Goal: Task Accomplishment & Management: Manage account settings

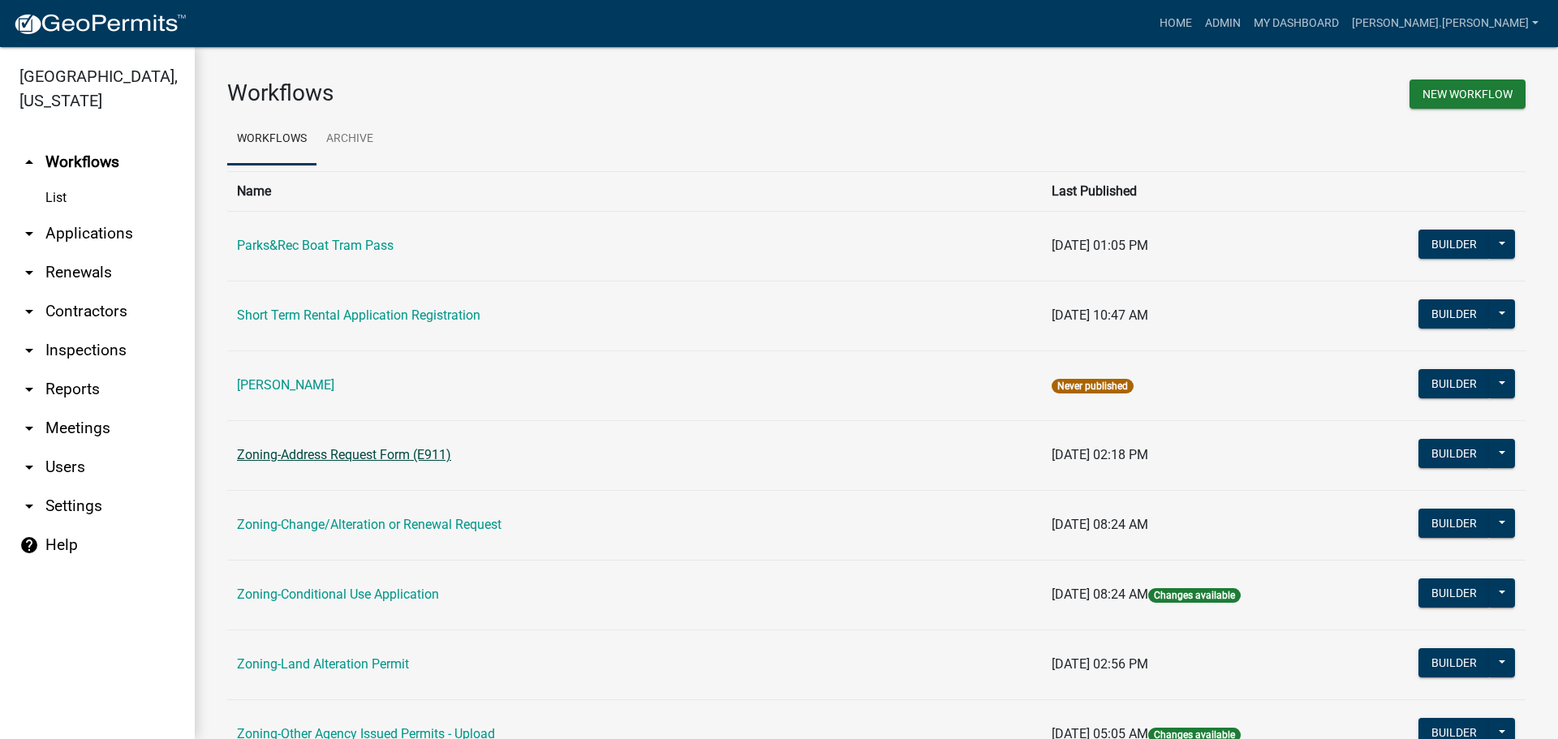
click at [375, 459] on link "Zoning-Address Request Form (E911)" at bounding box center [344, 454] width 214 height 15
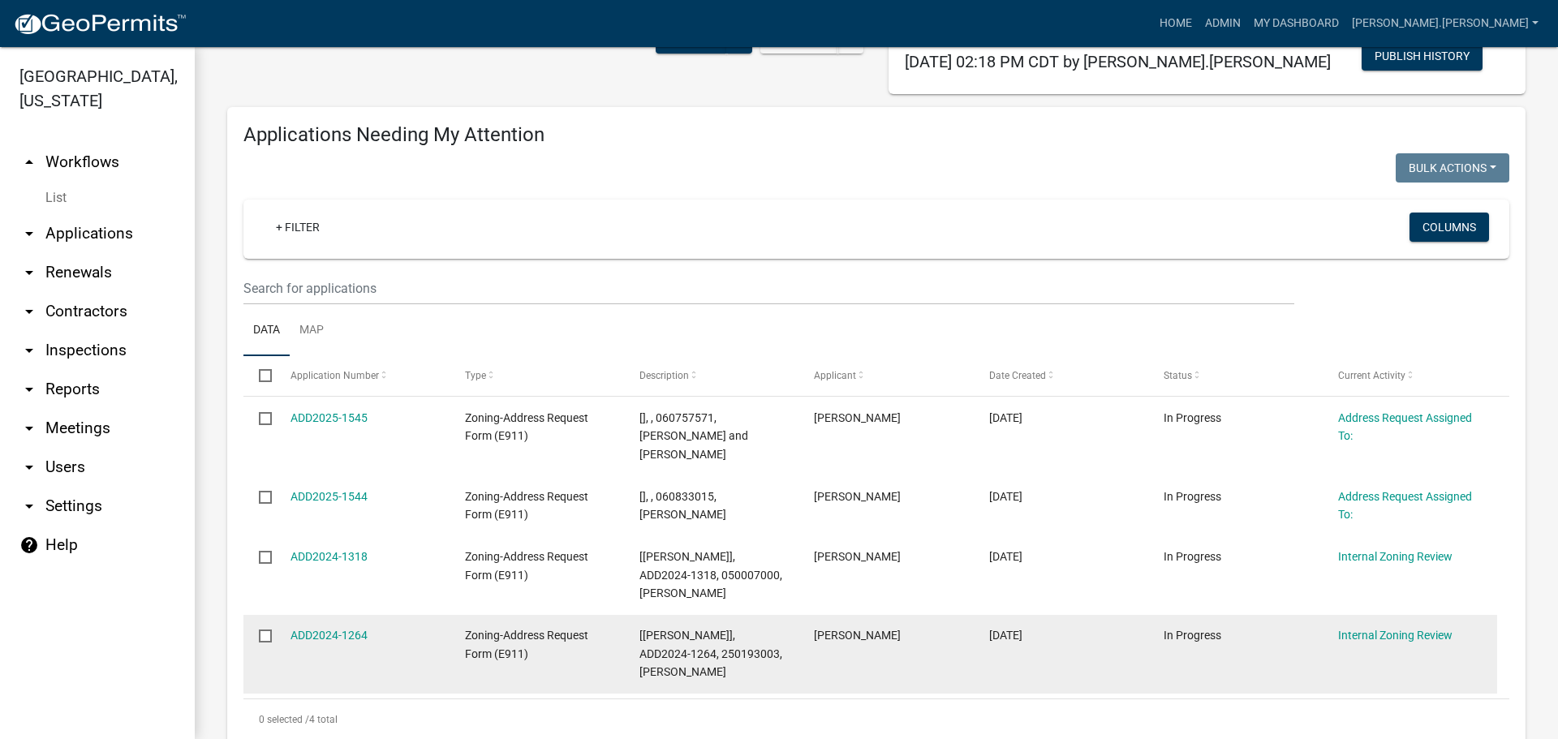
scroll to position [162, 0]
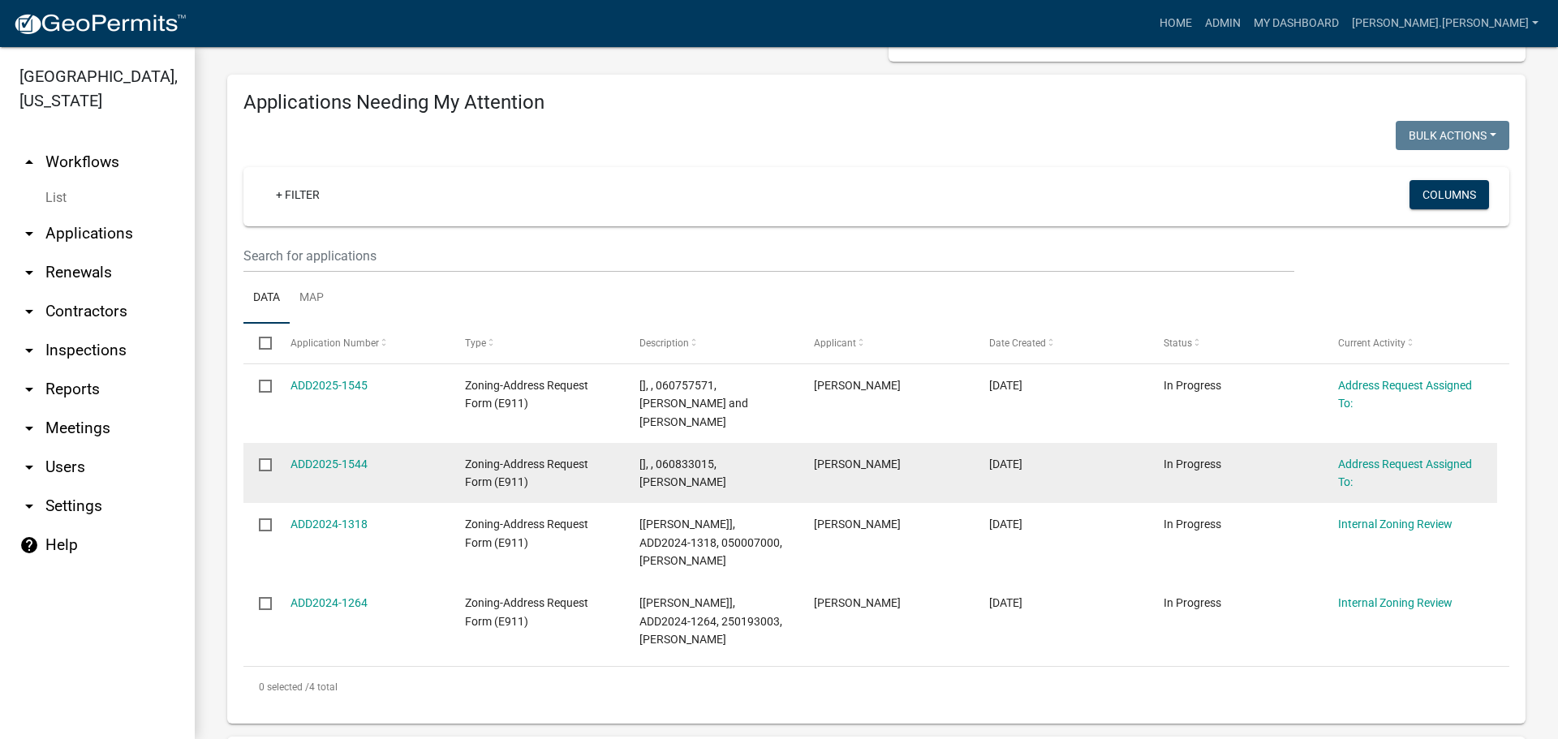
click at [347, 443] on datatable-body-cell "ADD2025-1544" at bounding box center [361, 473] width 174 height 60
click at [345, 458] on link "ADD2025-1544" at bounding box center [329, 464] width 77 height 13
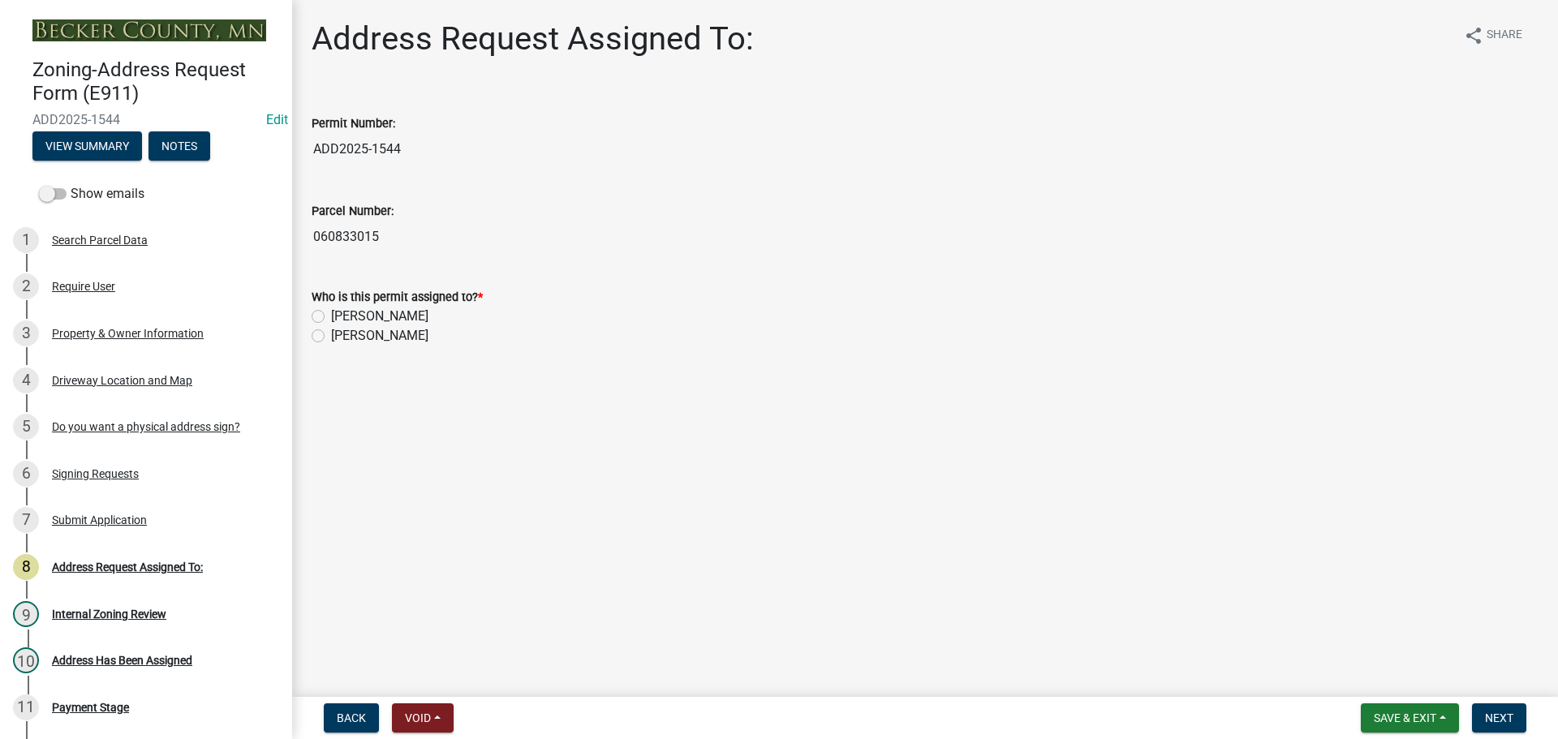
click at [331, 319] on label "[PERSON_NAME]" at bounding box center [379, 316] width 97 height 19
click at [331, 317] on input "[PERSON_NAME]" at bounding box center [336, 312] width 11 height 11
radio input "true"
click at [1509, 724] on span "Next" at bounding box center [1499, 718] width 28 height 13
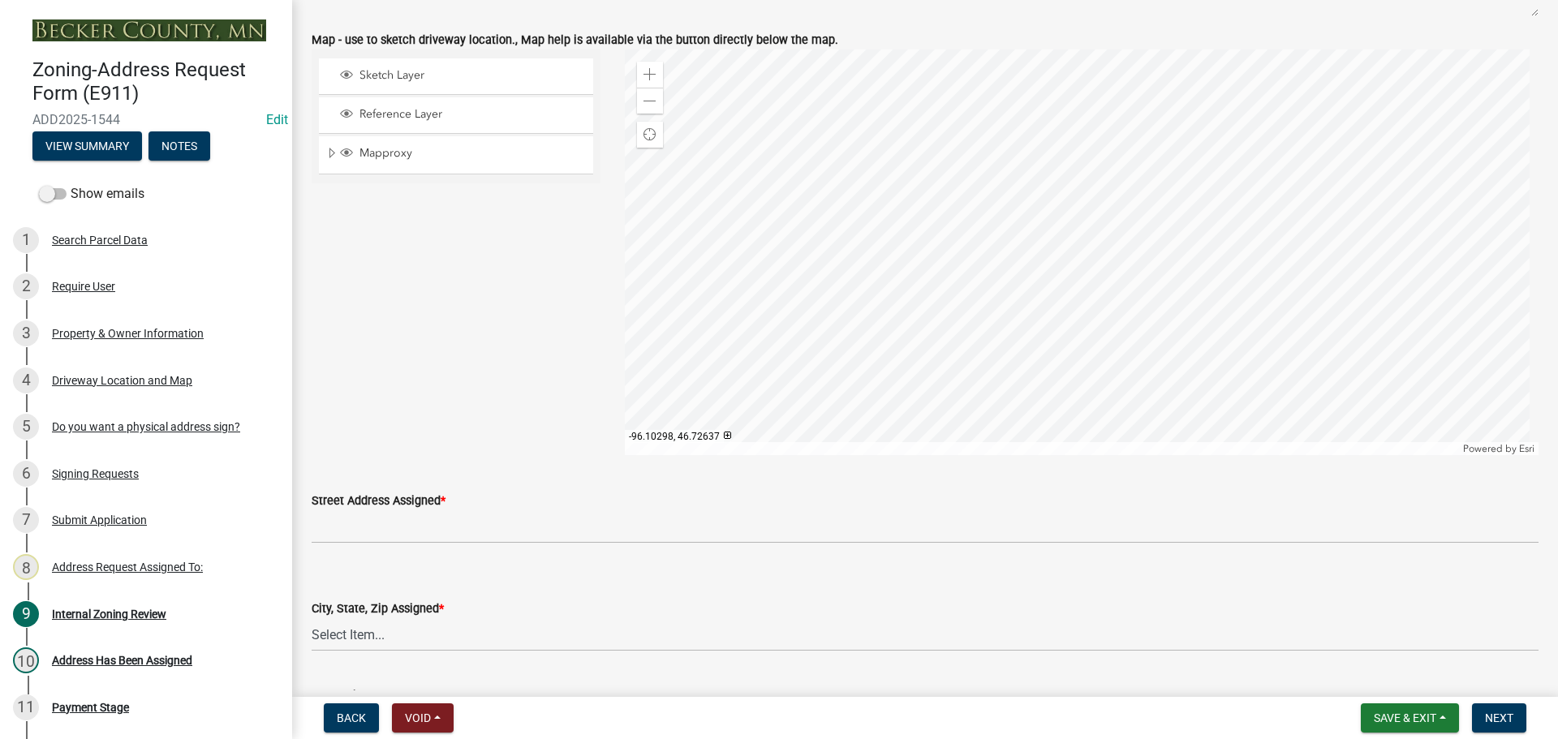
scroll to position [1217, 0]
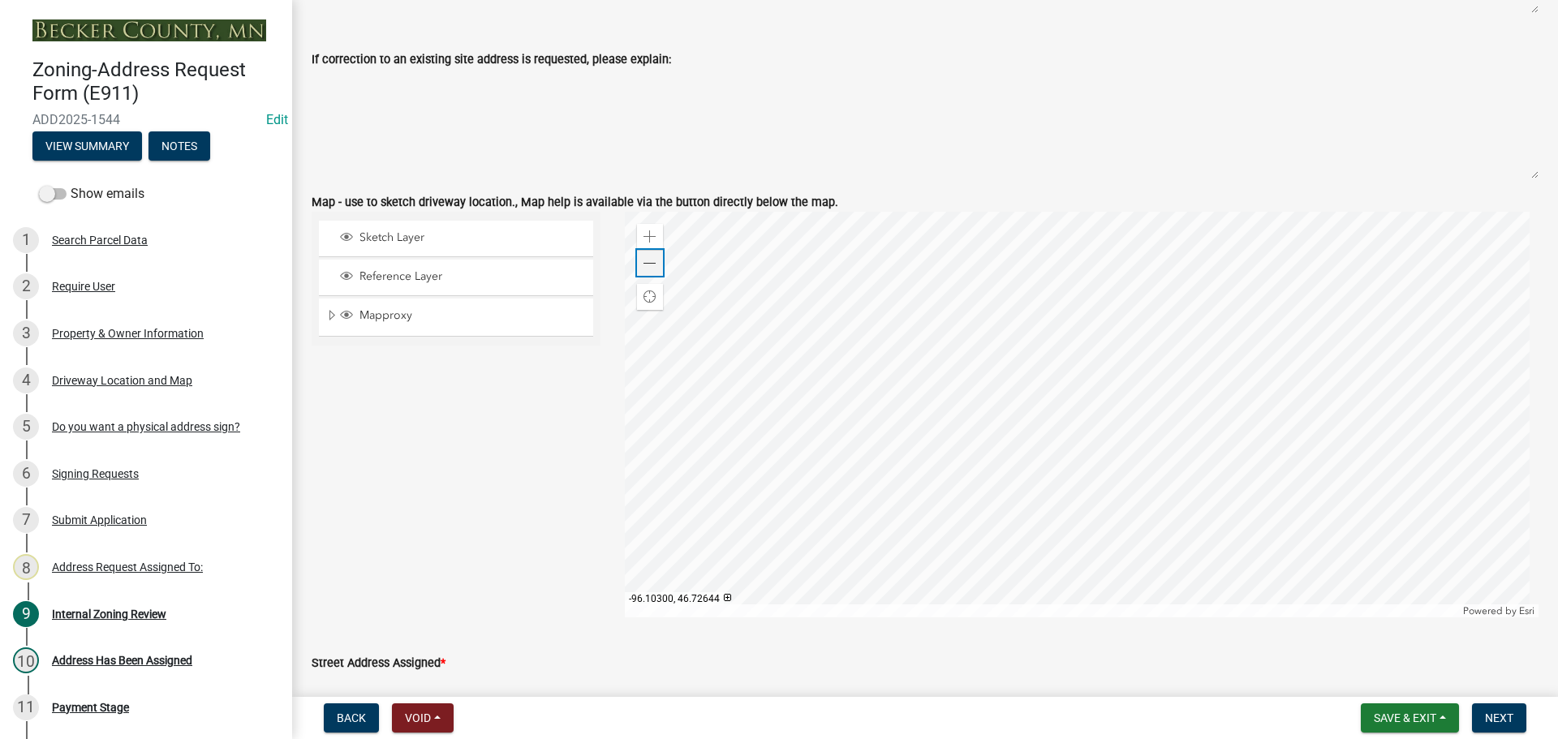
click at [650, 266] on span at bounding box center [650, 263] width 13 height 13
click at [866, 506] on div at bounding box center [1082, 415] width 915 height 406
click at [625, 474] on div at bounding box center [1082, 415] width 915 height 406
click at [767, 504] on div at bounding box center [1082, 415] width 915 height 406
click at [625, 513] on div at bounding box center [1082, 415] width 915 height 406
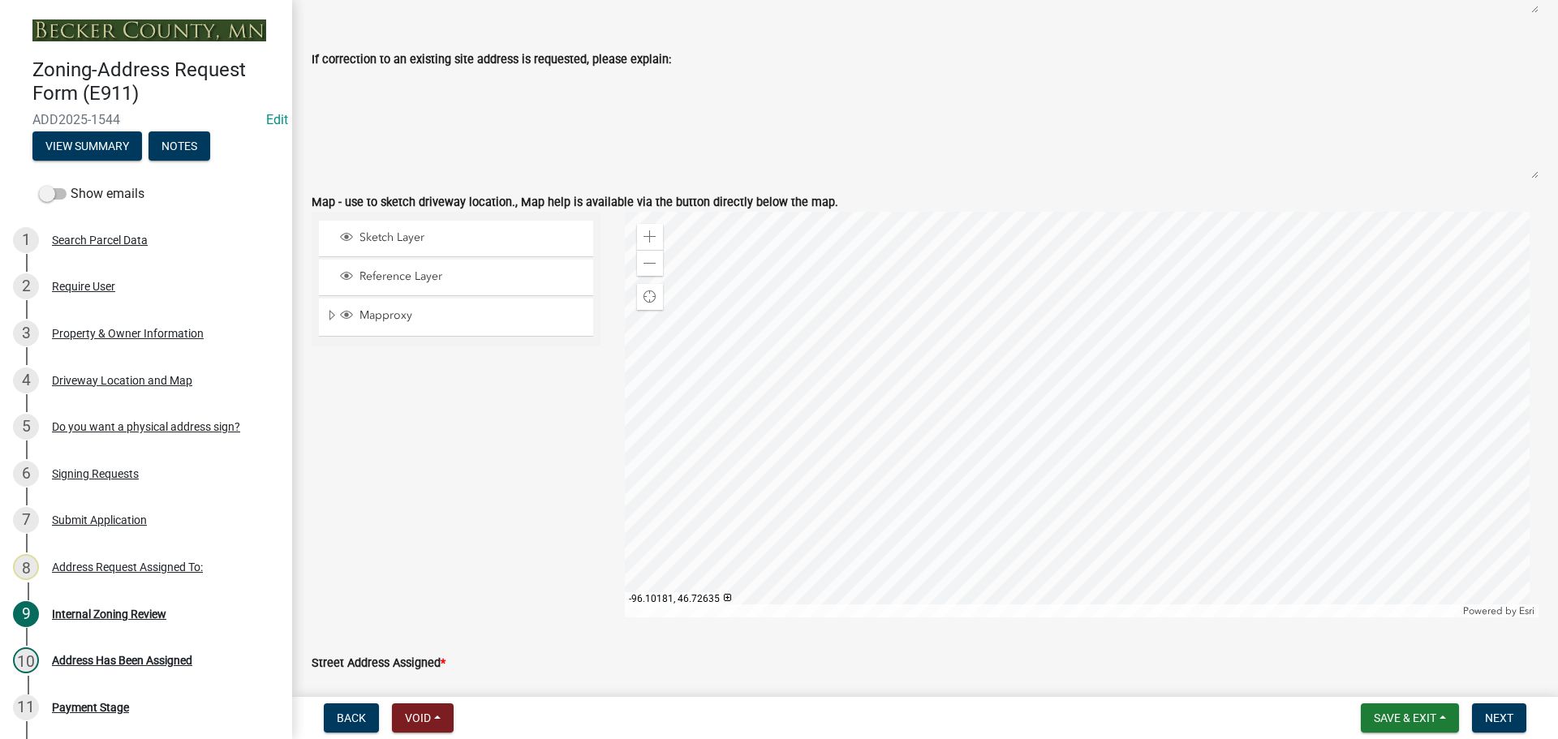
click at [1043, 402] on div at bounding box center [1082, 415] width 915 height 406
click at [100, 337] on div "Property & Owner Information" at bounding box center [128, 333] width 152 height 11
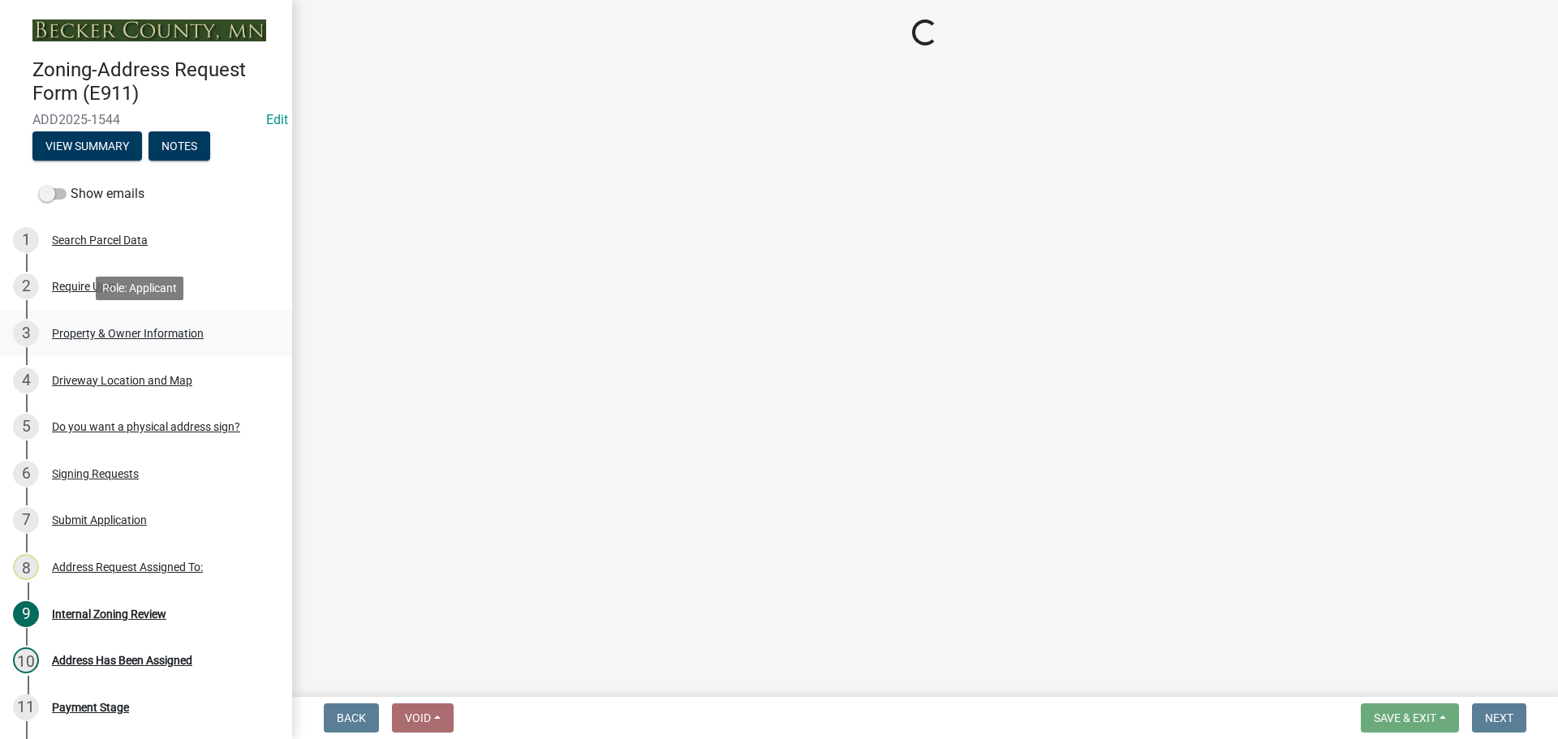
scroll to position [0, 0]
select select "88b5706e-d202-400f-81a6-4aa4d41f4d1b"
select select "089283cf-a855-4b61-bd43-ab3cb6f1e684"
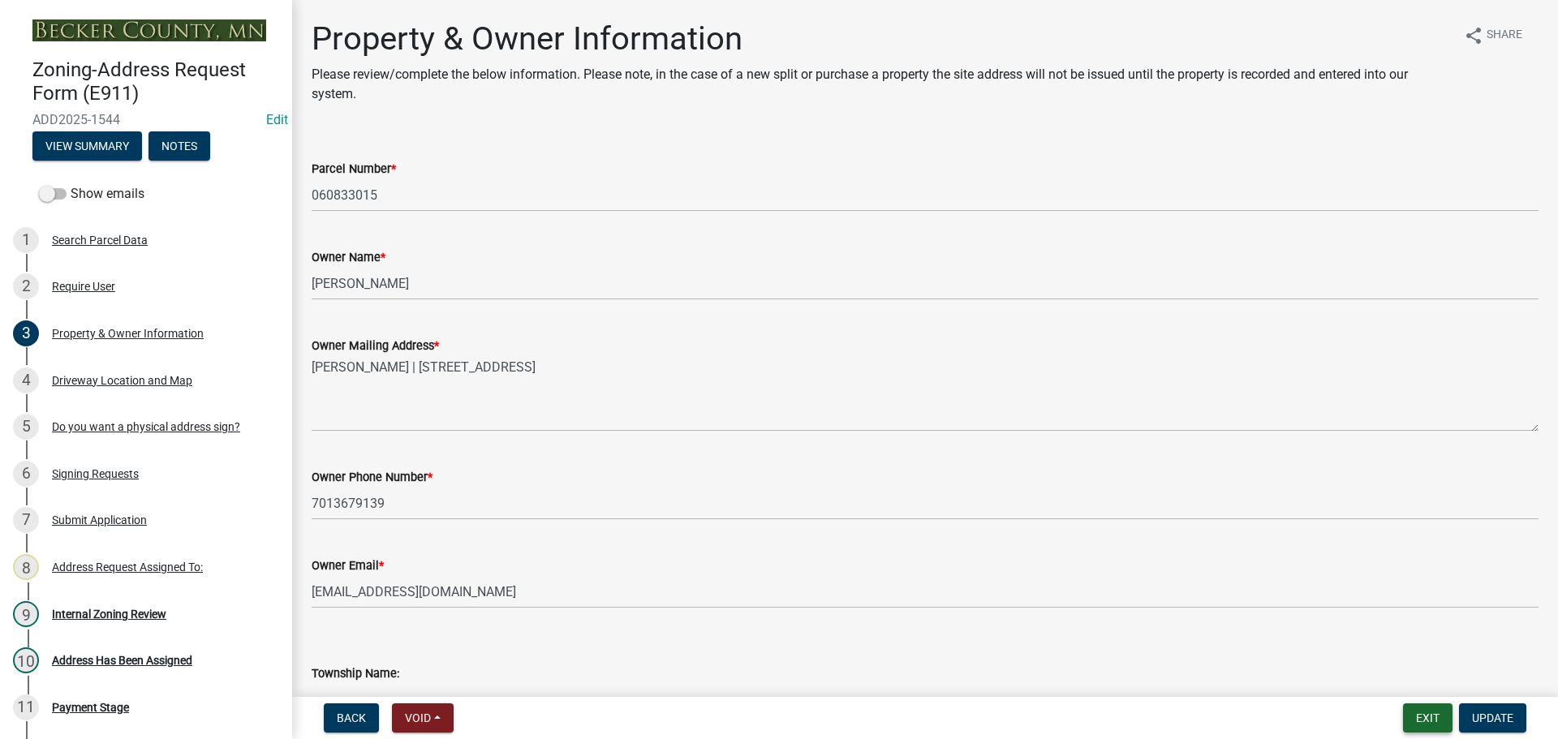
click at [1422, 715] on button "Exit" at bounding box center [1428, 718] width 50 height 29
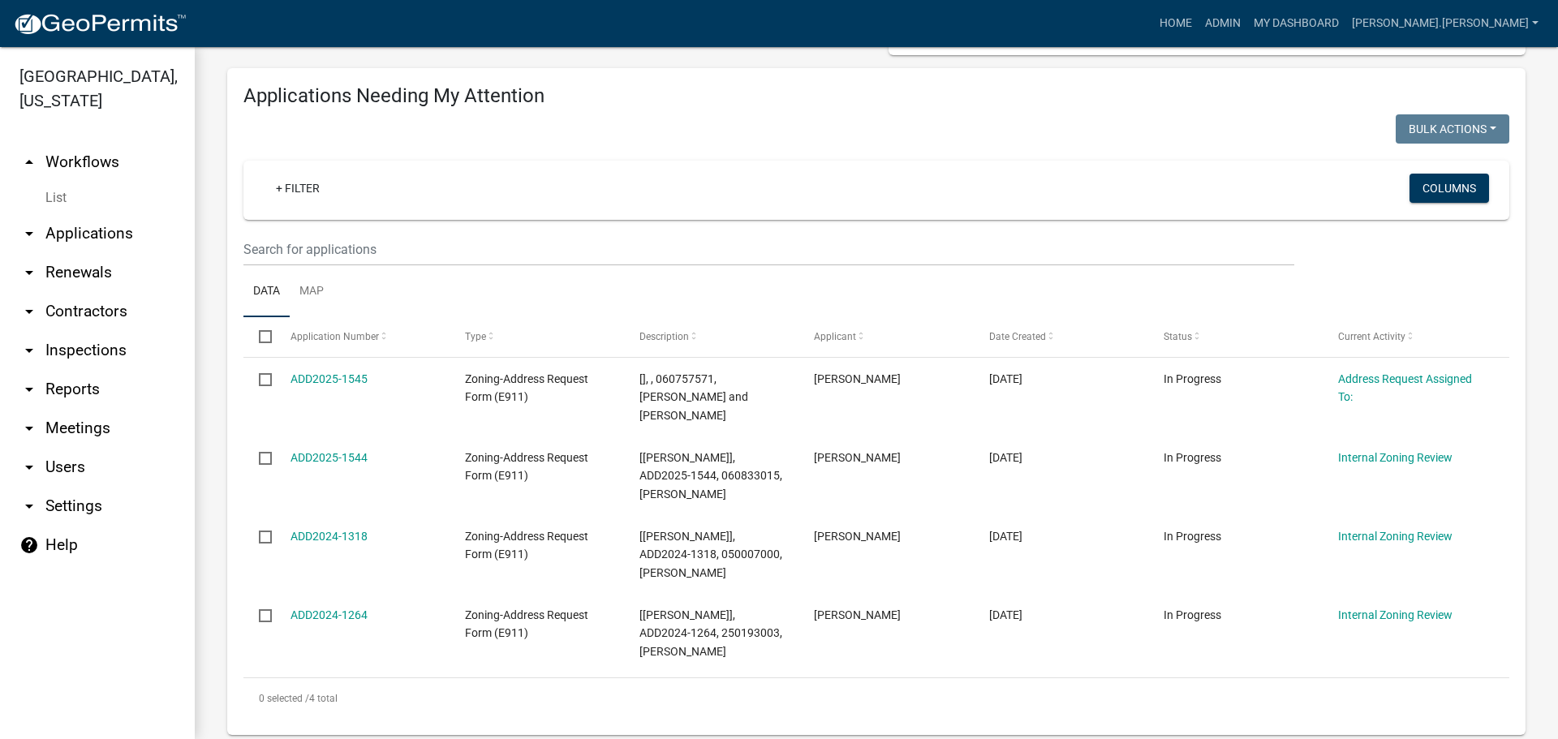
scroll to position [325, 0]
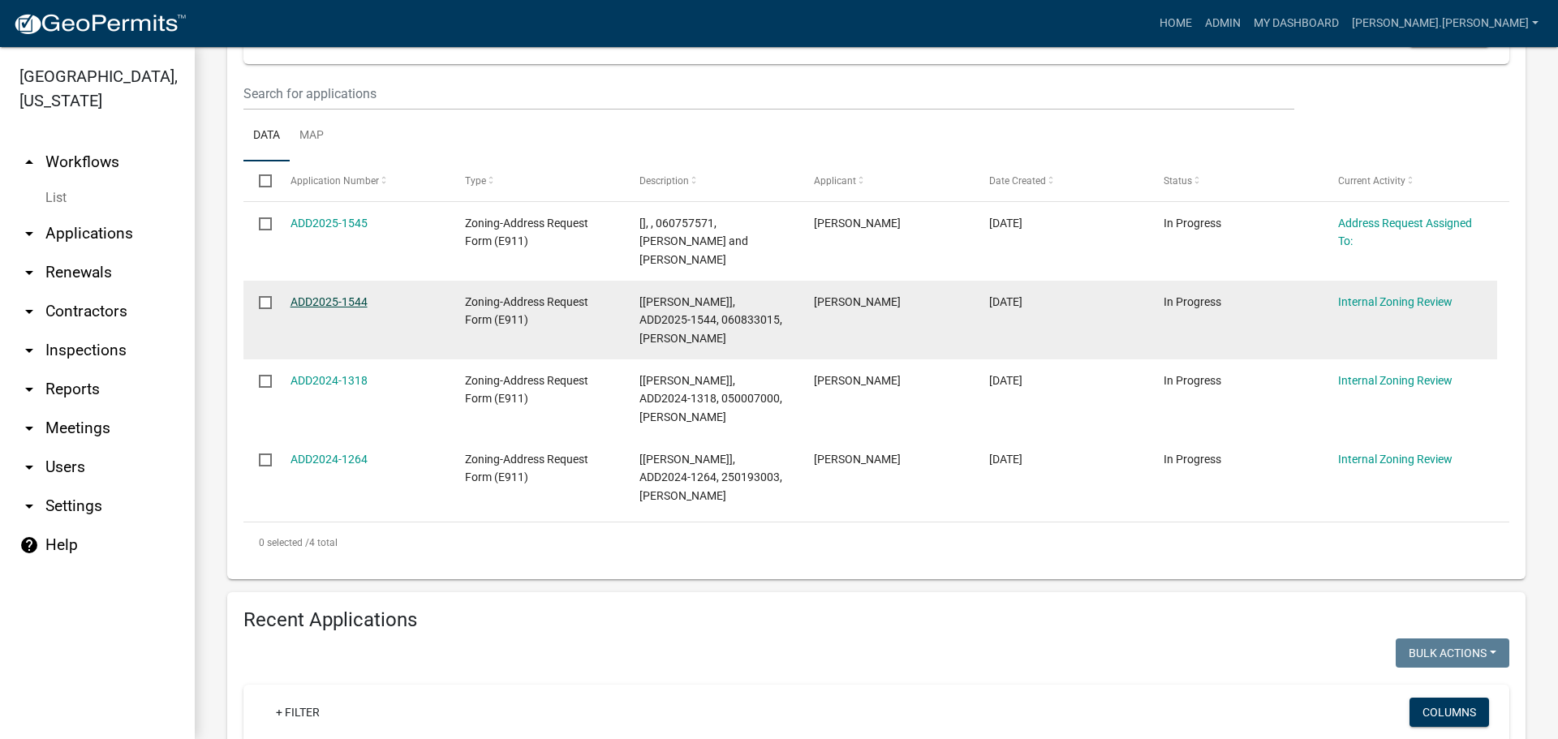
click at [335, 295] on link "ADD2025-1544" at bounding box center [329, 301] width 77 height 13
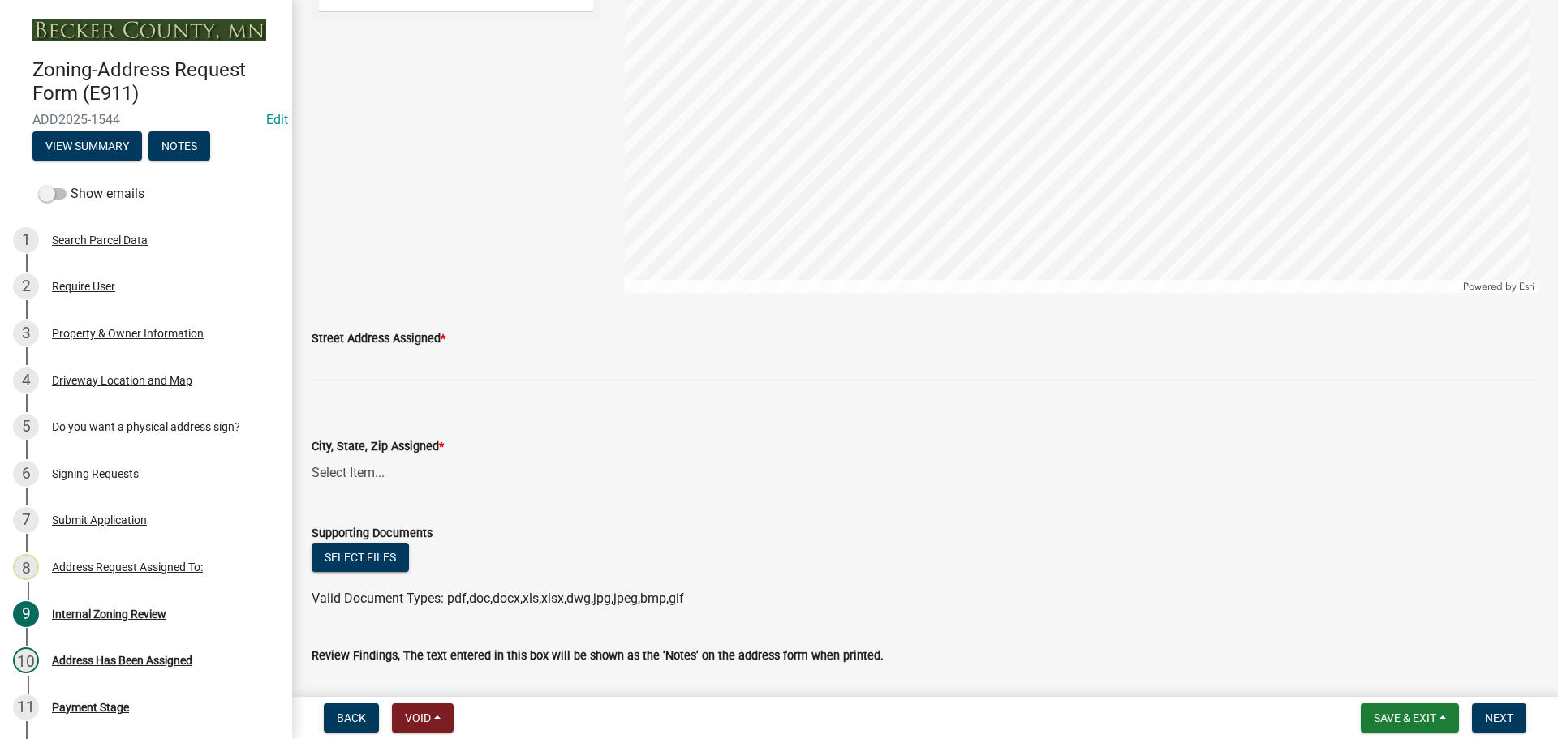
scroll to position [1947, 0]
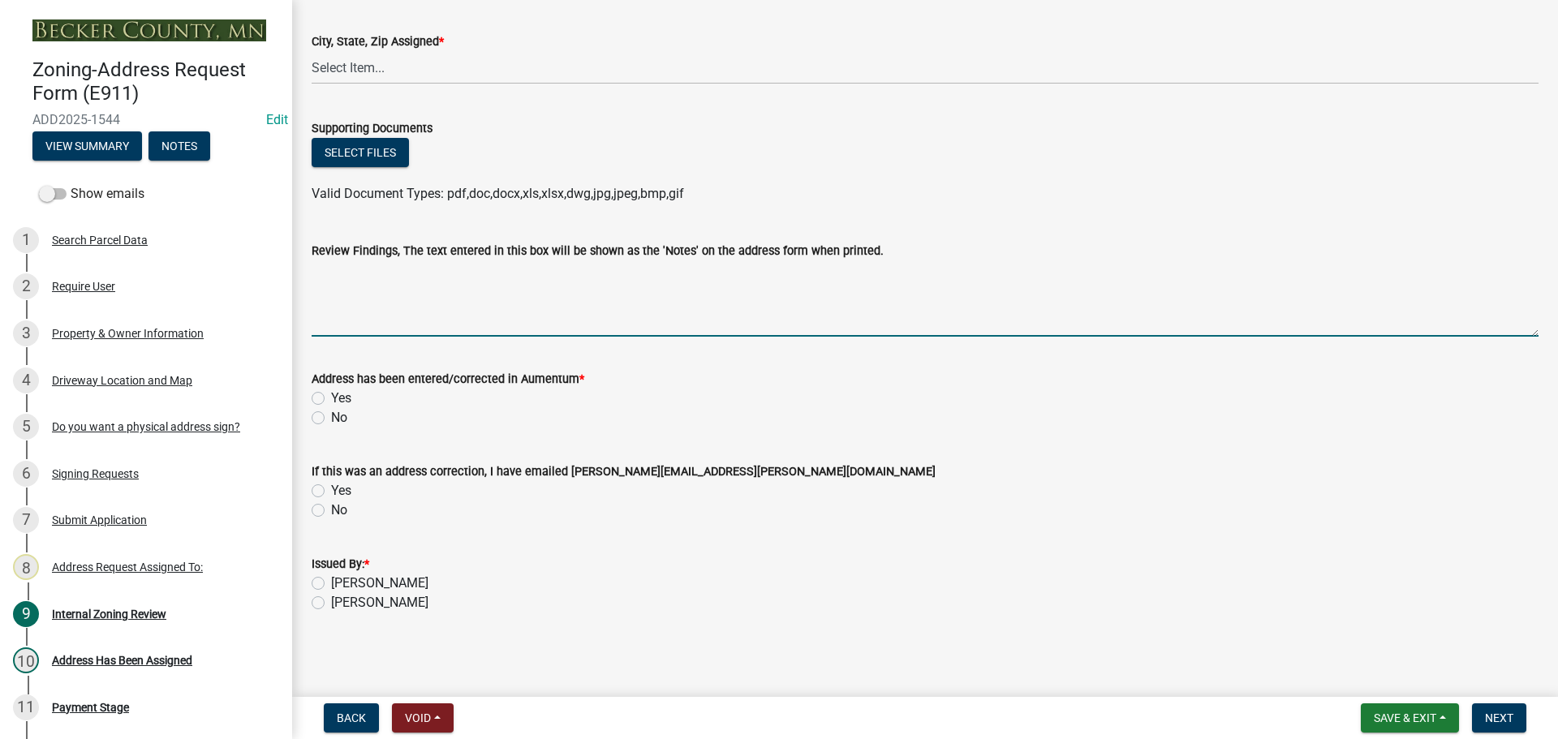
click at [373, 295] on textarea "Review Findings, The text entered in this box will be shown as the 'Notes' on t…" at bounding box center [925, 299] width 1227 height 76
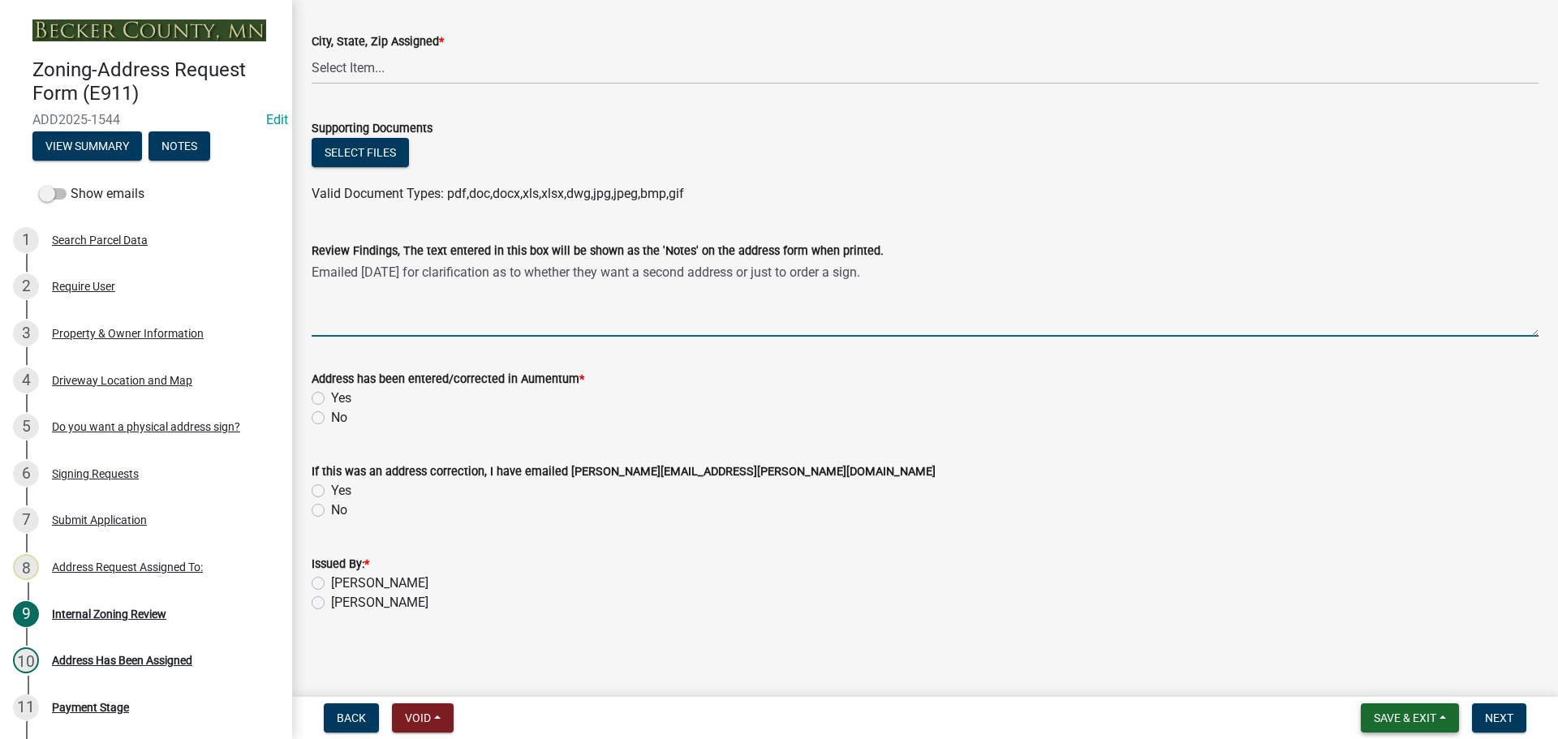
type textarea "Emailed [DATE] for clarification as to whether they want a second address or ju…"
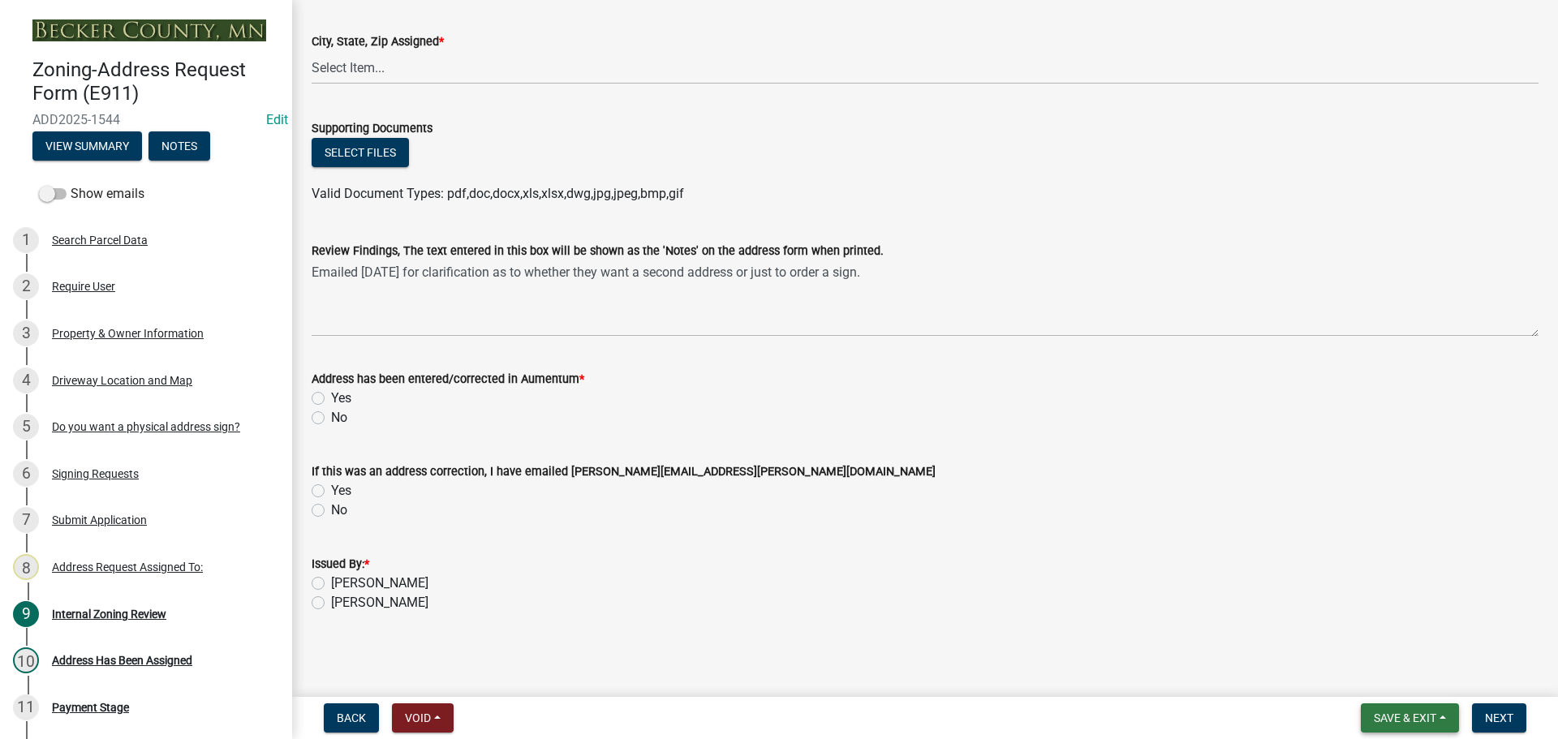
click at [1385, 717] on span "Save & Exit" at bounding box center [1405, 718] width 62 height 13
click at [1387, 693] on button "Save & Exit" at bounding box center [1394, 676] width 130 height 39
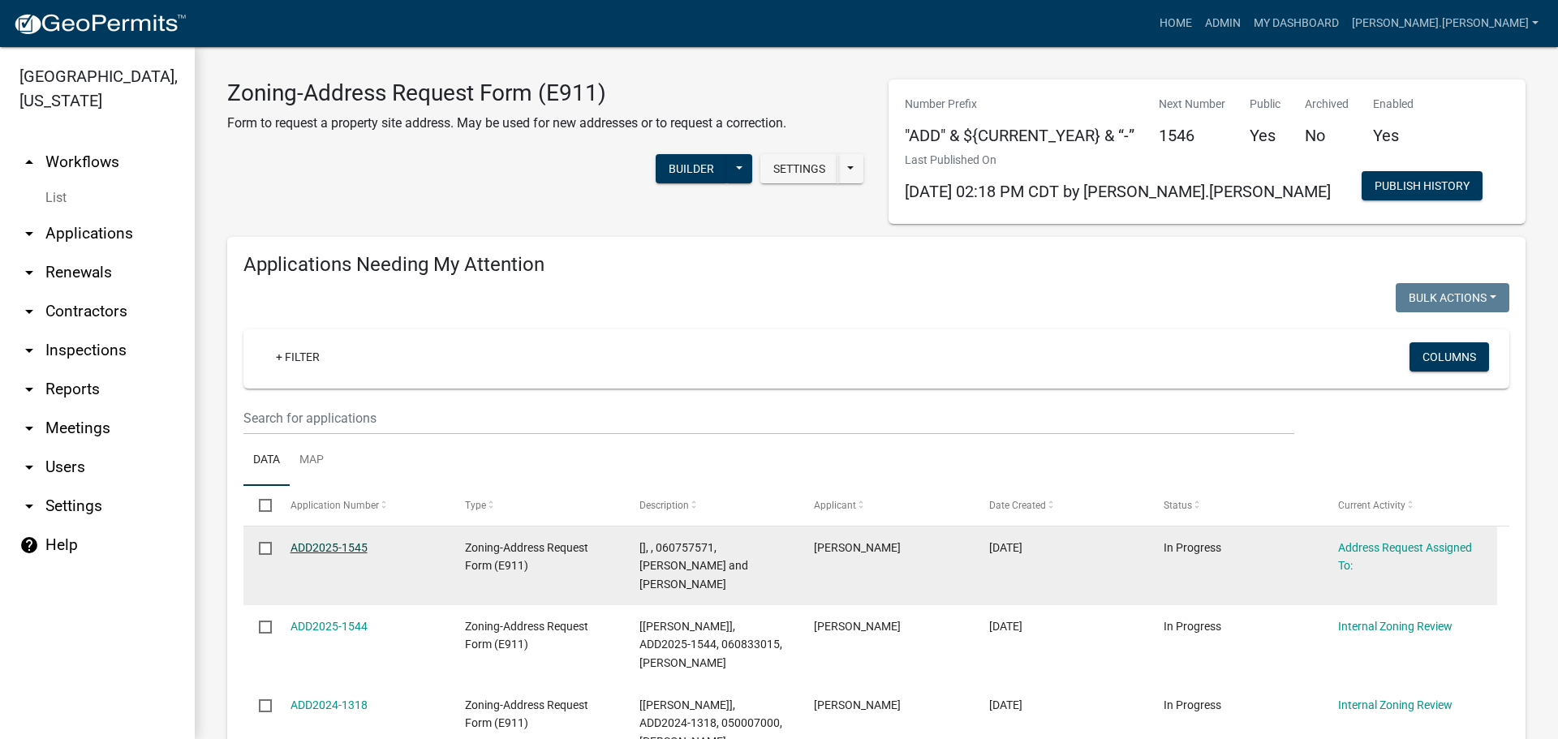
click at [354, 544] on link "ADD2025-1545" at bounding box center [329, 547] width 77 height 13
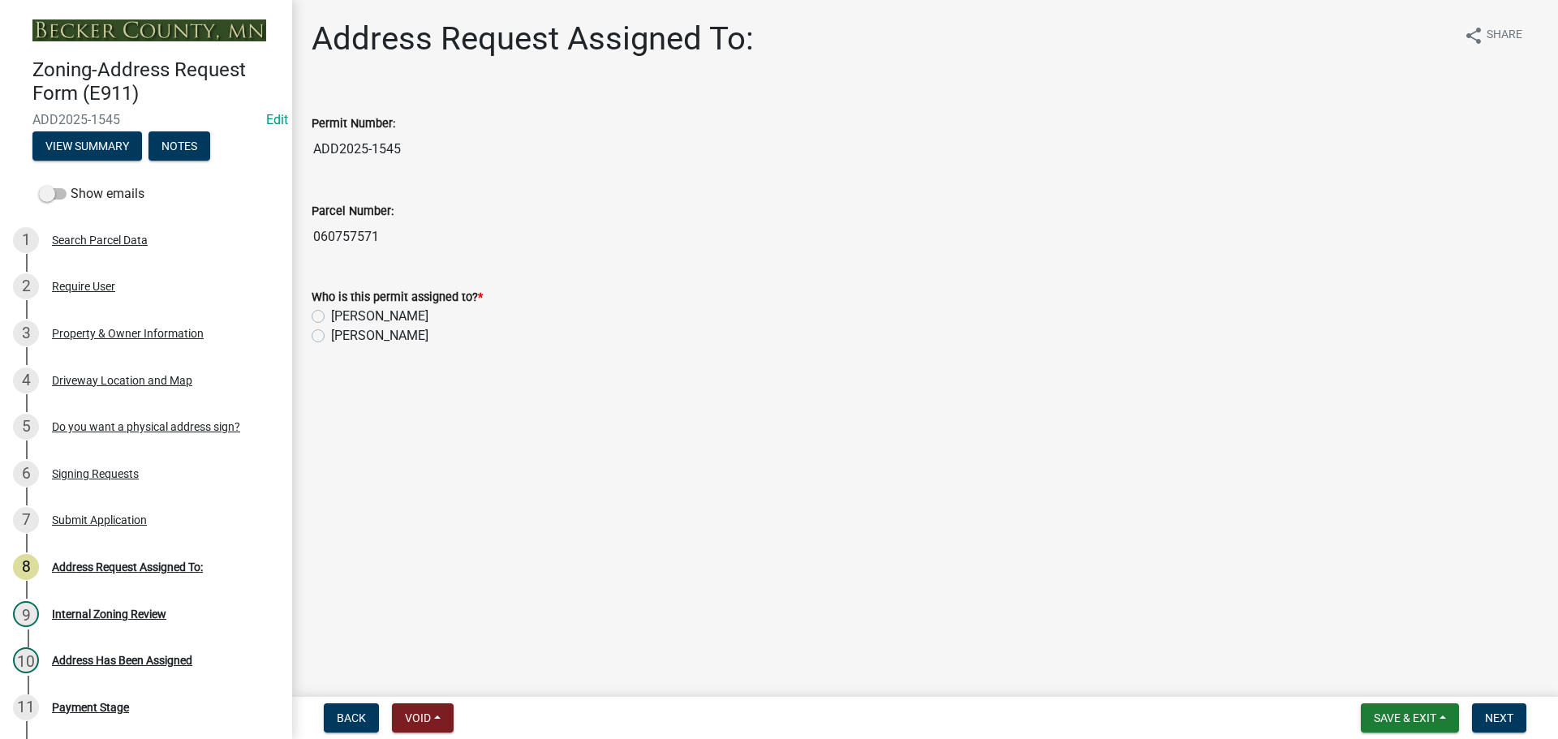
click at [331, 315] on label "[PERSON_NAME]" at bounding box center [379, 316] width 97 height 19
click at [331, 315] on input "[PERSON_NAME]" at bounding box center [336, 312] width 11 height 11
radio input "true"
click at [1498, 717] on span "Next" at bounding box center [1499, 718] width 28 height 13
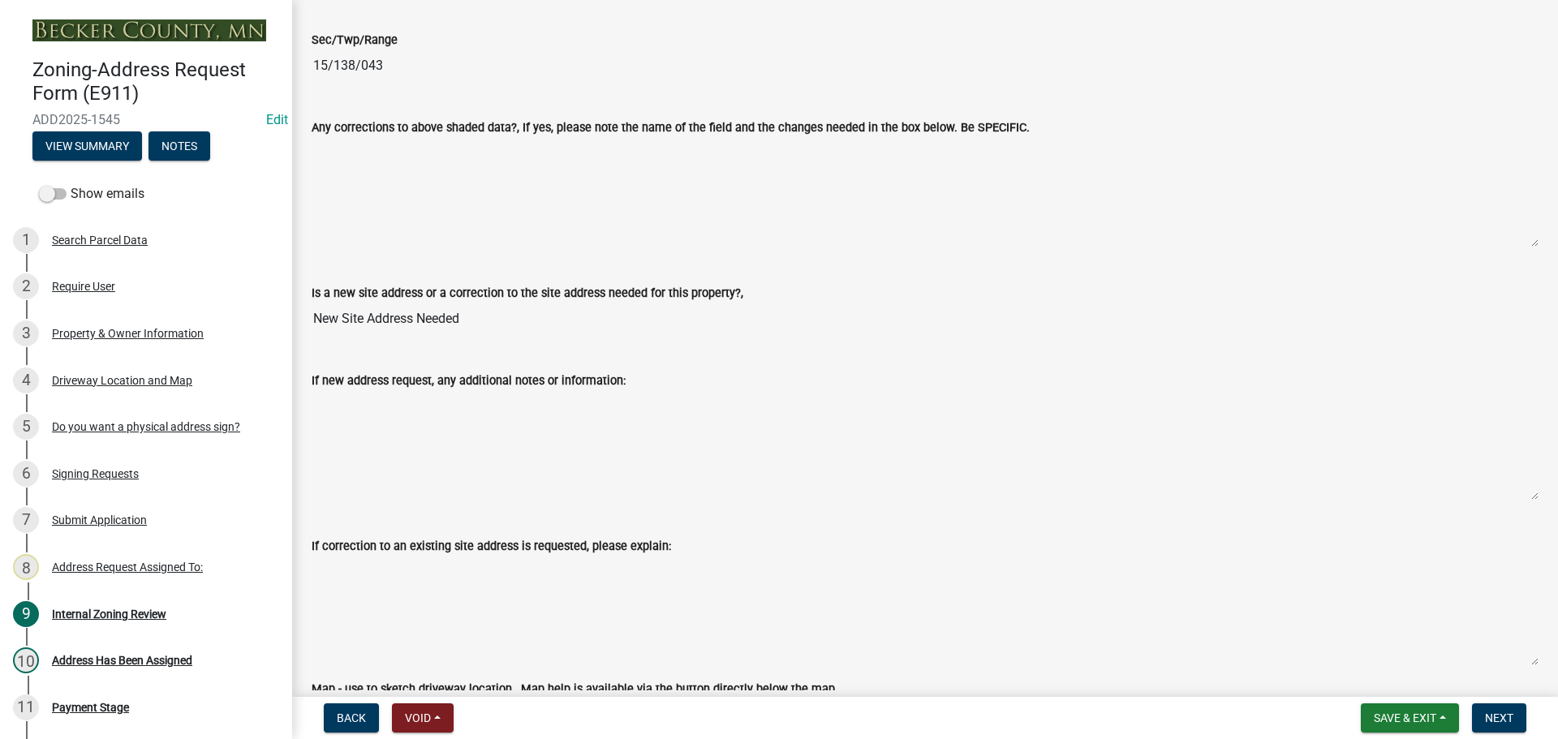
scroll to position [1055, 0]
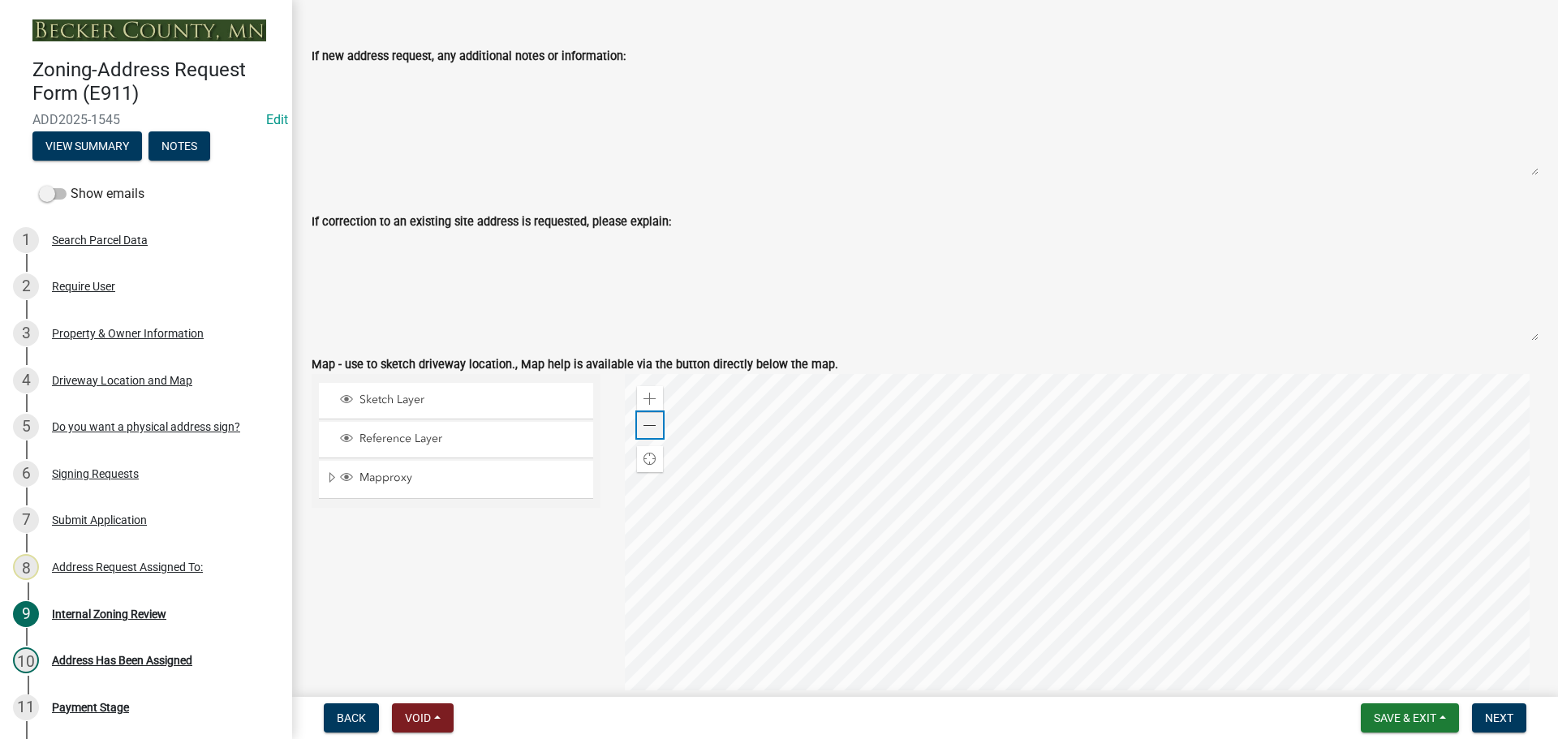
click at [647, 424] on span at bounding box center [650, 426] width 13 height 13
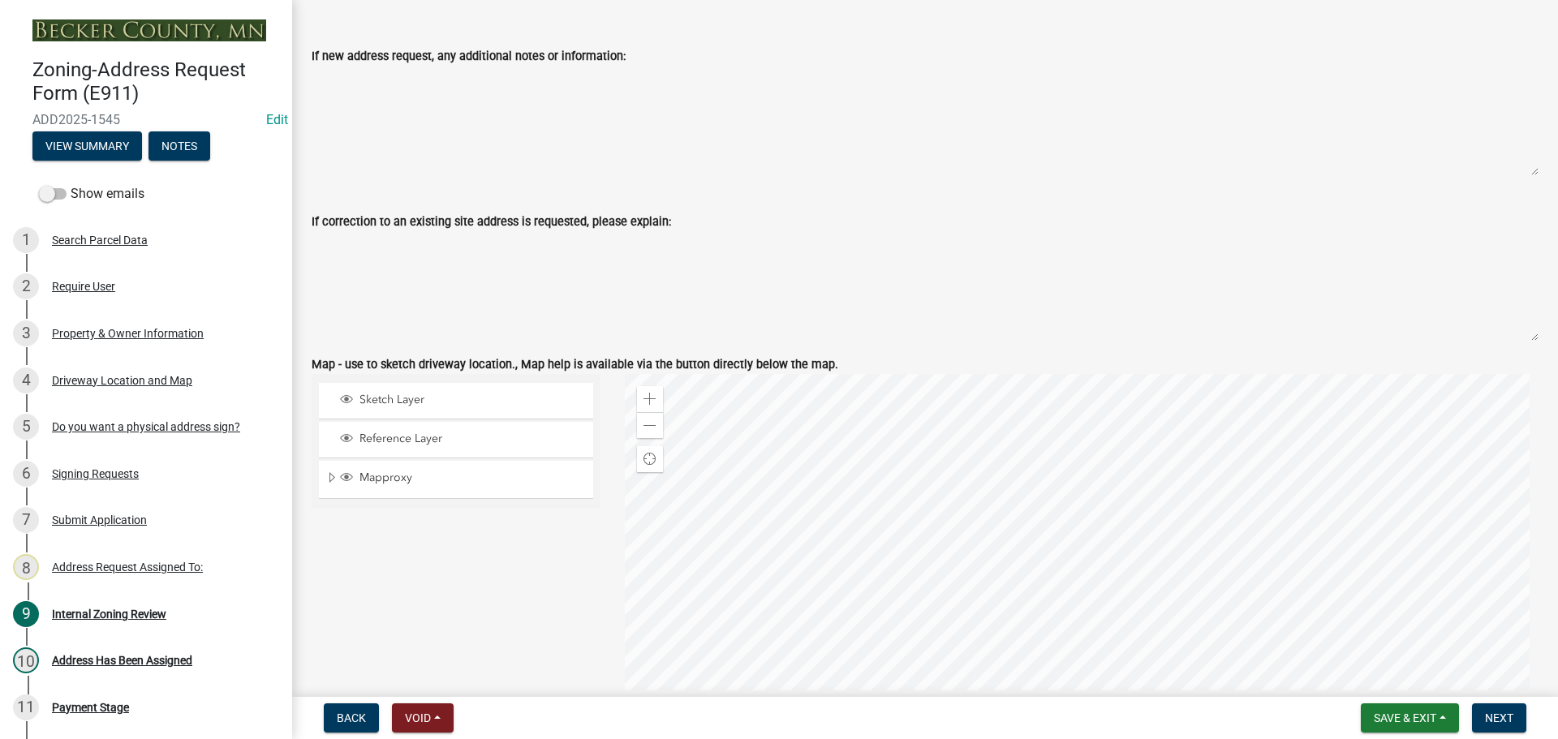
scroll to position [1461, 0]
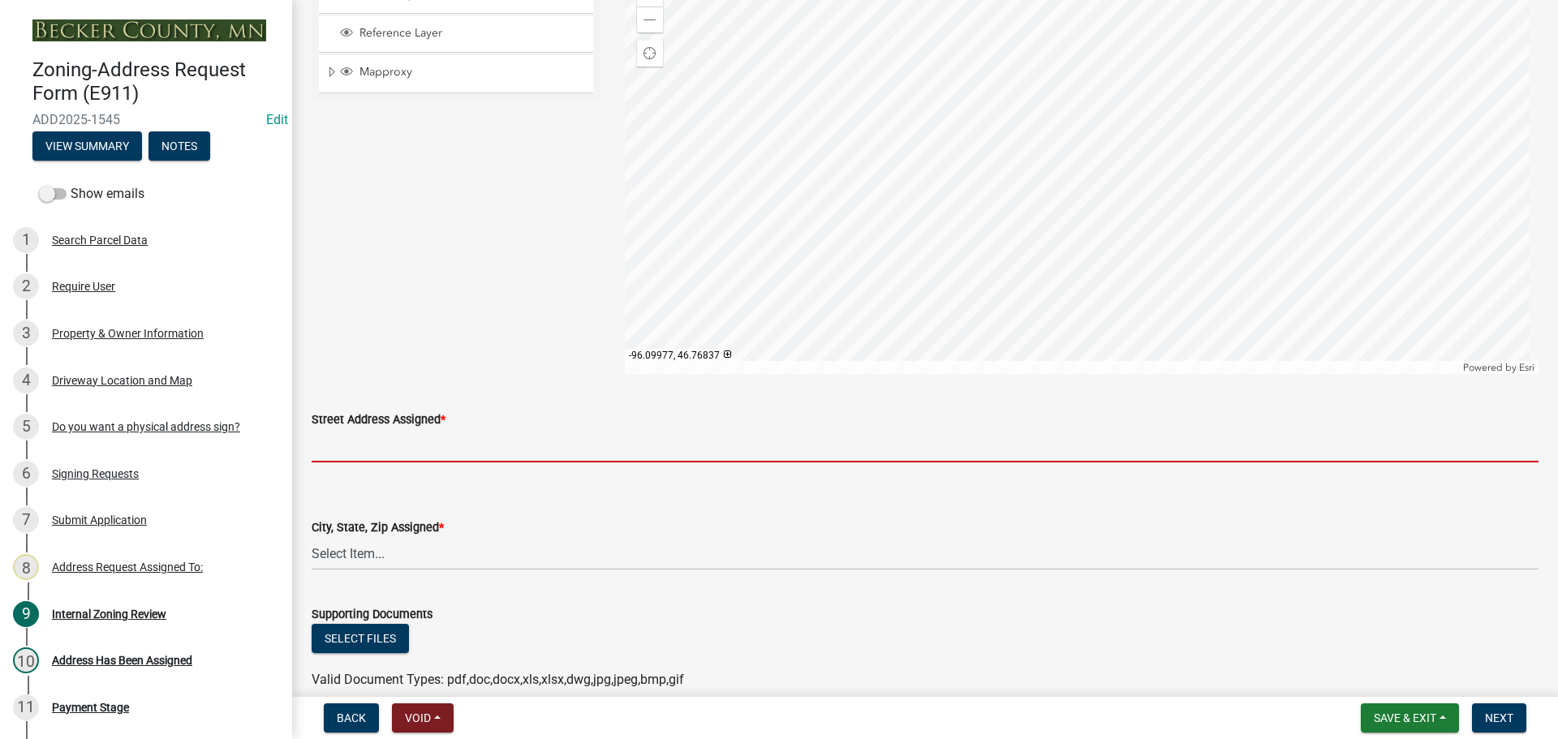
click at [435, 437] on input "Street Address Assigned *" at bounding box center [925, 445] width 1227 height 33
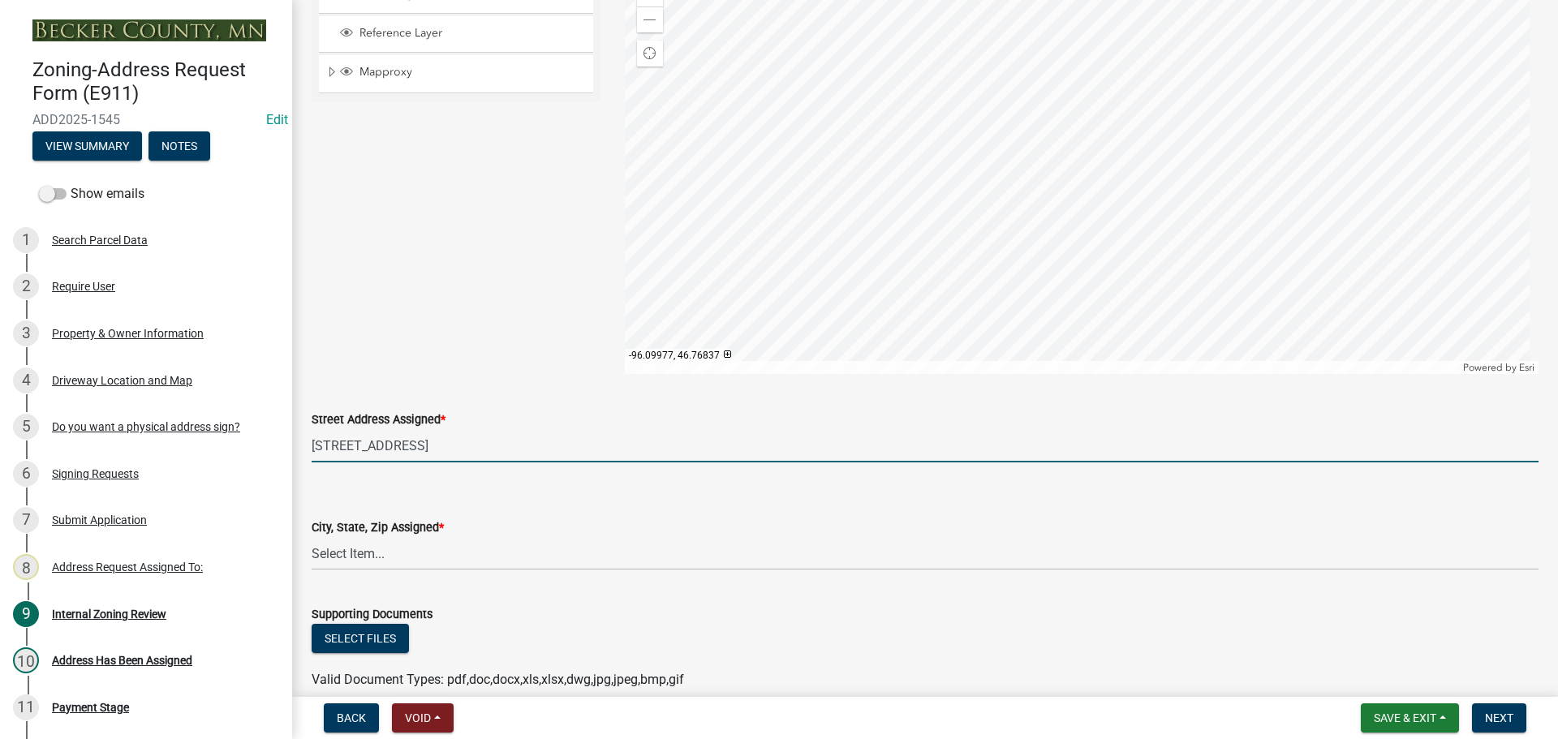
type input "[STREET_ADDRESS]"
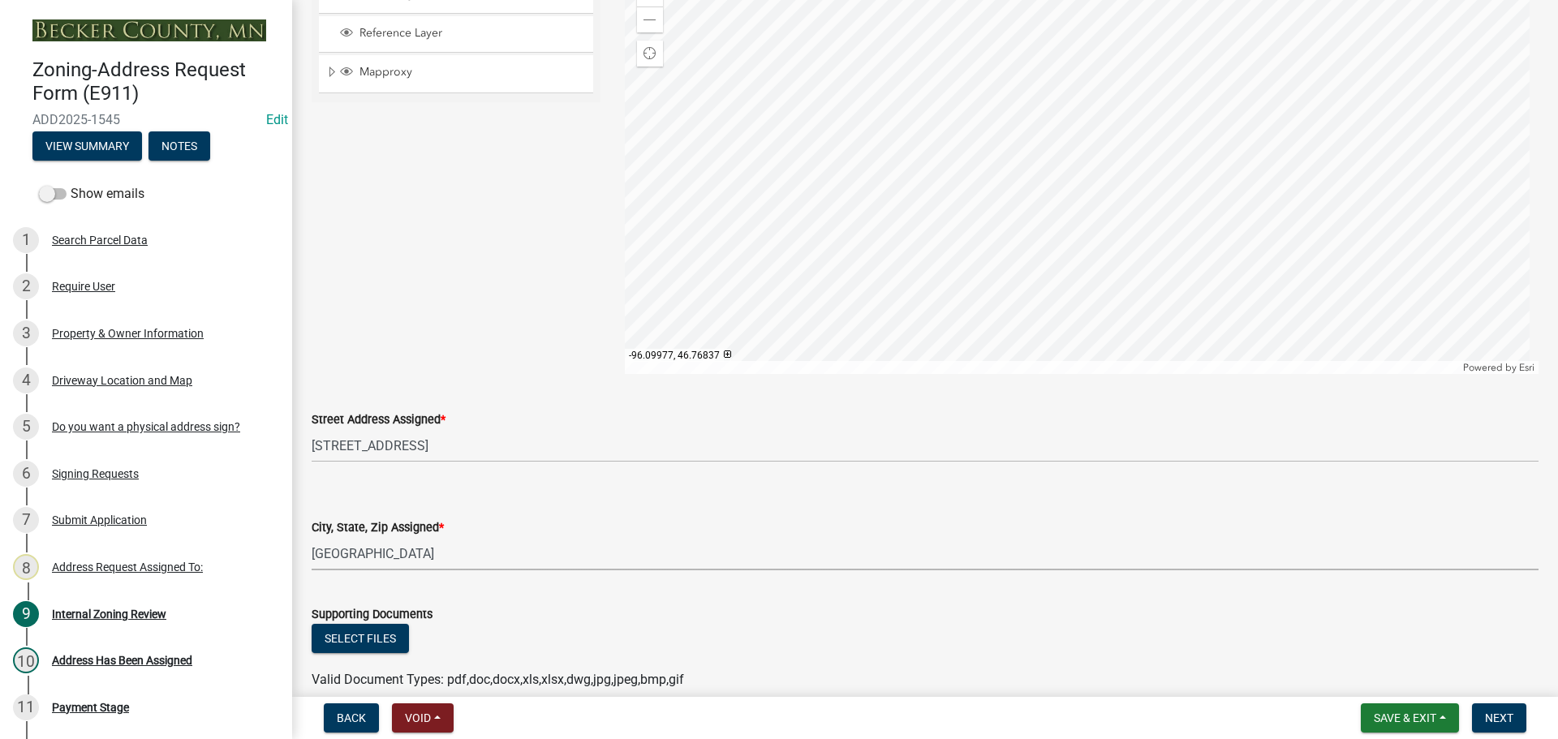
select select "2861b498-a07e-46d1-8d19-82cce95a987e"
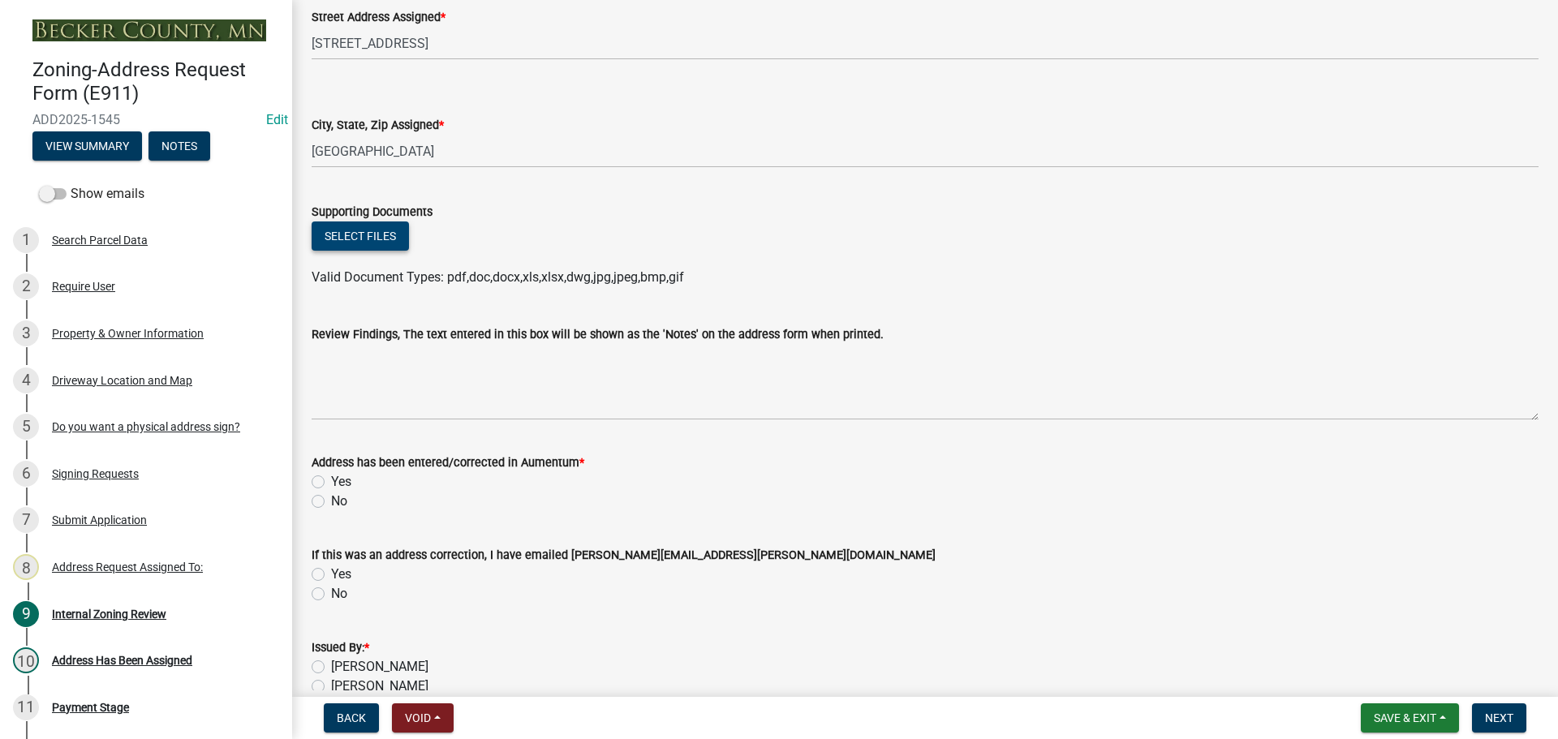
scroll to position [1867, 0]
click at [331, 480] on label "Yes" at bounding box center [341, 478] width 20 height 19
click at [331, 480] on input "Yes" at bounding box center [336, 474] width 11 height 11
radio input "true"
click at [331, 663] on label "[PERSON_NAME]" at bounding box center [379, 663] width 97 height 19
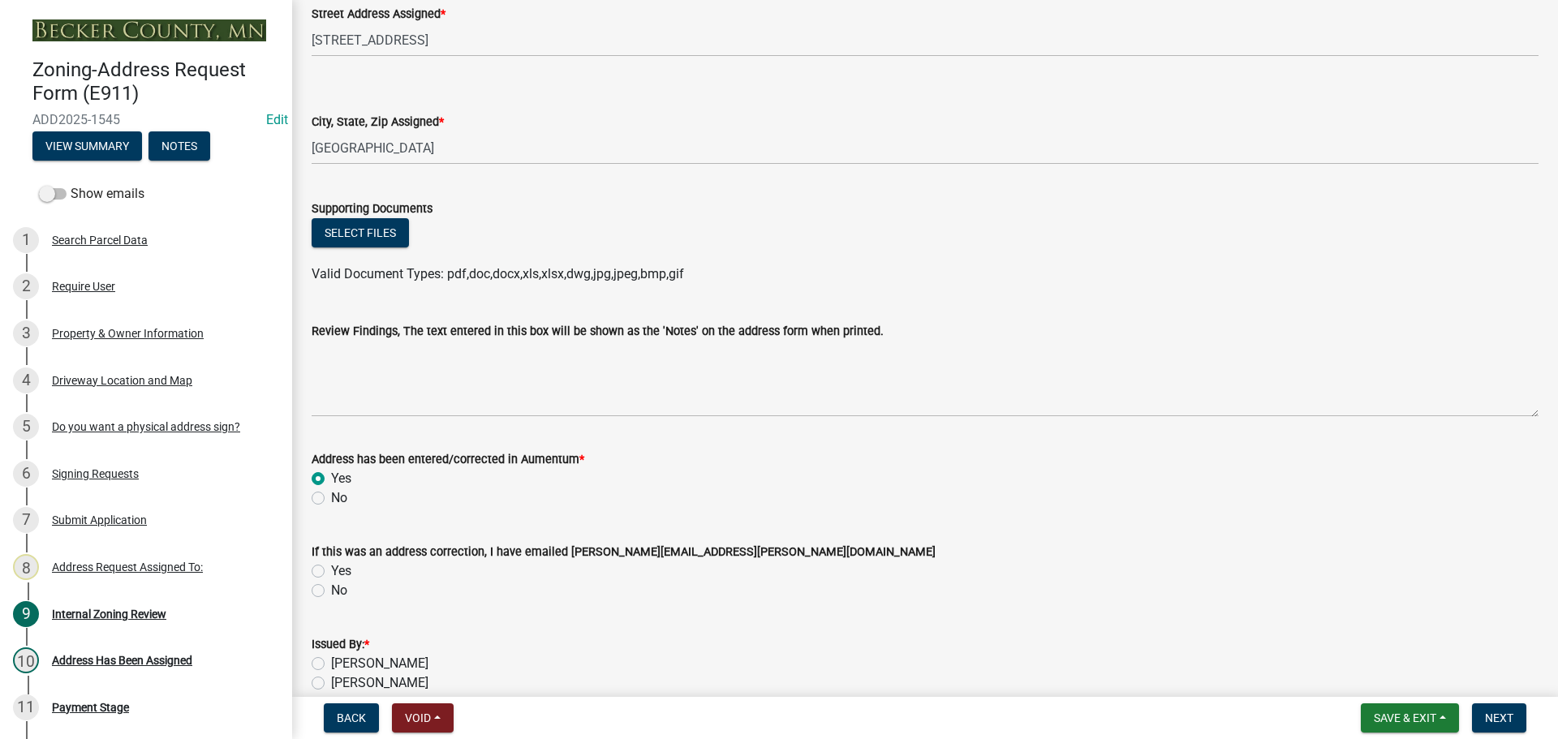
click at [331, 663] on input "[PERSON_NAME]" at bounding box center [336, 659] width 11 height 11
radio input "true"
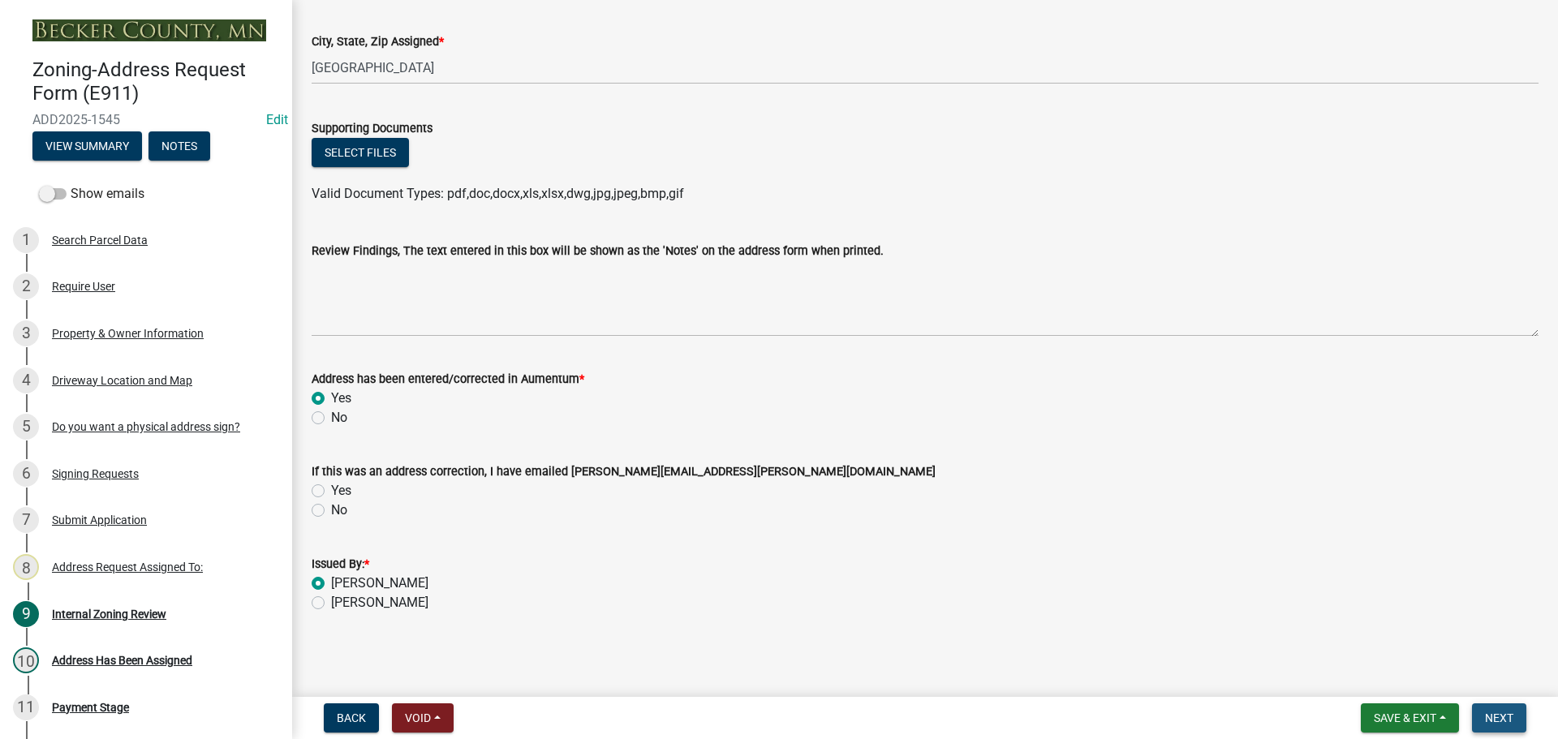
click at [1519, 721] on button "Next" at bounding box center [1499, 718] width 54 height 29
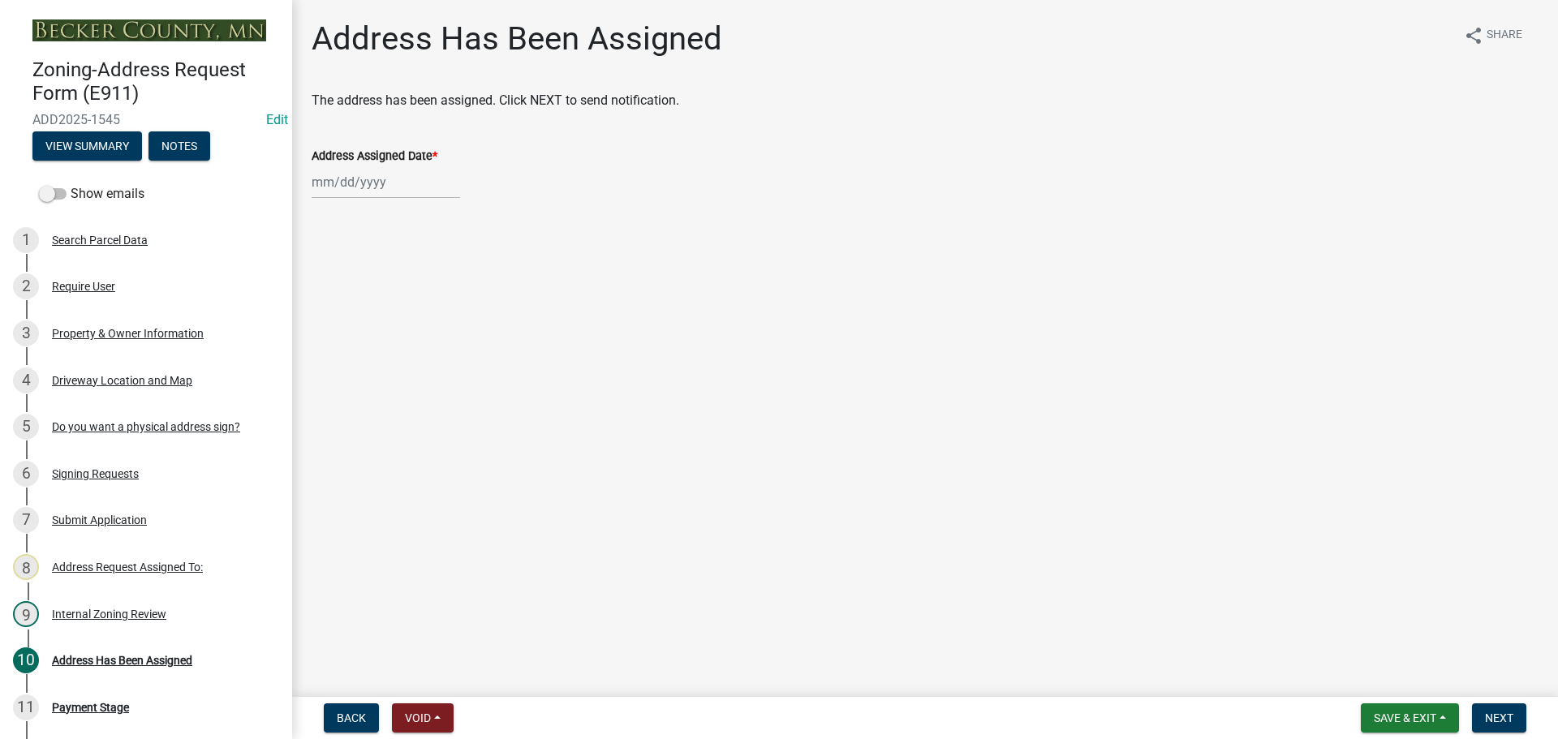
click at [341, 186] on div at bounding box center [386, 182] width 149 height 33
select select "10"
select select "2025"
click at [331, 321] on div "13" at bounding box center [328, 321] width 26 height 26
type input "[DATE]"
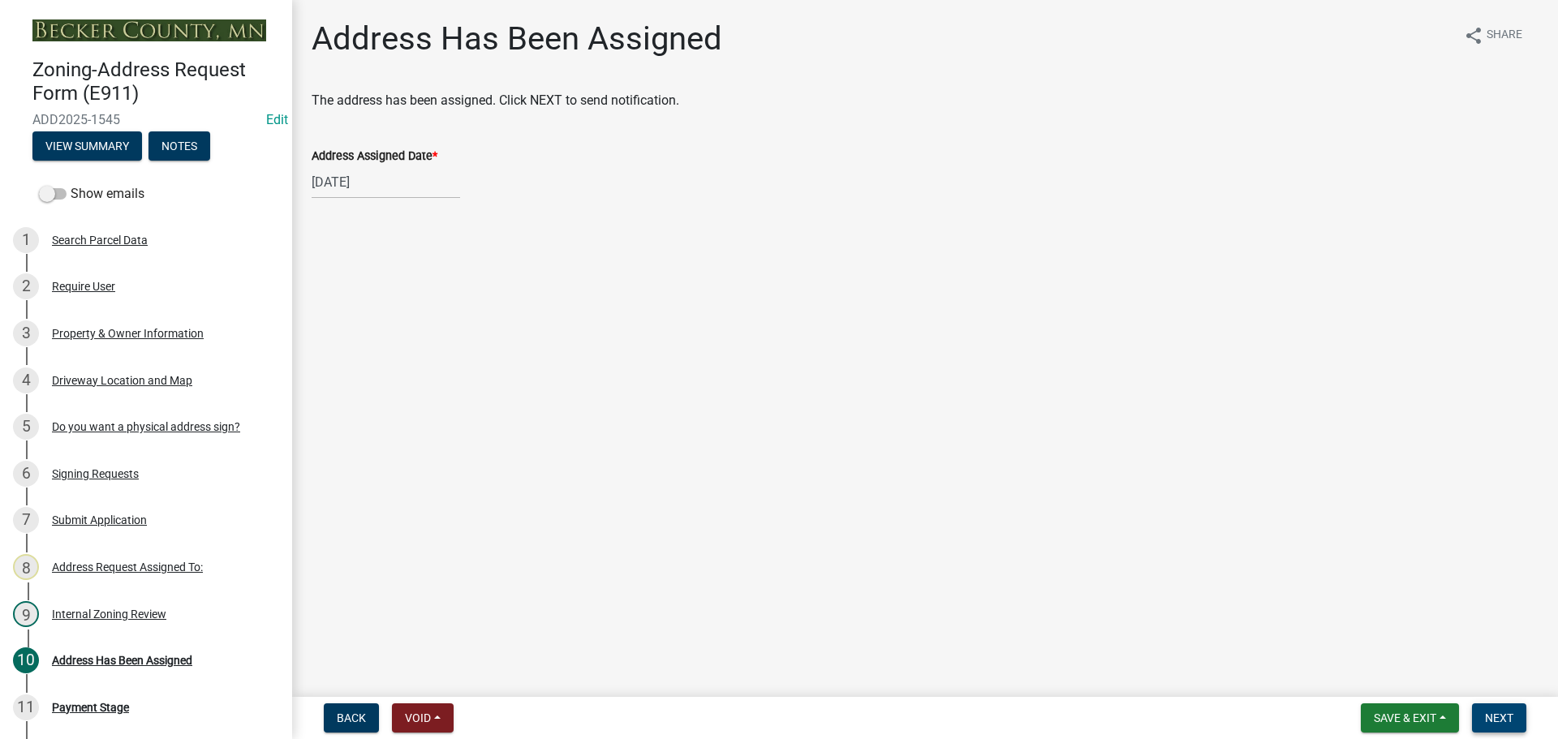
drag, startPoint x: 1501, startPoint y: 717, endPoint x: 1489, endPoint y: 680, distance: 39.0
click at [1499, 717] on span "Next" at bounding box center [1499, 718] width 28 height 13
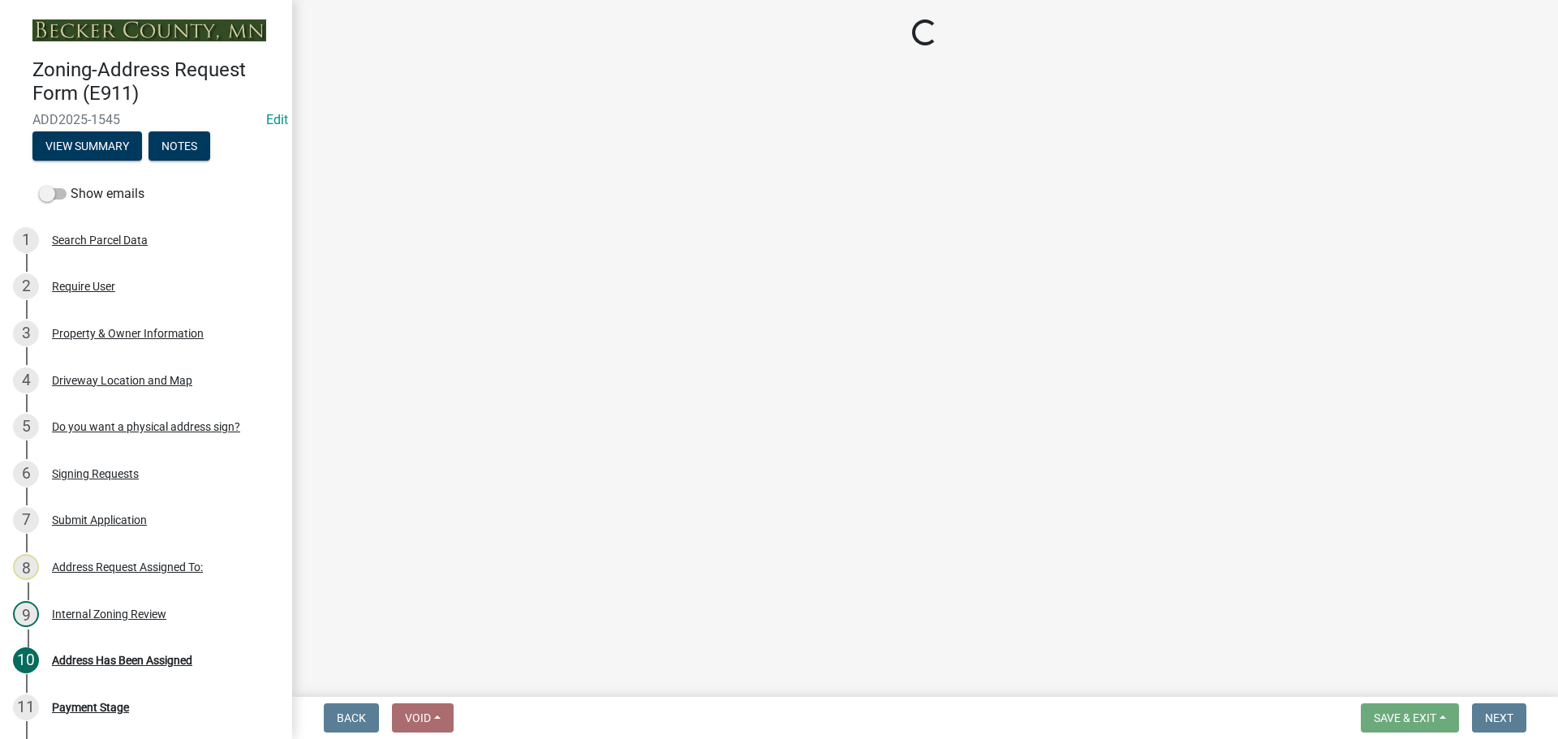
select select "3: 3"
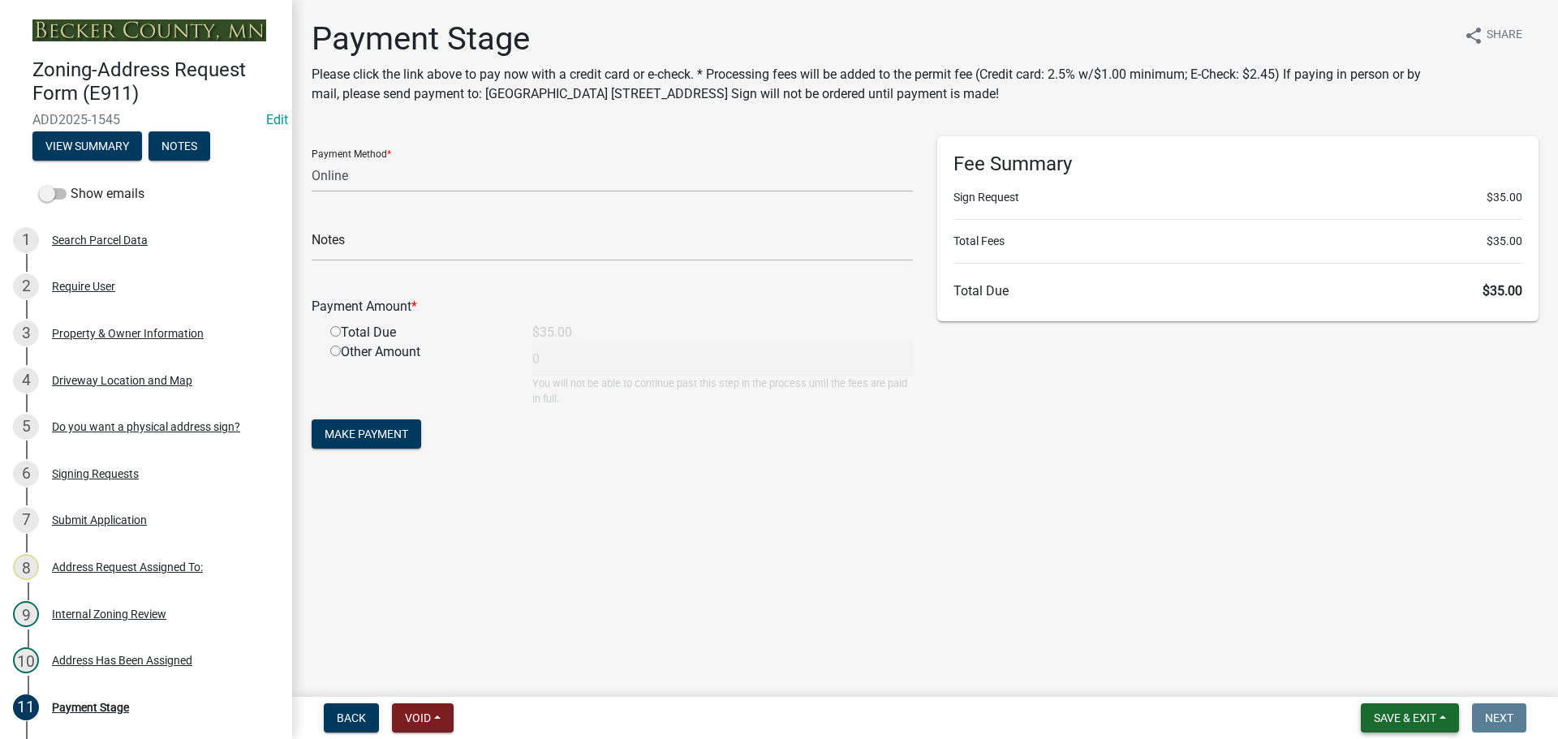
click at [1406, 722] on span "Save & Exit" at bounding box center [1405, 718] width 62 height 13
click at [1411, 686] on button "Save & Exit" at bounding box center [1394, 676] width 130 height 39
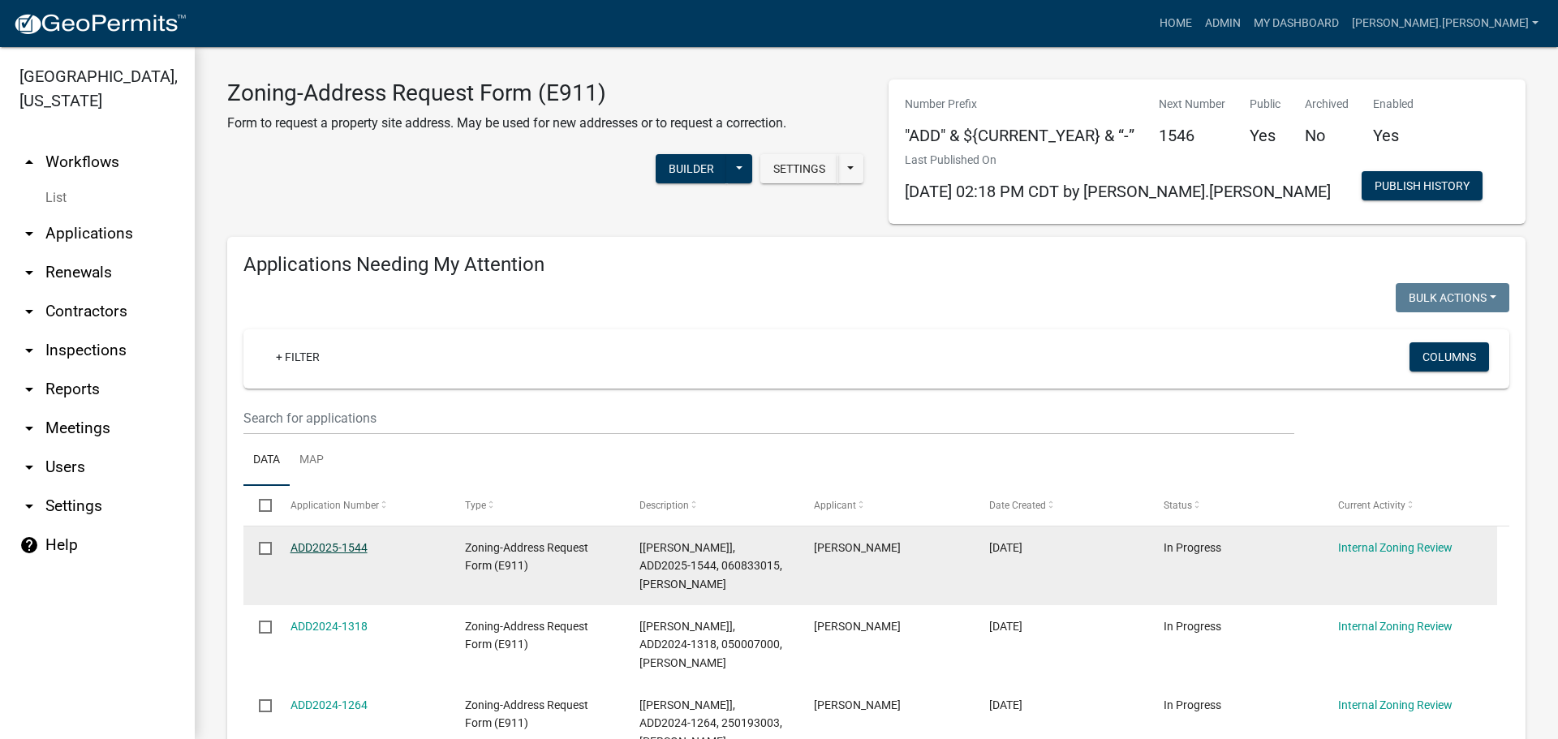
click at [334, 543] on link "ADD2025-1544" at bounding box center [329, 547] width 77 height 13
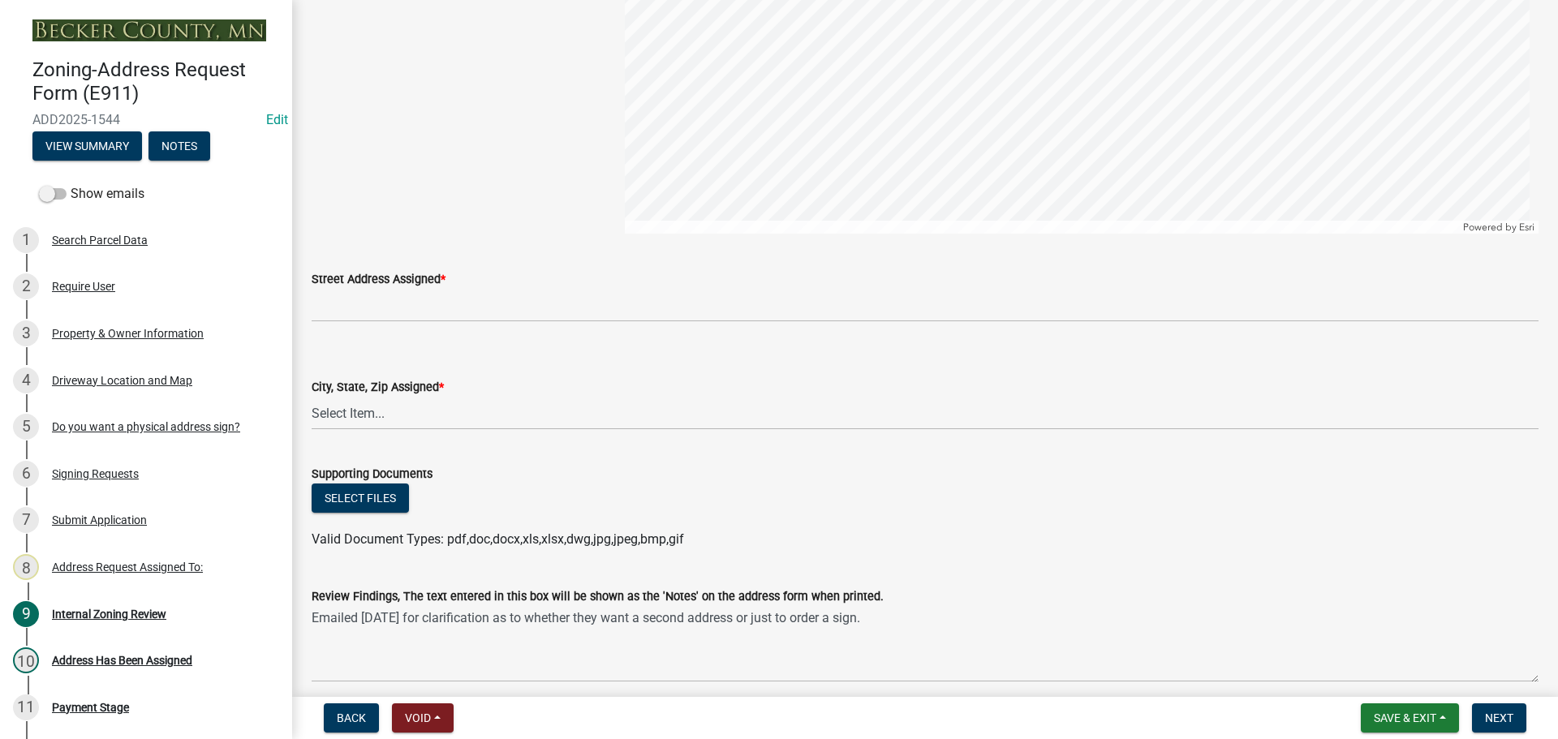
scroll to position [1704, 0]
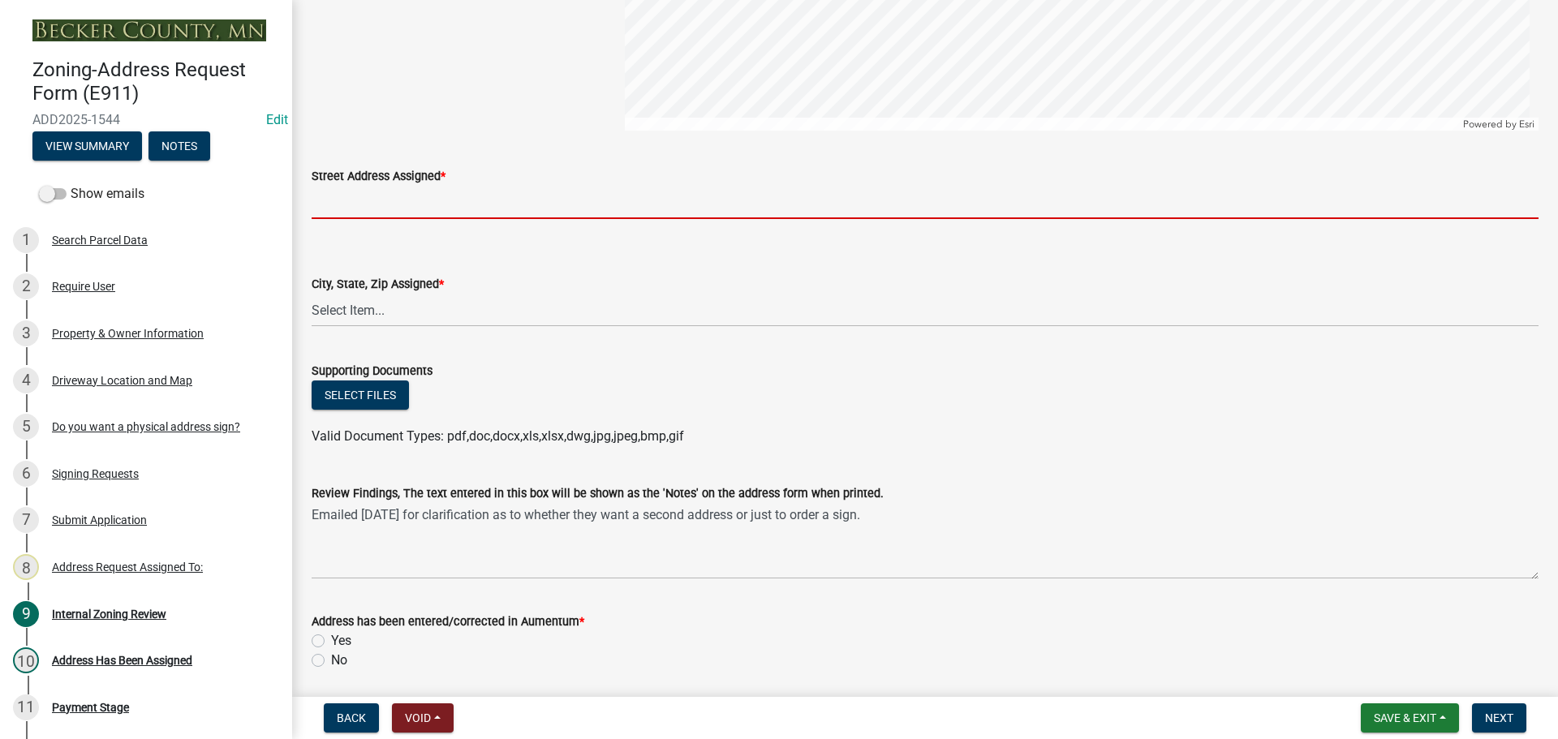
click at [461, 208] on input "Street Address Assigned *" at bounding box center [925, 202] width 1227 height 33
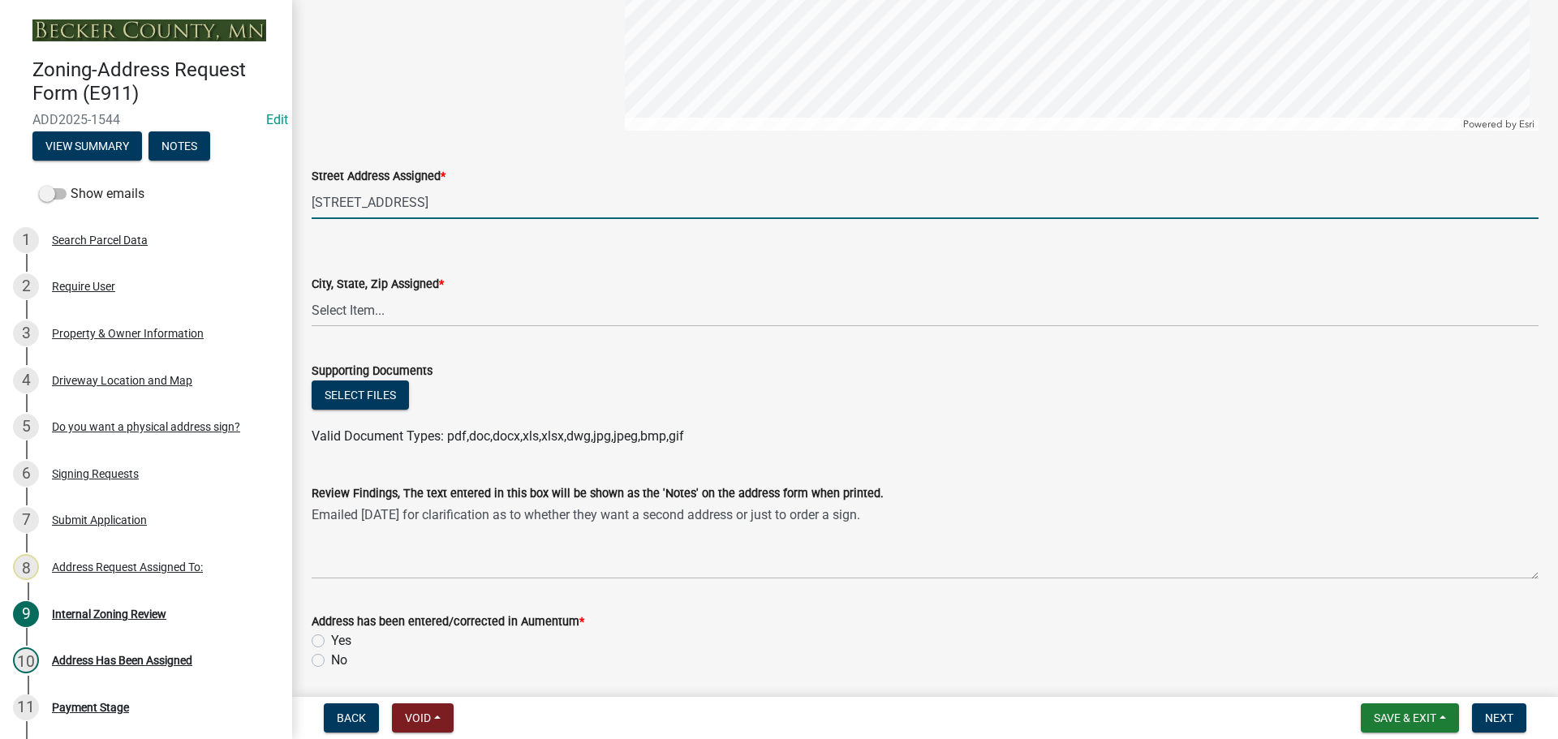
type input "[STREET_ADDRESS]"
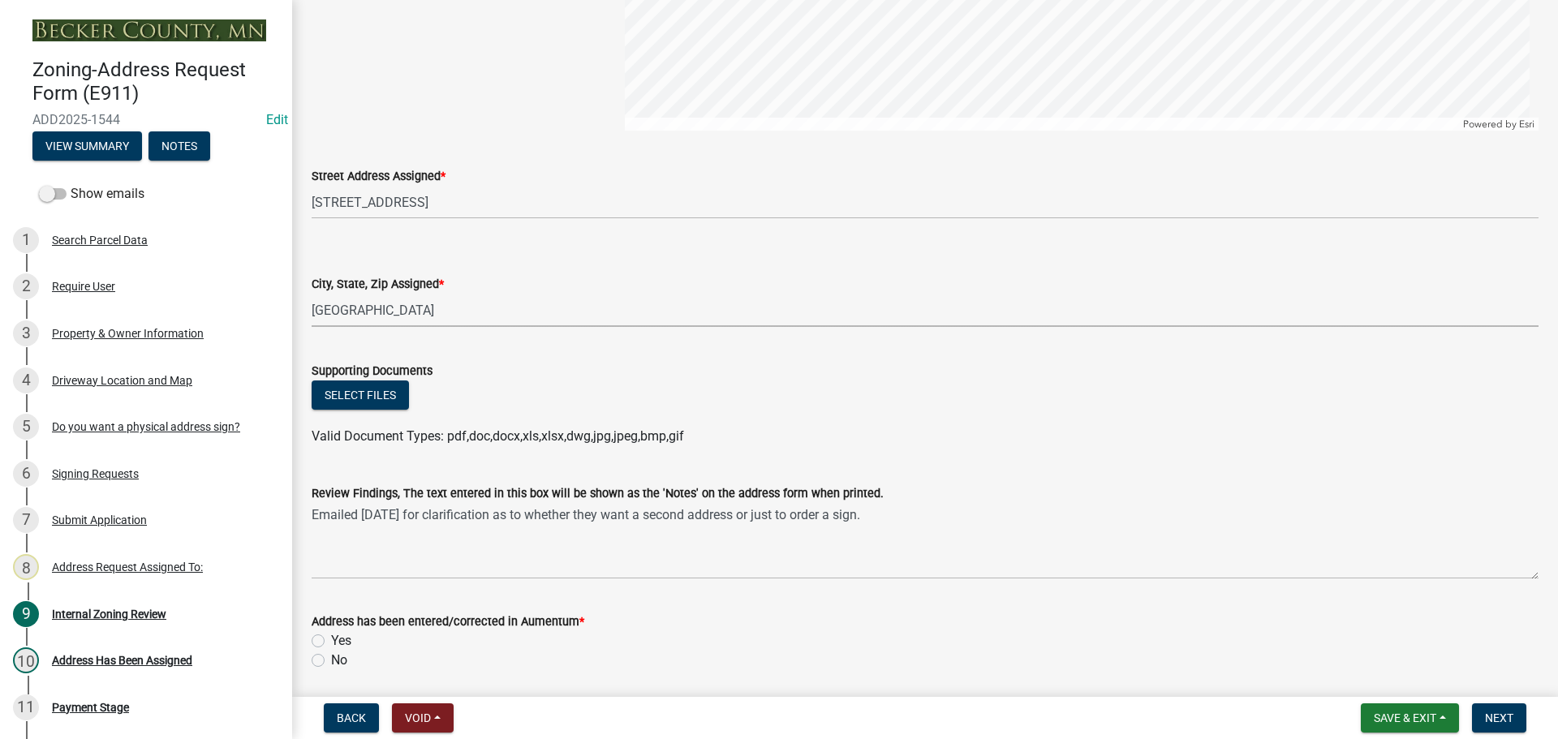
select select "2861b498-a07e-46d1-8d19-82cce95a987e"
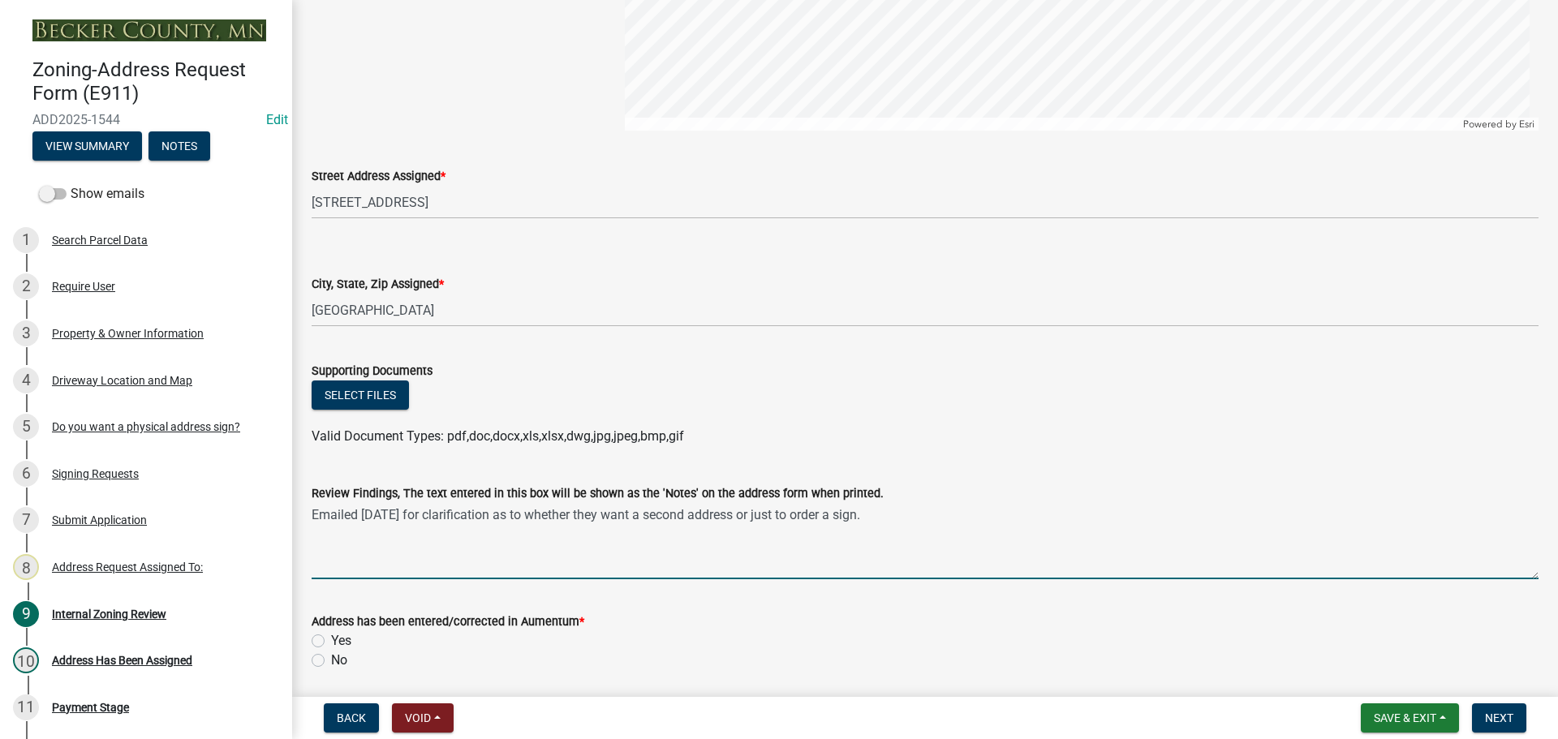
drag, startPoint x: 899, startPoint y: 517, endPoint x: 291, endPoint y: 510, distance: 607.9
click at [291, 510] on div "Zoning-Address Request Form (E911) ADD2025-1544 Edit View Summary Notes Show em…" at bounding box center [779, 369] width 1558 height 739
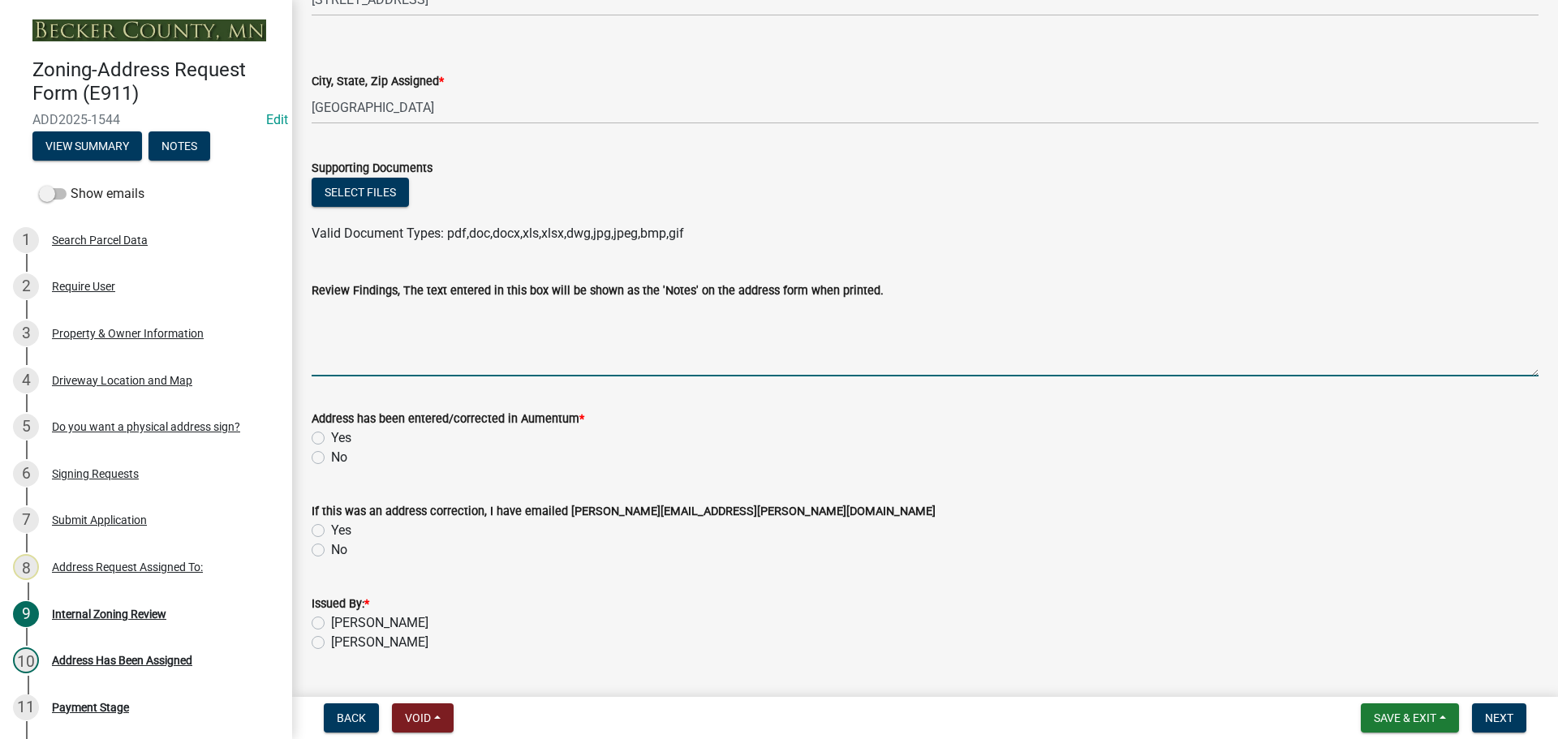
scroll to position [1947, 0]
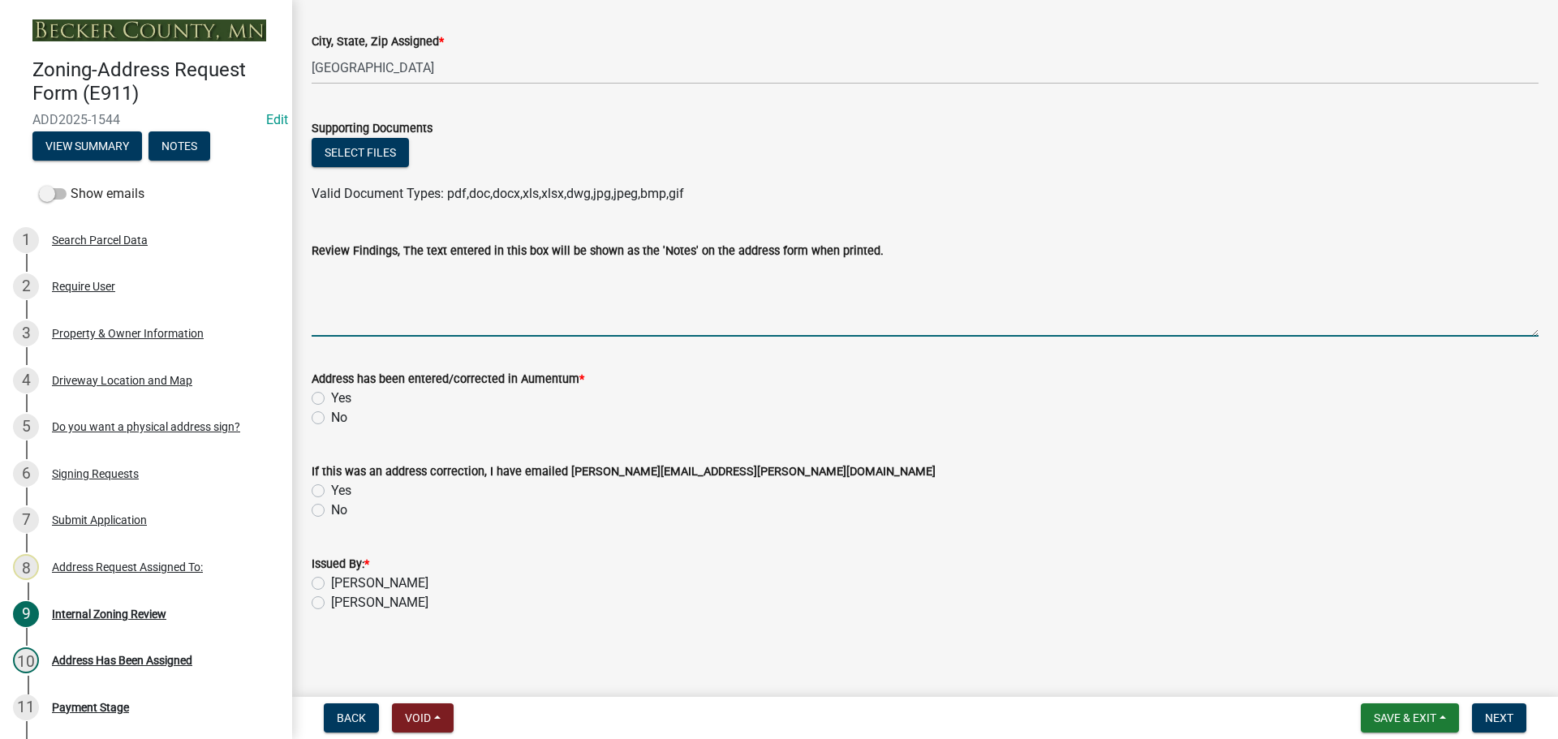
click at [331, 396] on label "Yes" at bounding box center [341, 398] width 20 height 19
click at [331, 396] on input "Yes" at bounding box center [336, 394] width 11 height 11
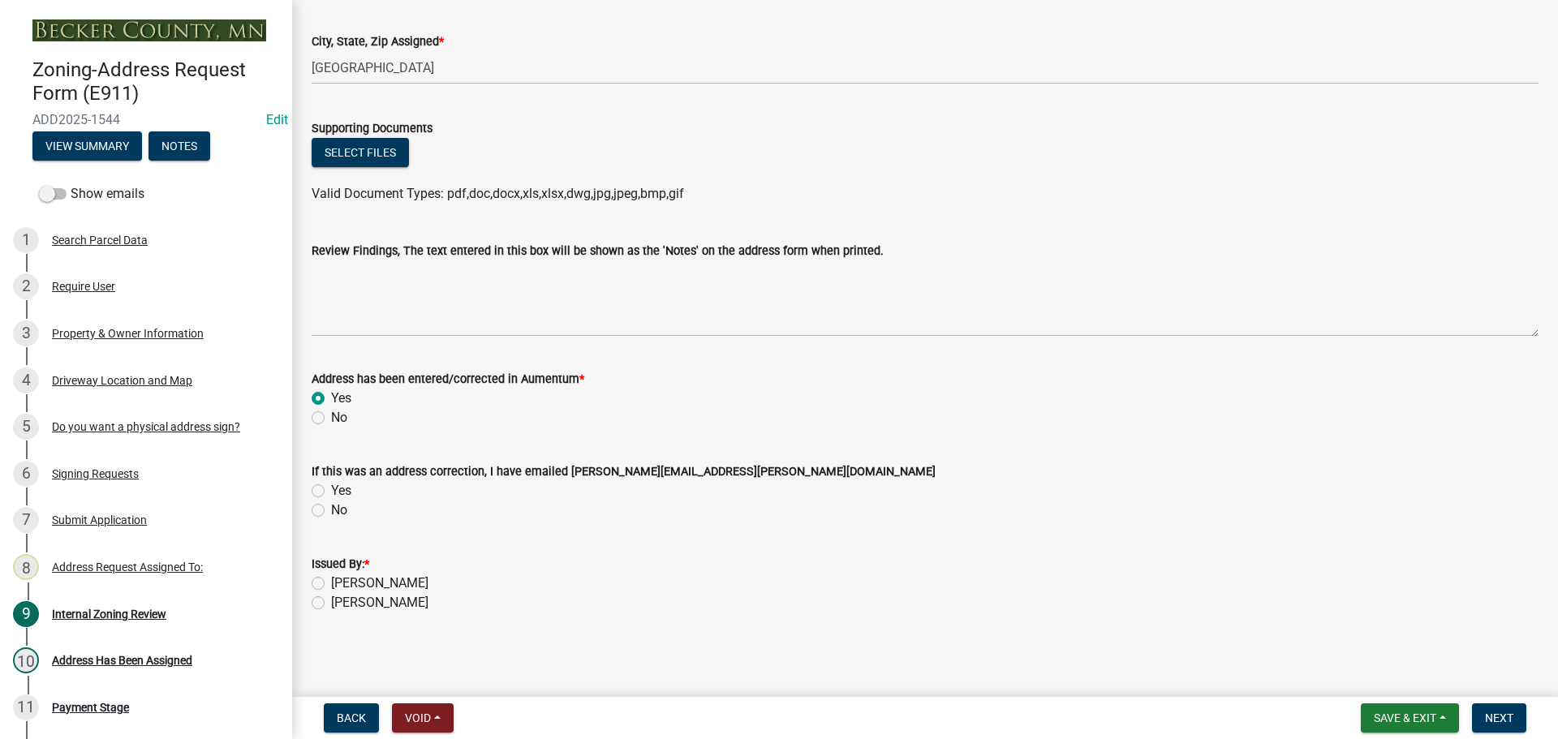
radio input "true"
click at [331, 584] on label "[PERSON_NAME]" at bounding box center [379, 583] width 97 height 19
click at [331, 584] on input "[PERSON_NAME]" at bounding box center [336, 579] width 11 height 11
radio input "true"
click at [1500, 723] on span "Next" at bounding box center [1499, 718] width 28 height 13
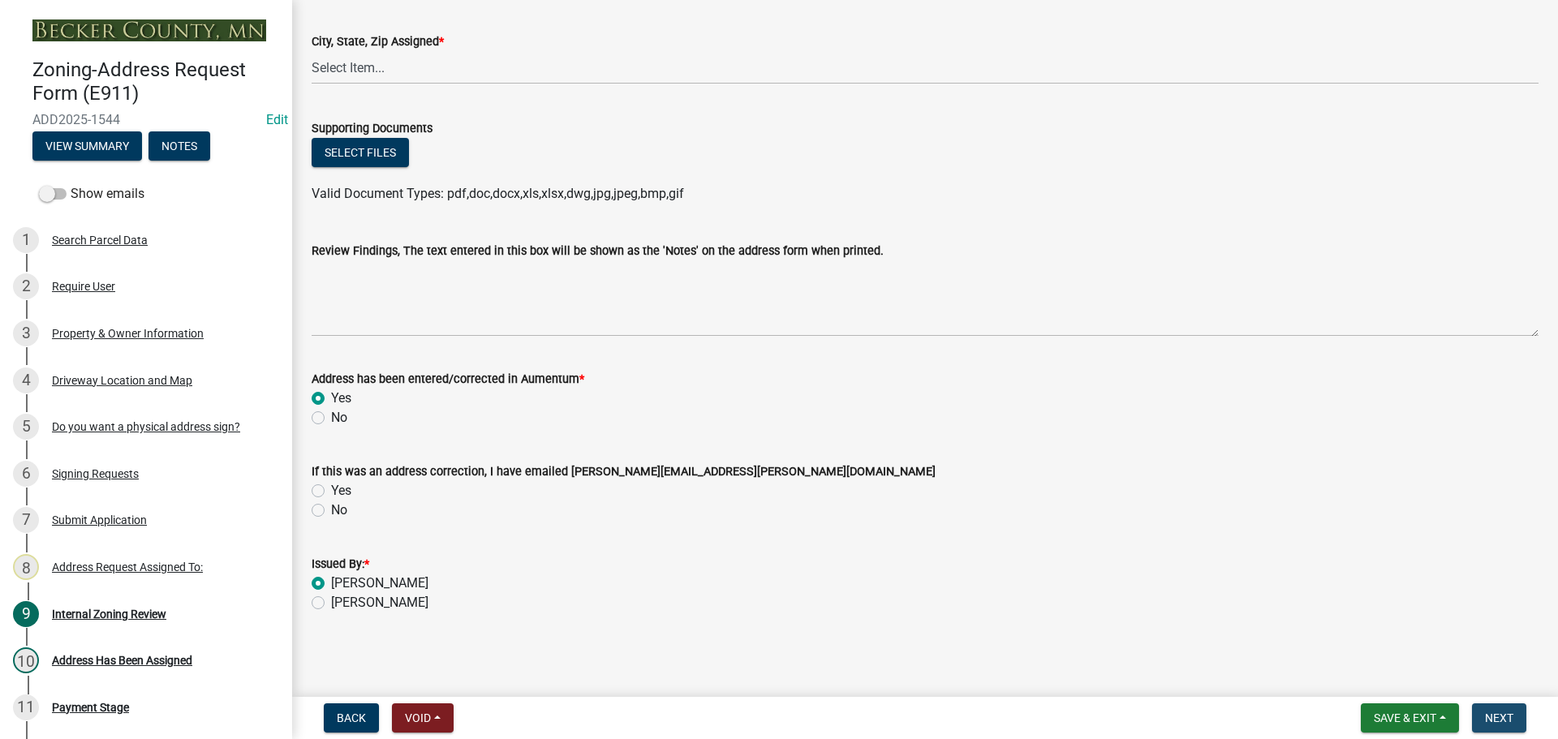
scroll to position [0, 0]
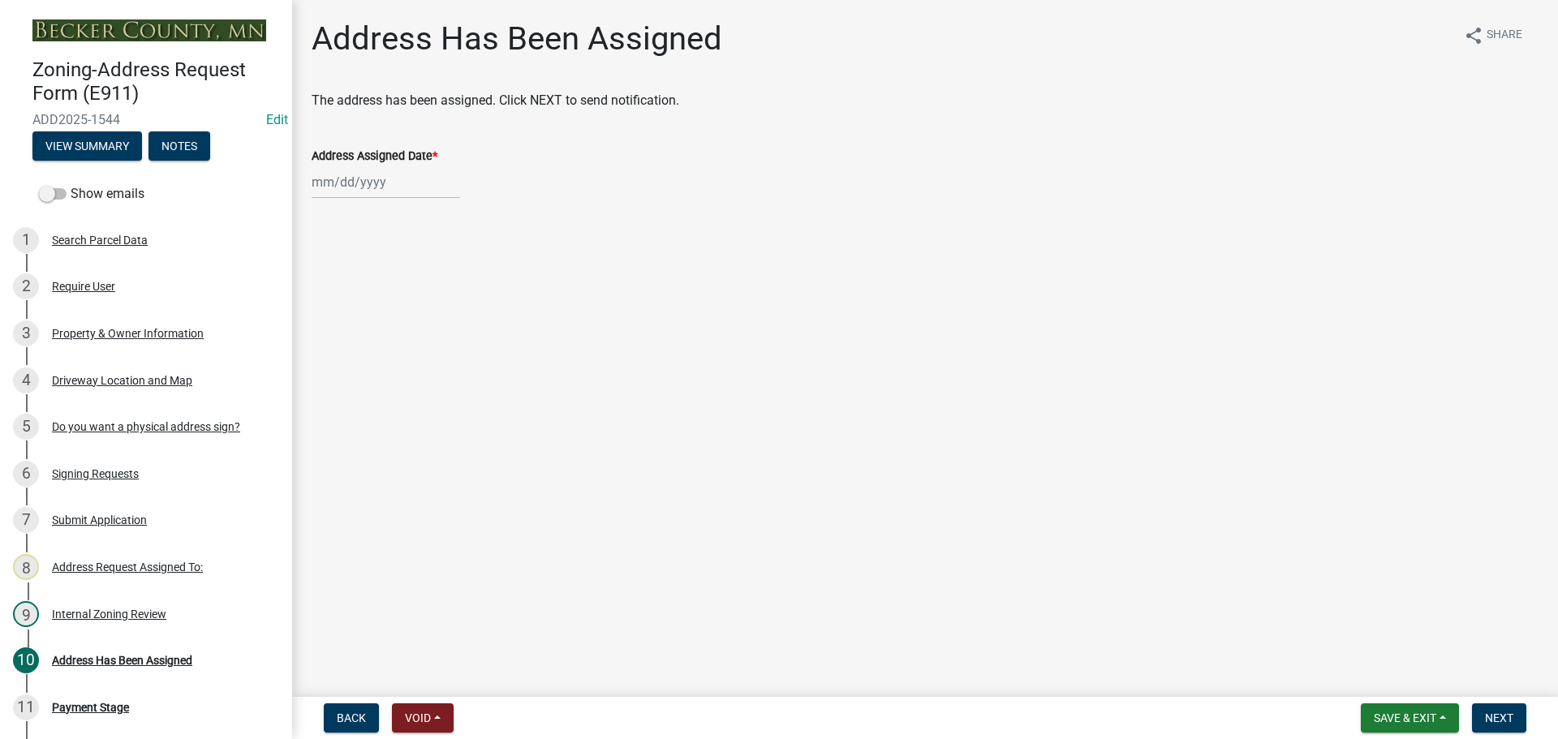
click at [339, 181] on div at bounding box center [386, 182] width 149 height 33
select select "10"
select select "2025"
click at [327, 319] on div "13" at bounding box center [328, 321] width 26 height 26
type input "[DATE]"
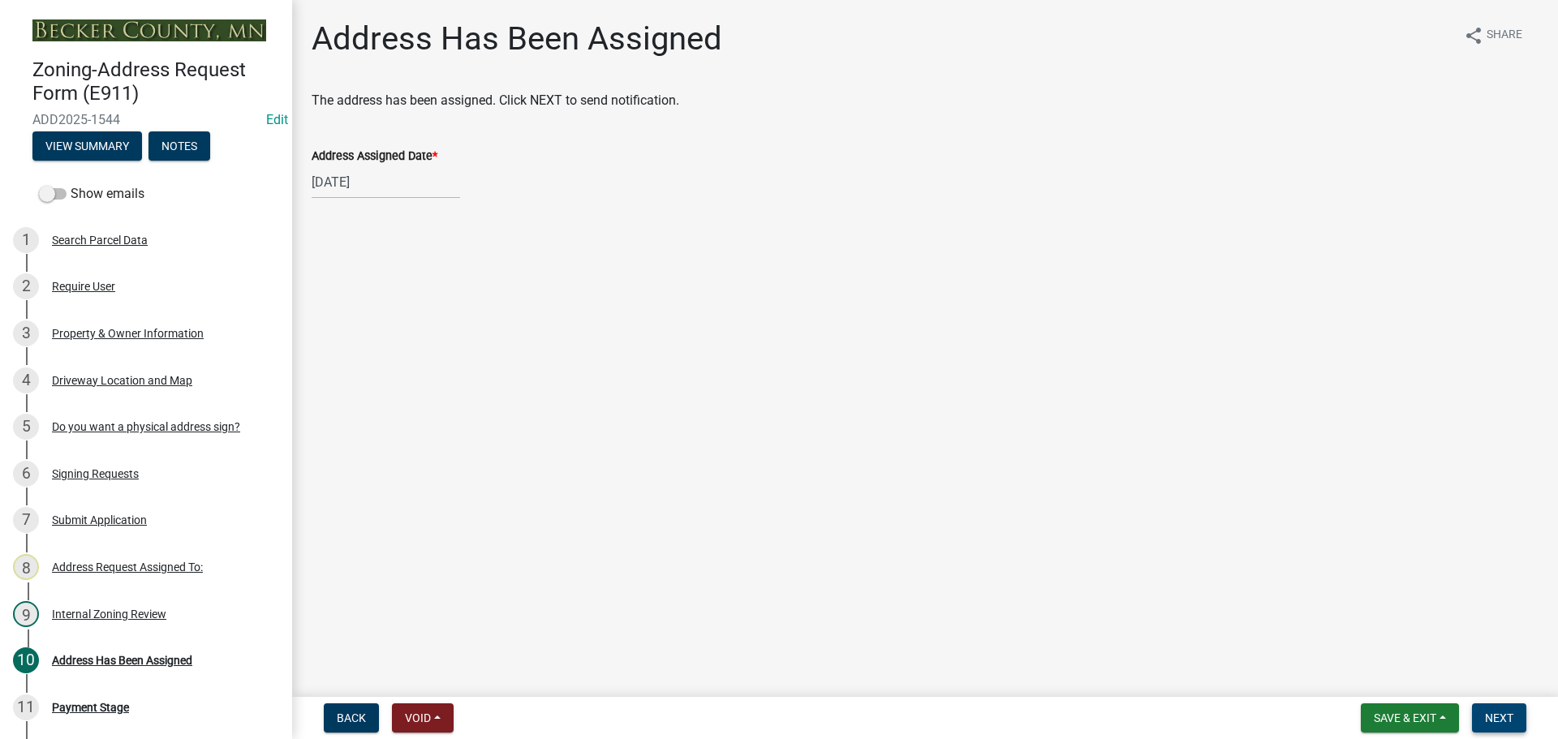
click at [1497, 721] on span "Next" at bounding box center [1499, 718] width 28 height 13
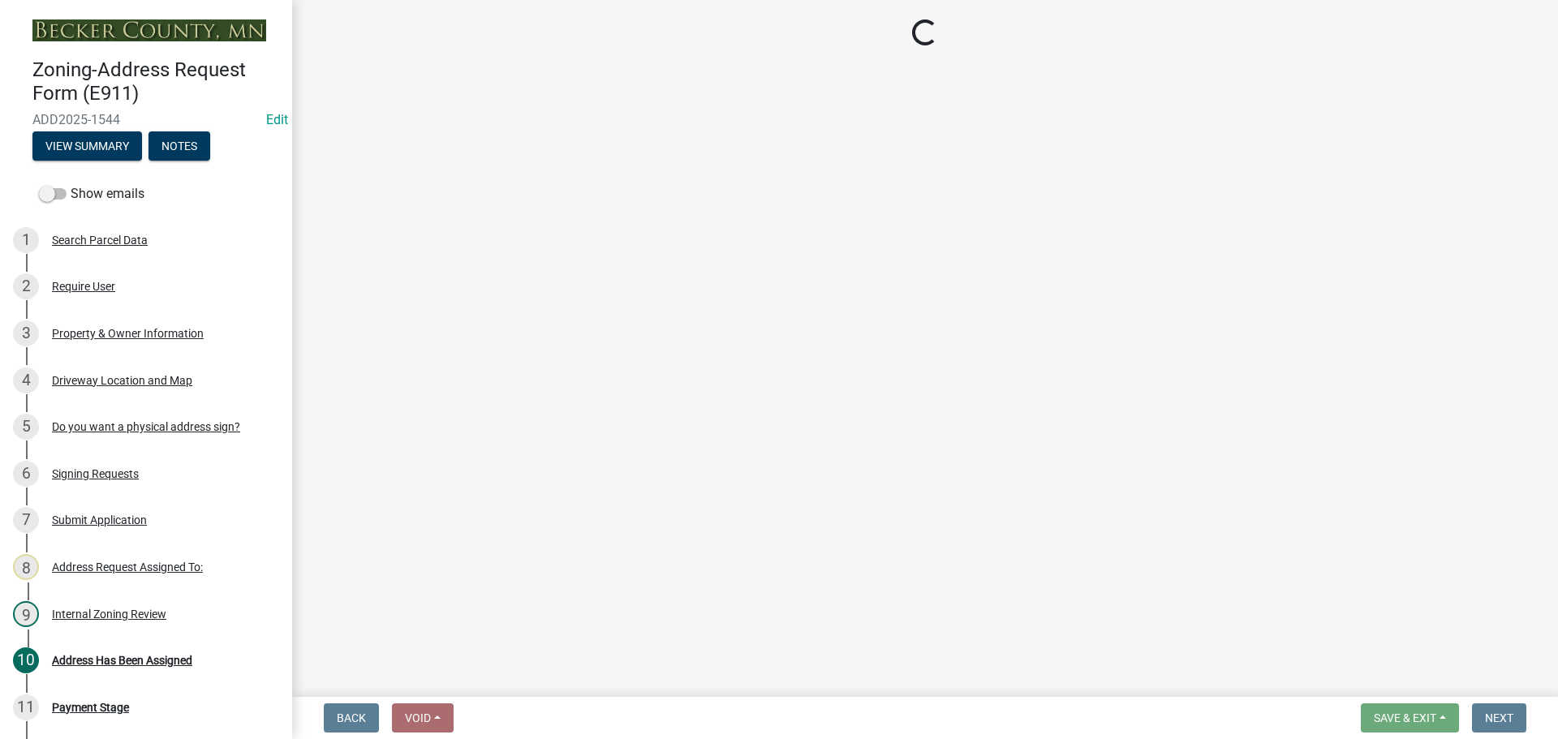
select select "3: 3"
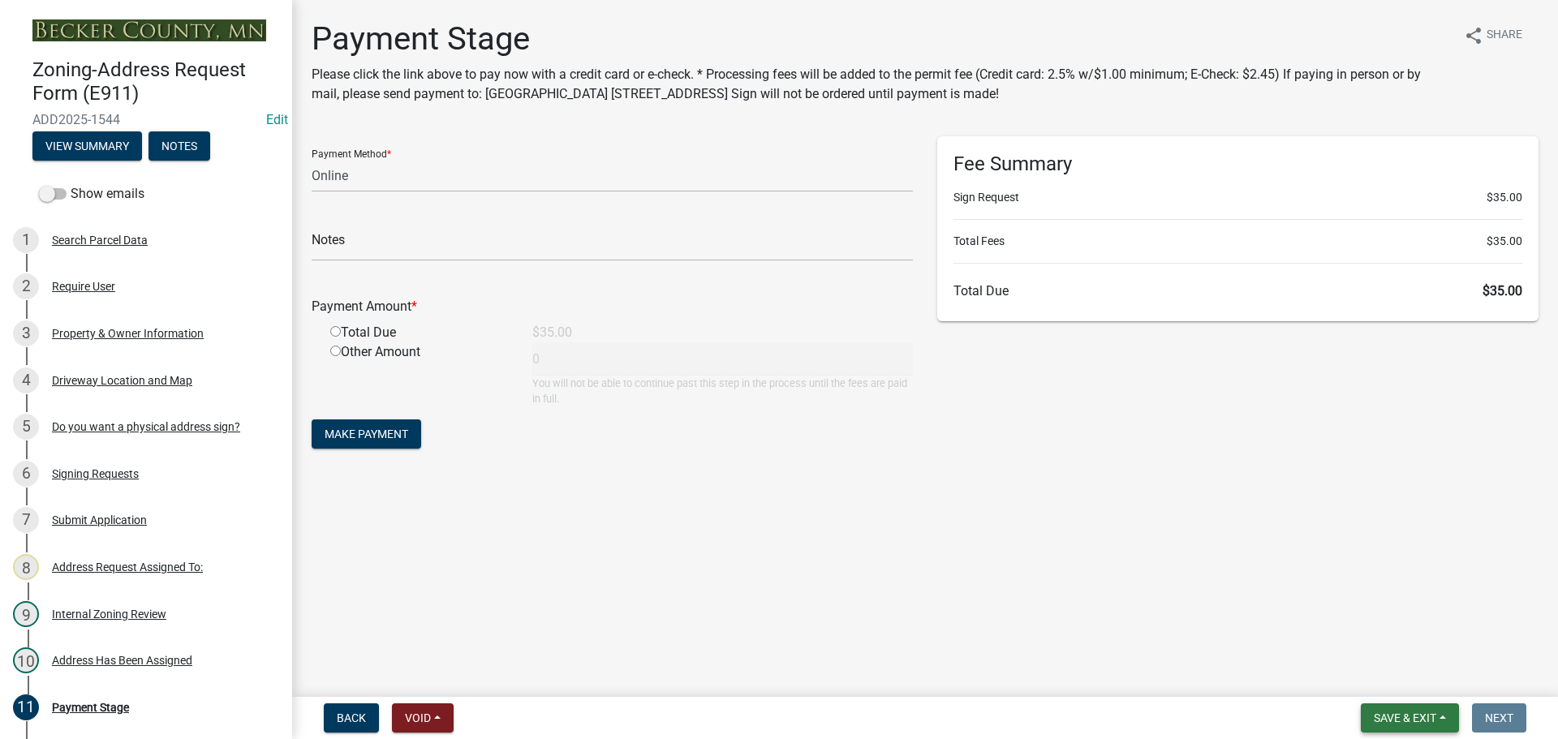
click at [1388, 713] on span "Save & Exit" at bounding box center [1405, 718] width 62 height 13
click at [1380, 666] on button "Save & Exit" at bounding box center [1394, 676] width 130 height 39
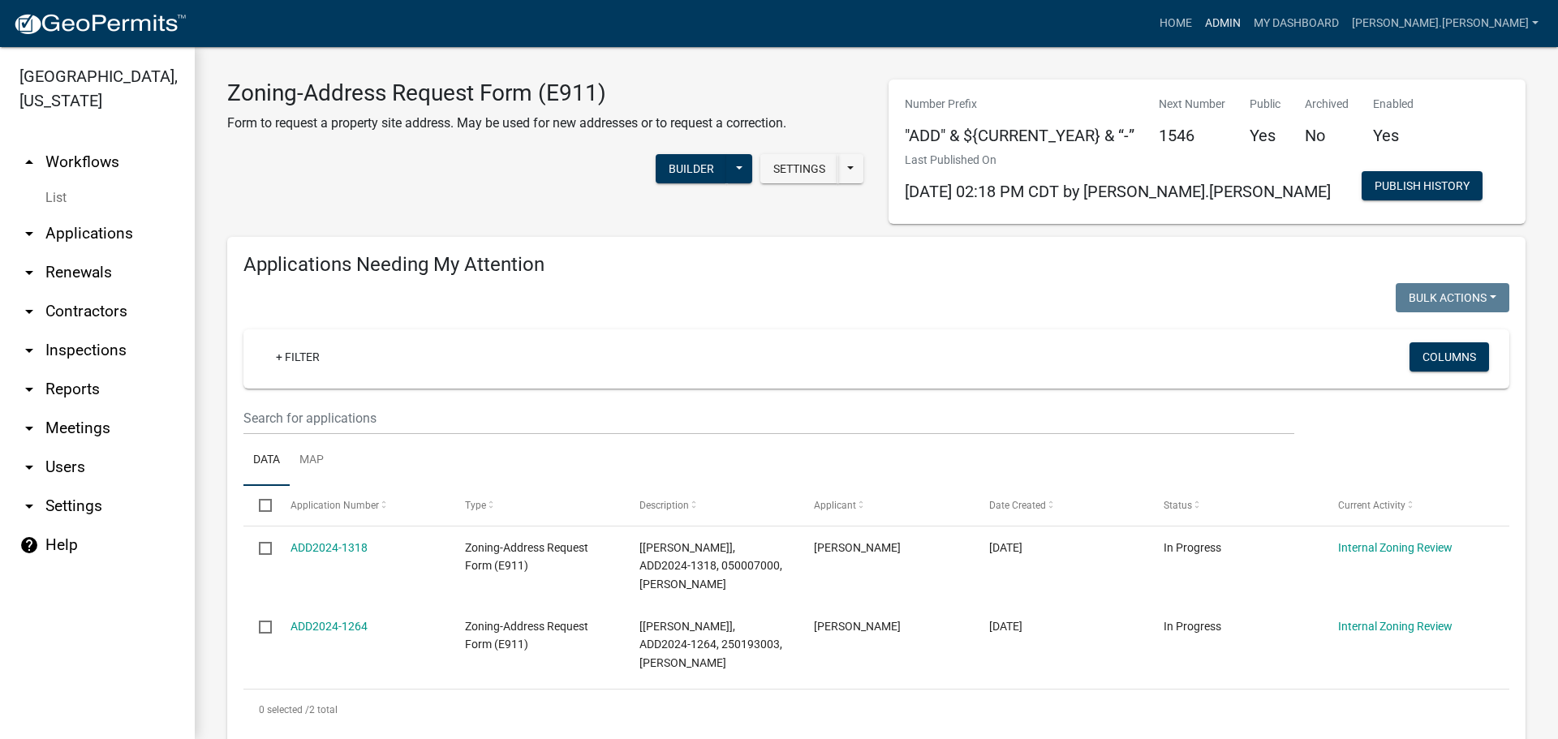
click at [1247, 24] on link "Admin" at bounding box center [1223, 23] width 49 height 31
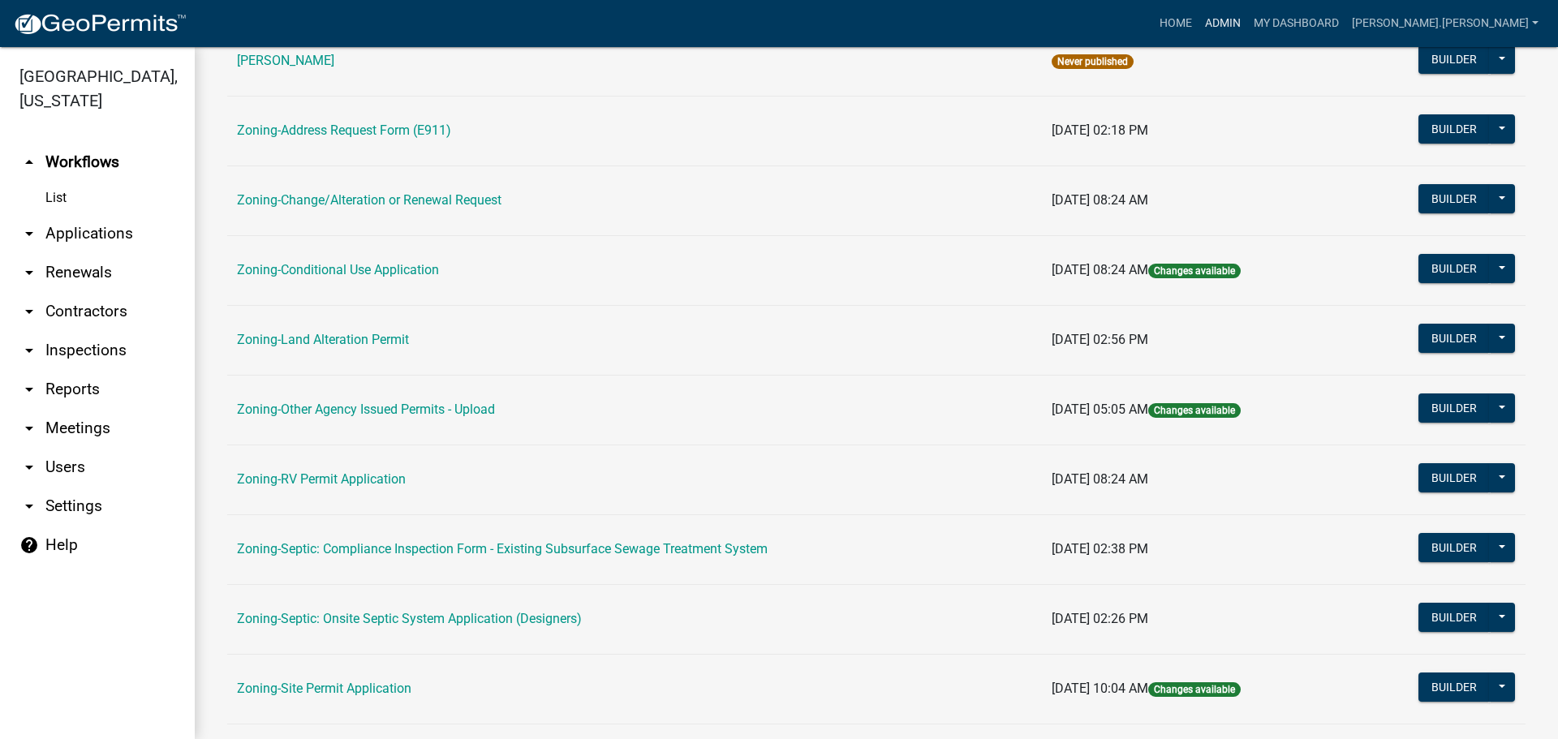
scroll to position [406, 0]
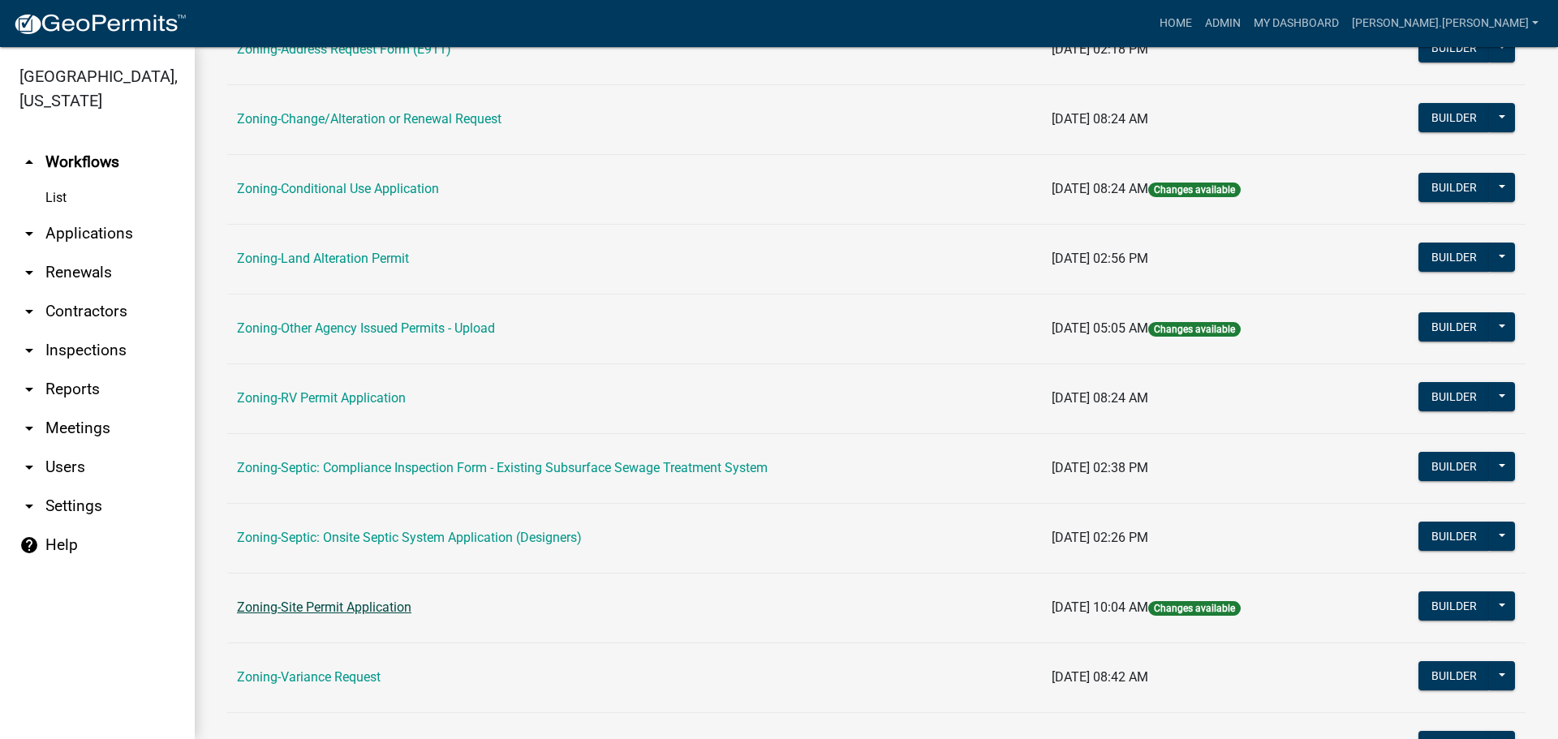
click at [360, 601] on link "Zoning-Site Permit Application" at bounding box center [324, 607] width 174 height 15
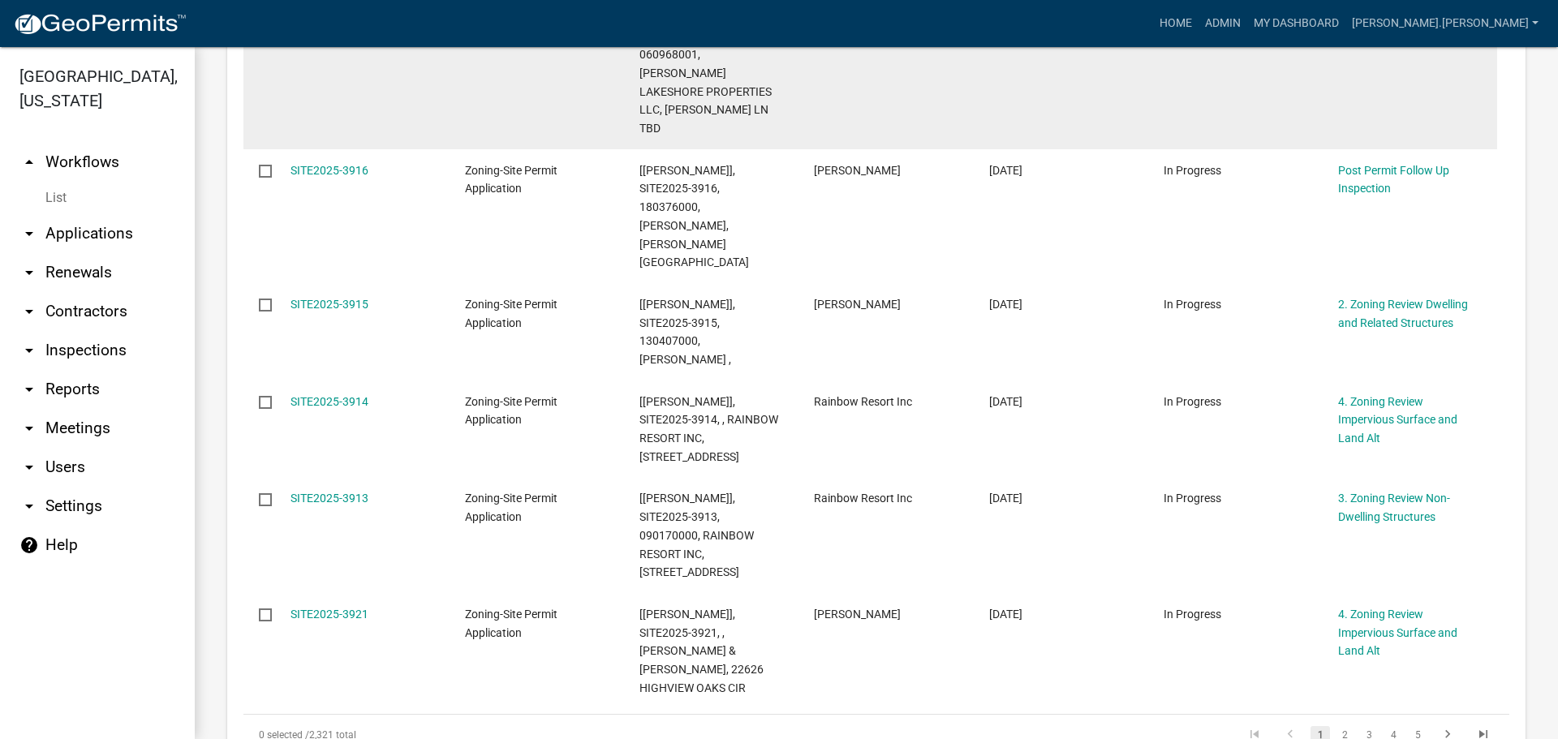
scroll to position [1217, 0]
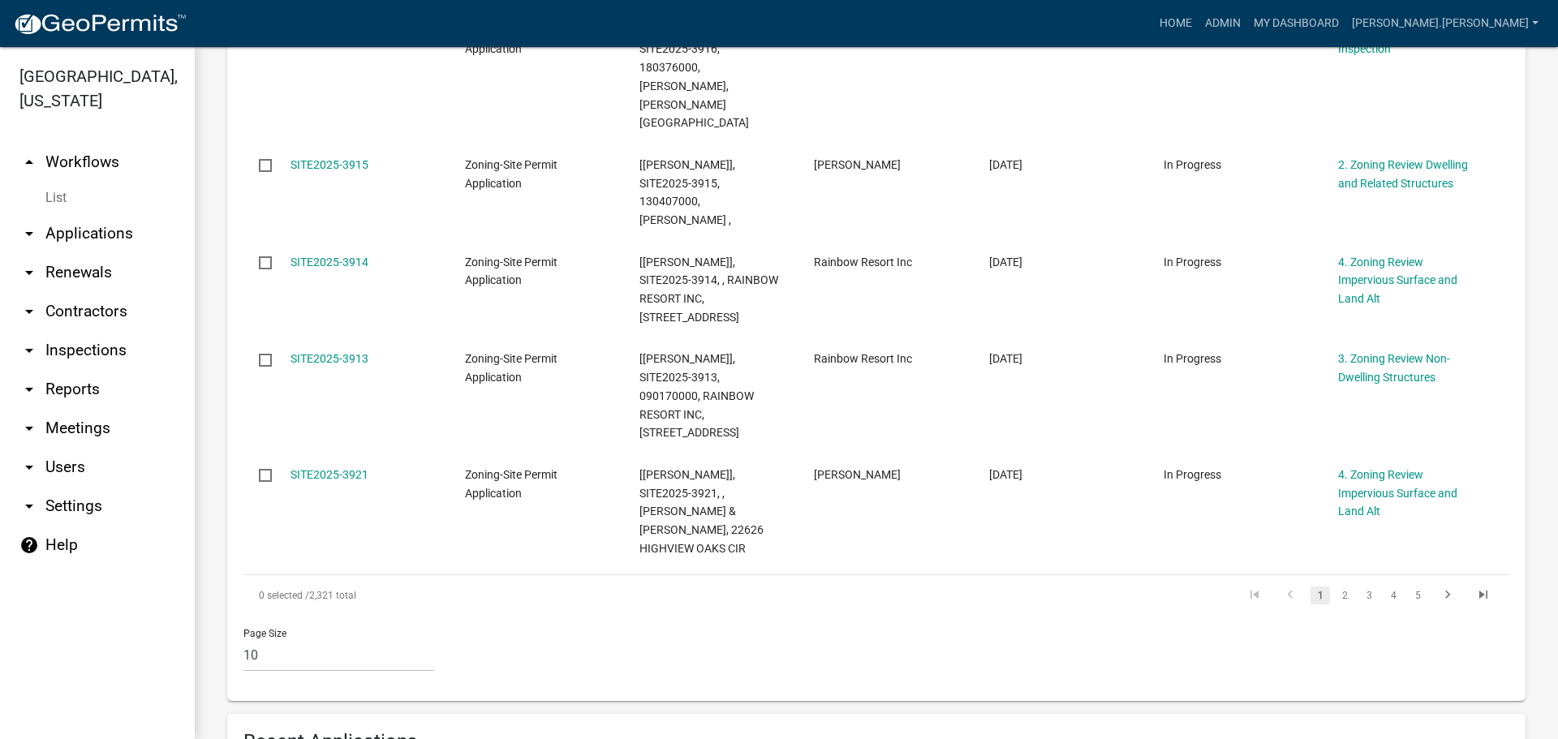
type input "[DATE]-3645"
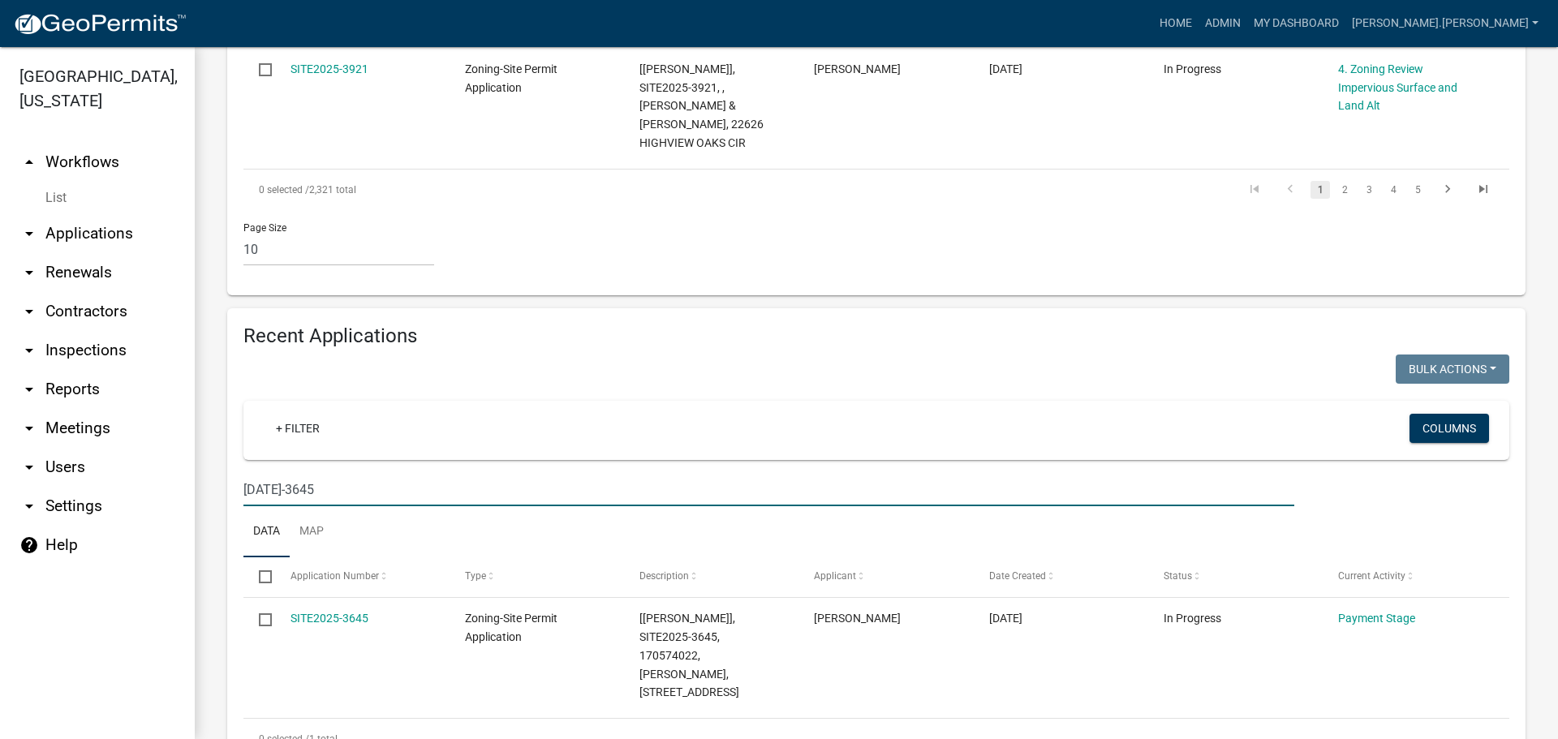
scroll to position [1434, 0]
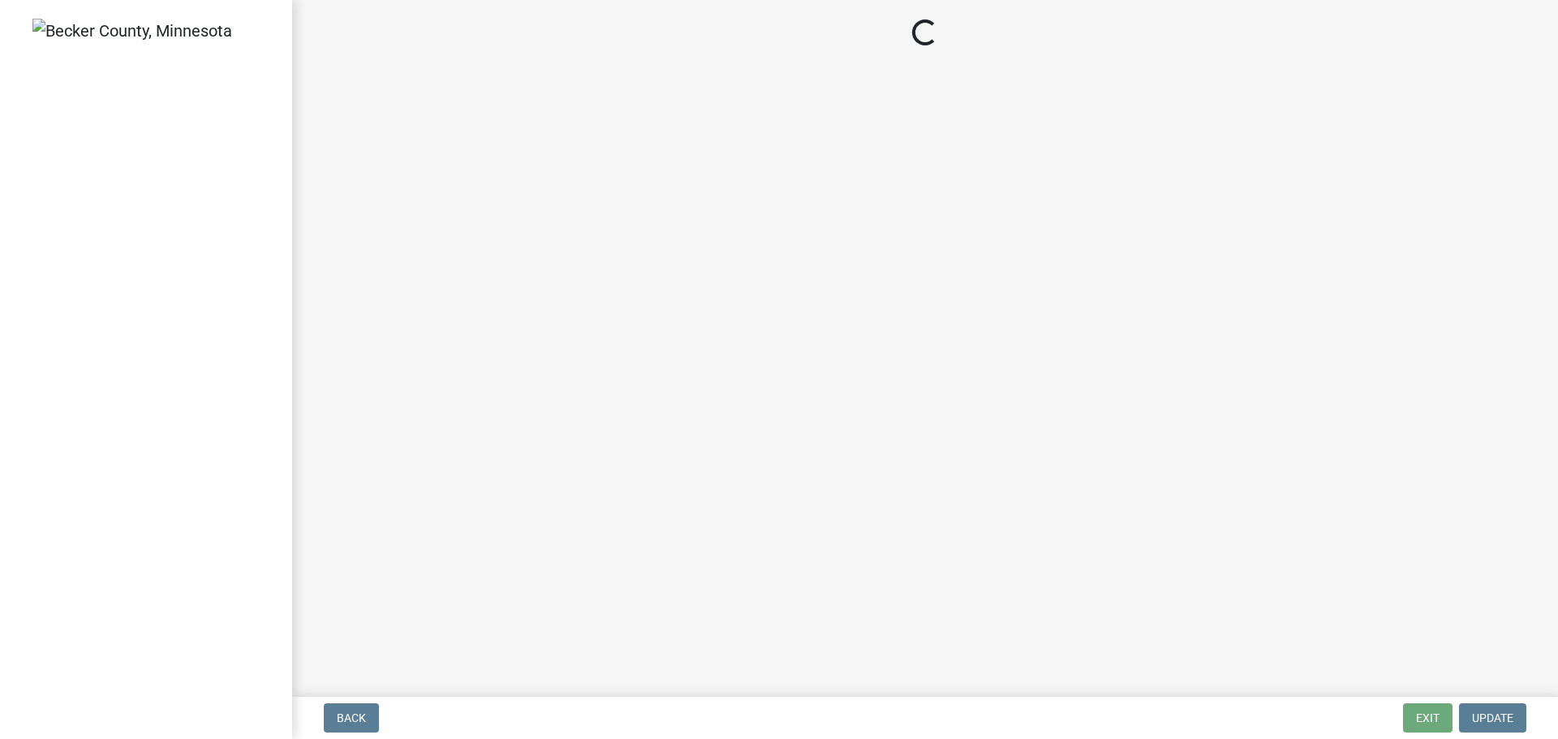
select select "3: 3"
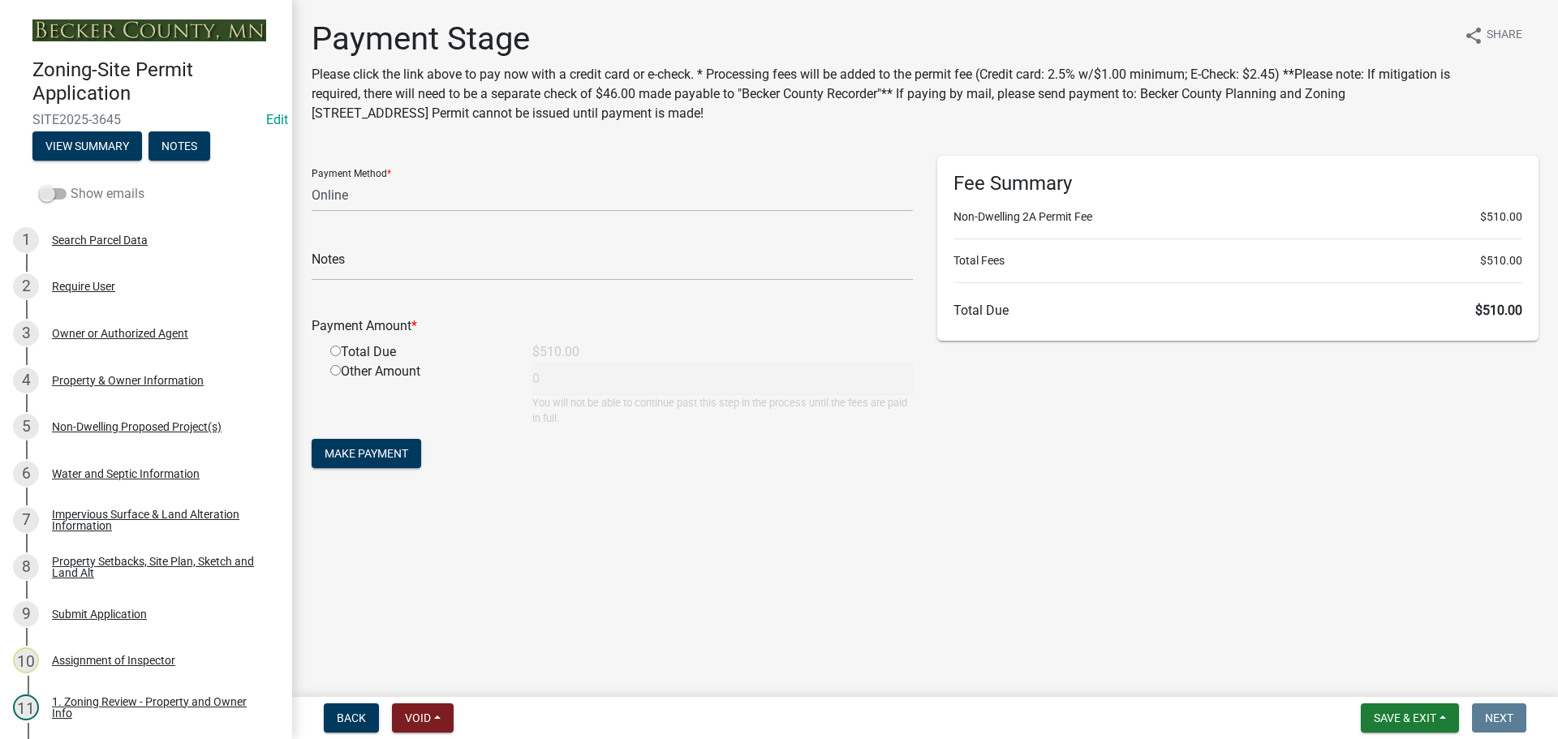
click at [53, 194] on span at bounding box center [53, 193] width 28 height 11
click at [71, 184] on input "Show emails" at bounding box center [71, 184] width 0 height 0
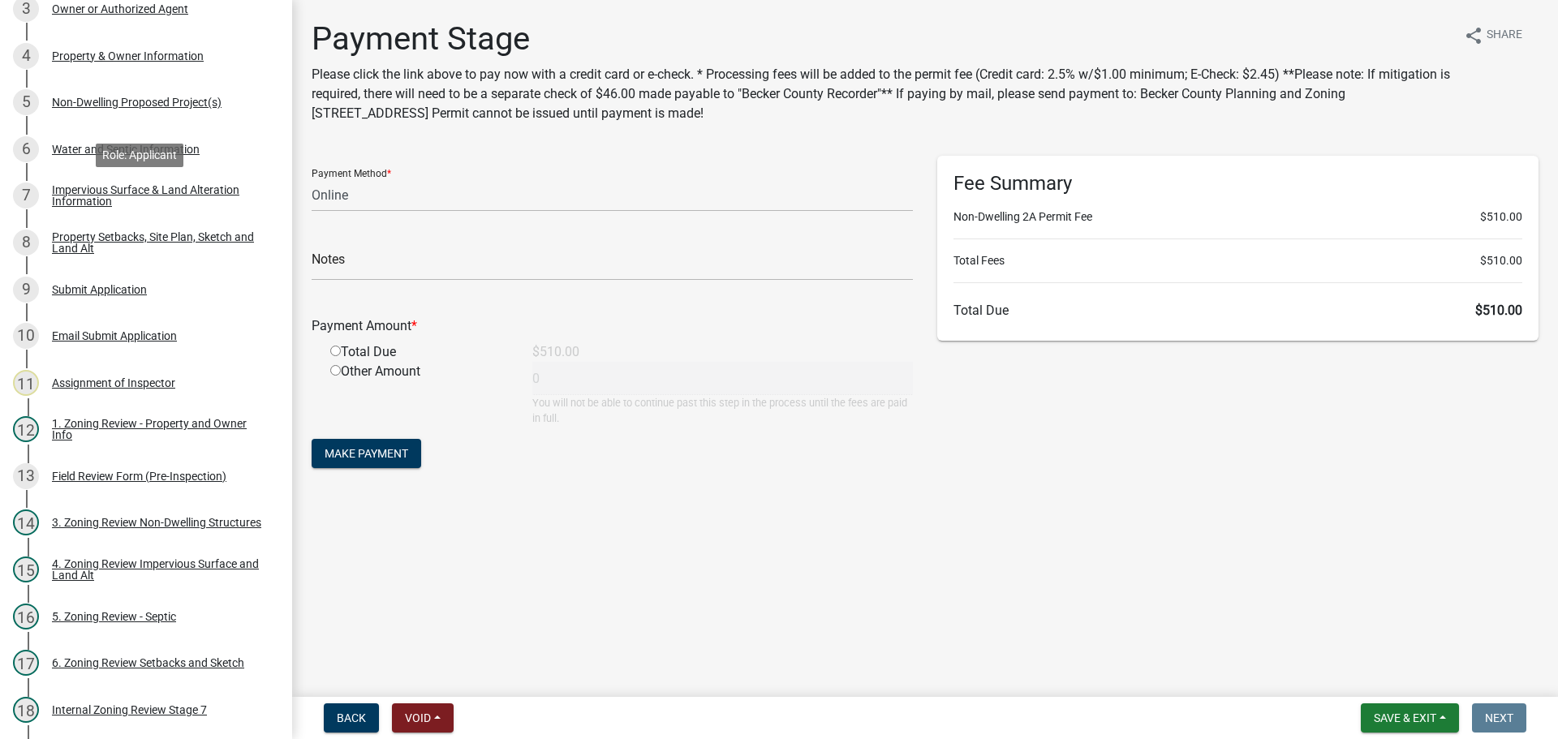
scroll to position [649, 0]
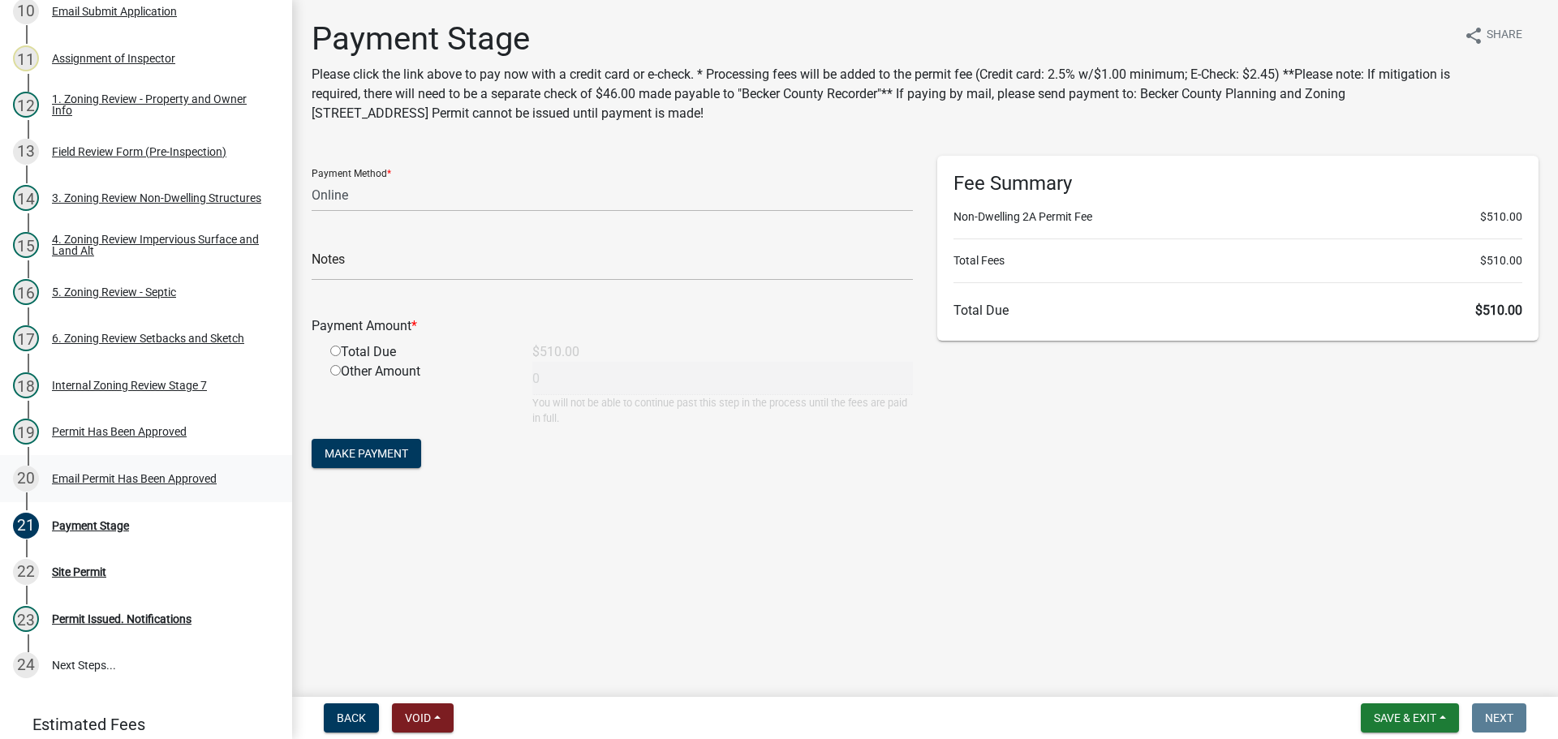
click at [118, 475] on div "Email Permit Has Been Approved" at bounding box center [134, 478] width 165 height 11
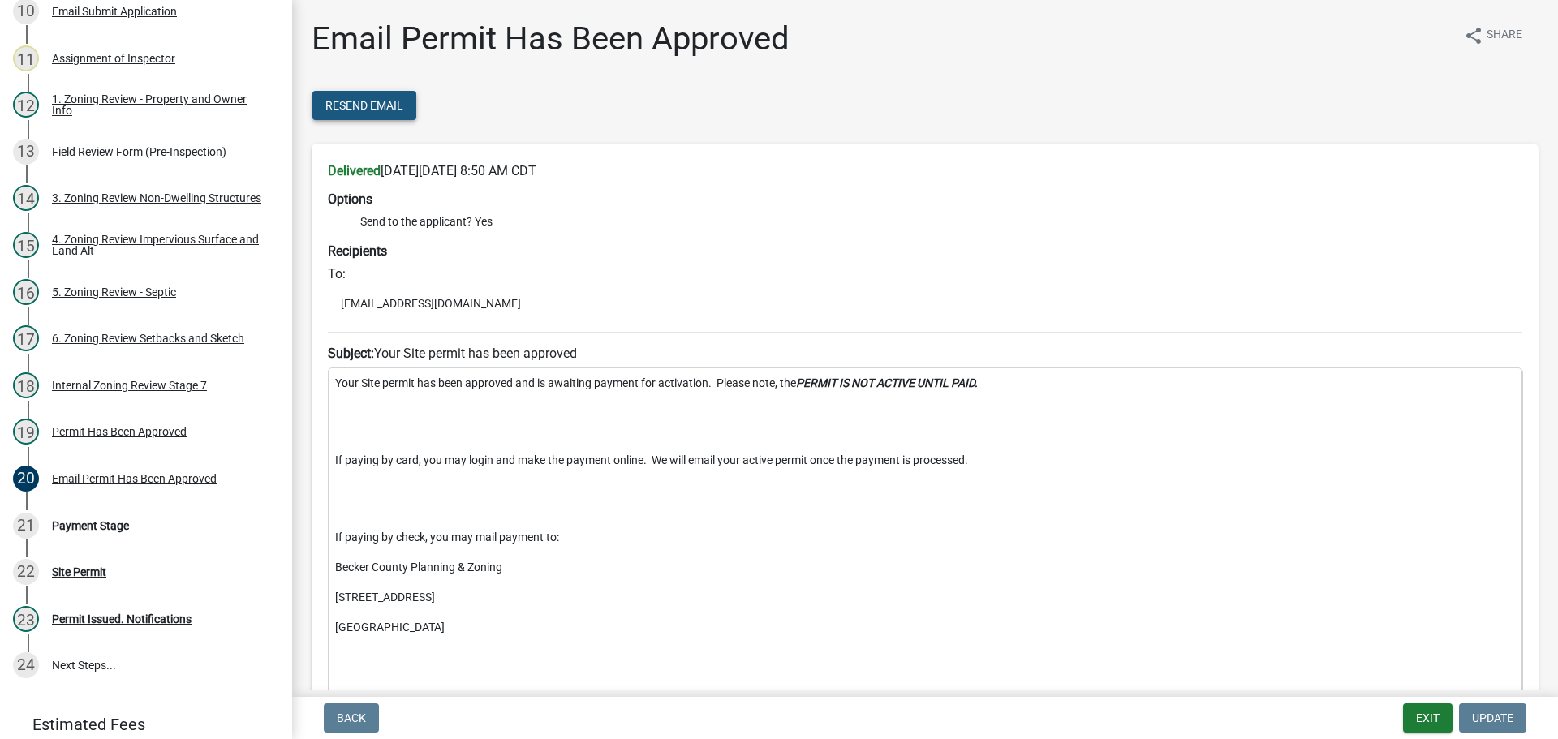
click at [371, 102] on span "Resend Email" at bounding box center [364, 105] width 78 height 13
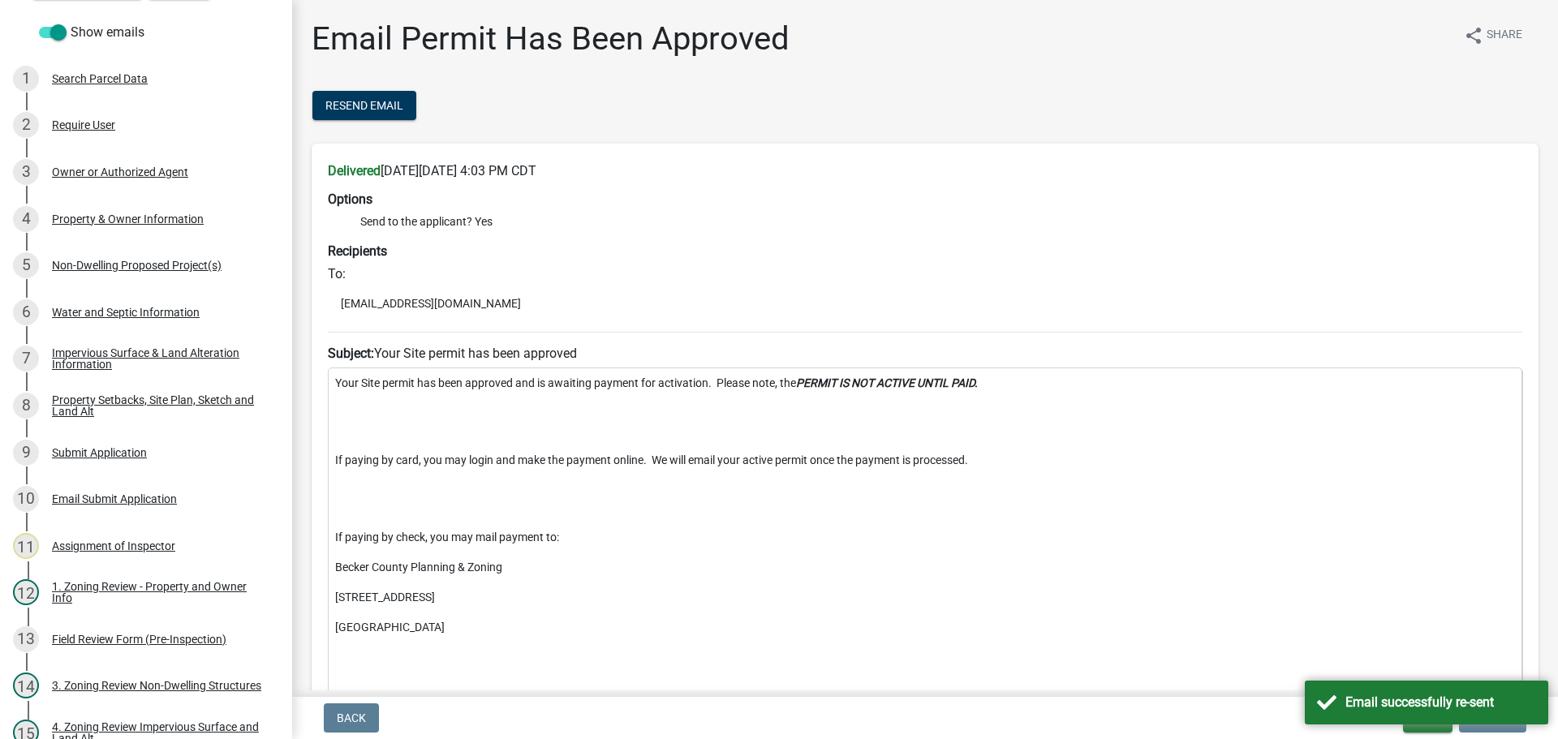
scroll to position [0, 0]
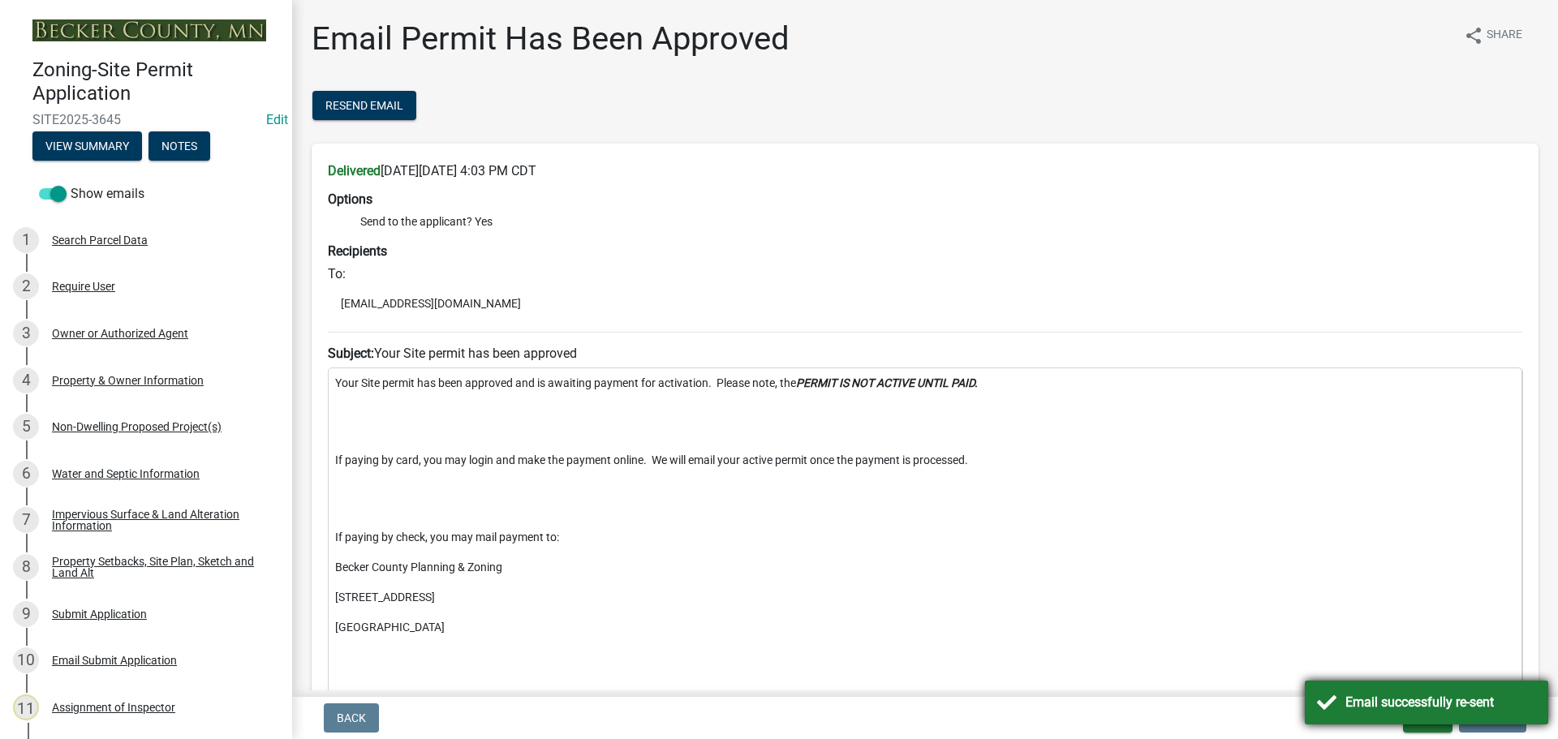
click at [1405, 691] on div "Email successfully re-sent" at bounding box center [1426, 703] width 243 height 44
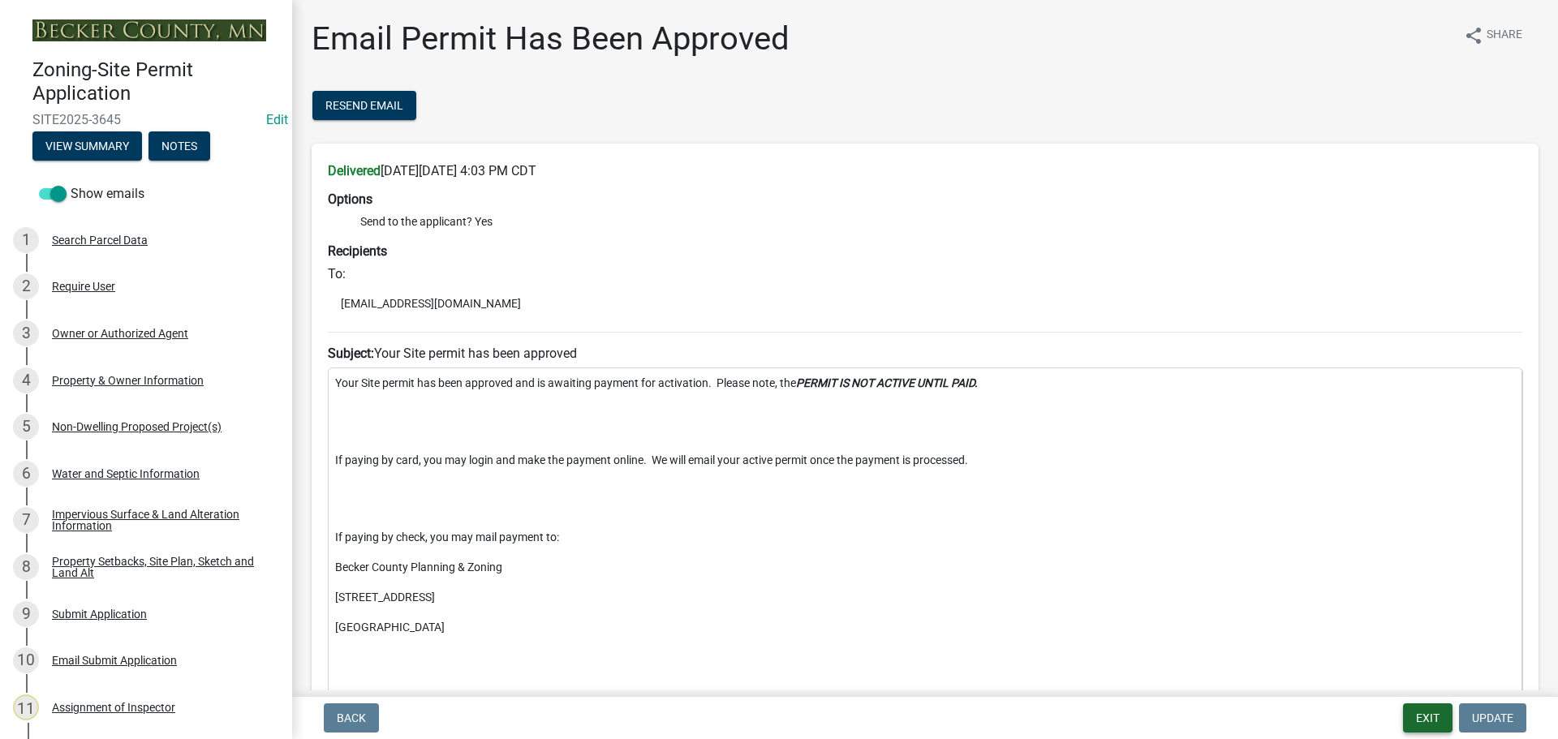
click at [1425, 718] on button "Exit" at bounding box center [1428, 718] width 50 height 29
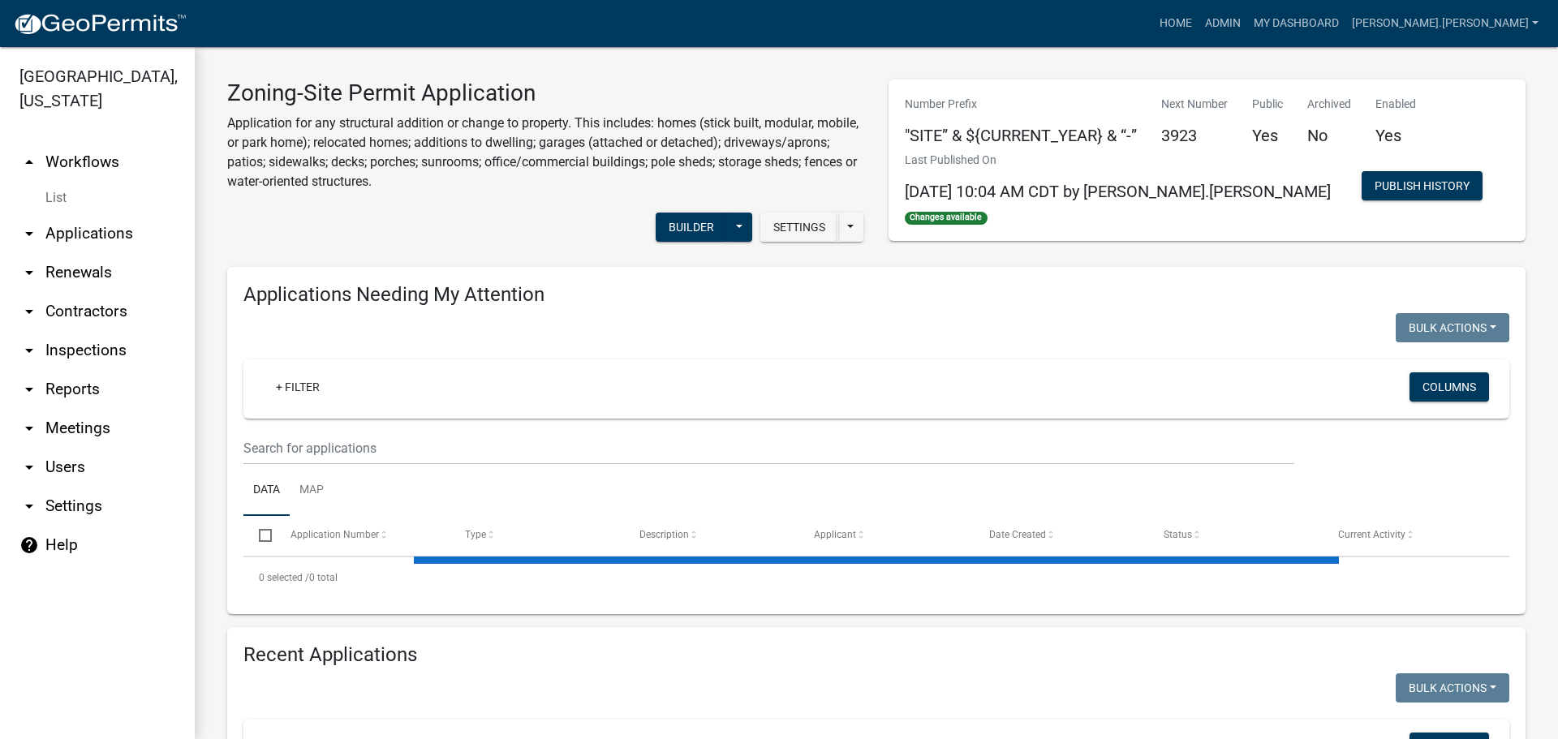
click at [32, 465] on icon "arrow_drop_down" at bounding box center [28, 467] width 19 height 19
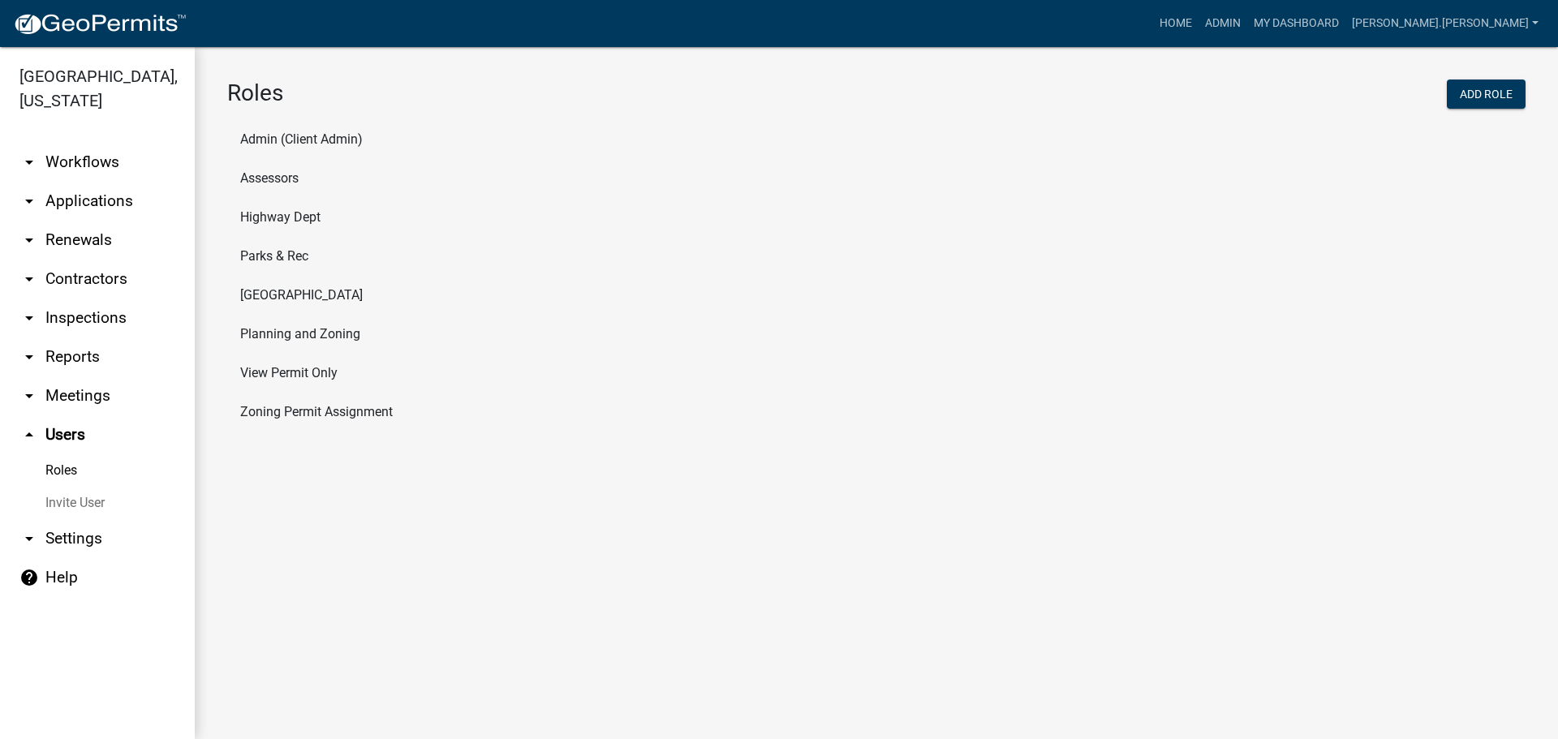
click at [298, 327] on li "Planning and Zoning" at bounding box center [876, 334] width 1299 height 39
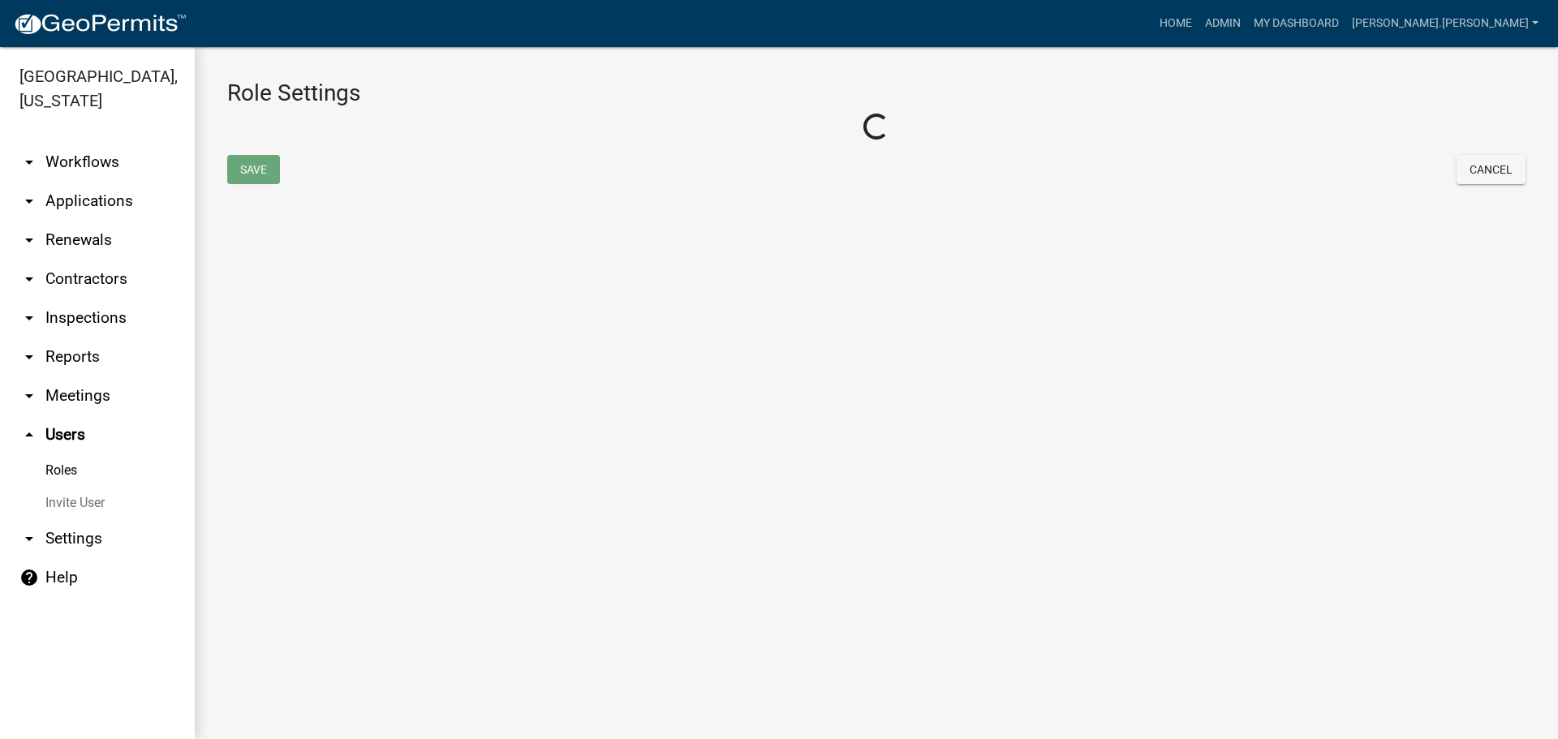
select select "1: green"
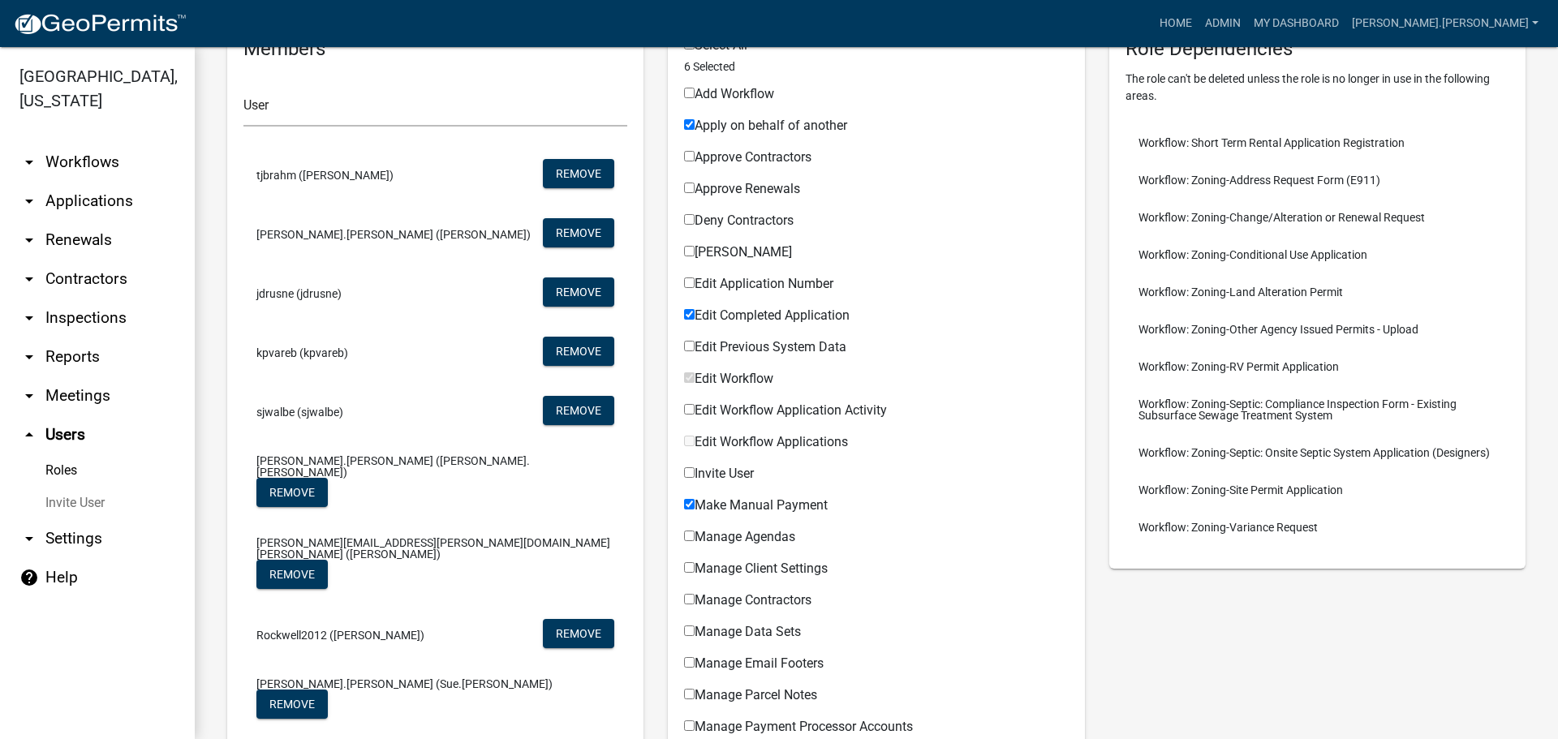
scroll to position [325, 0]
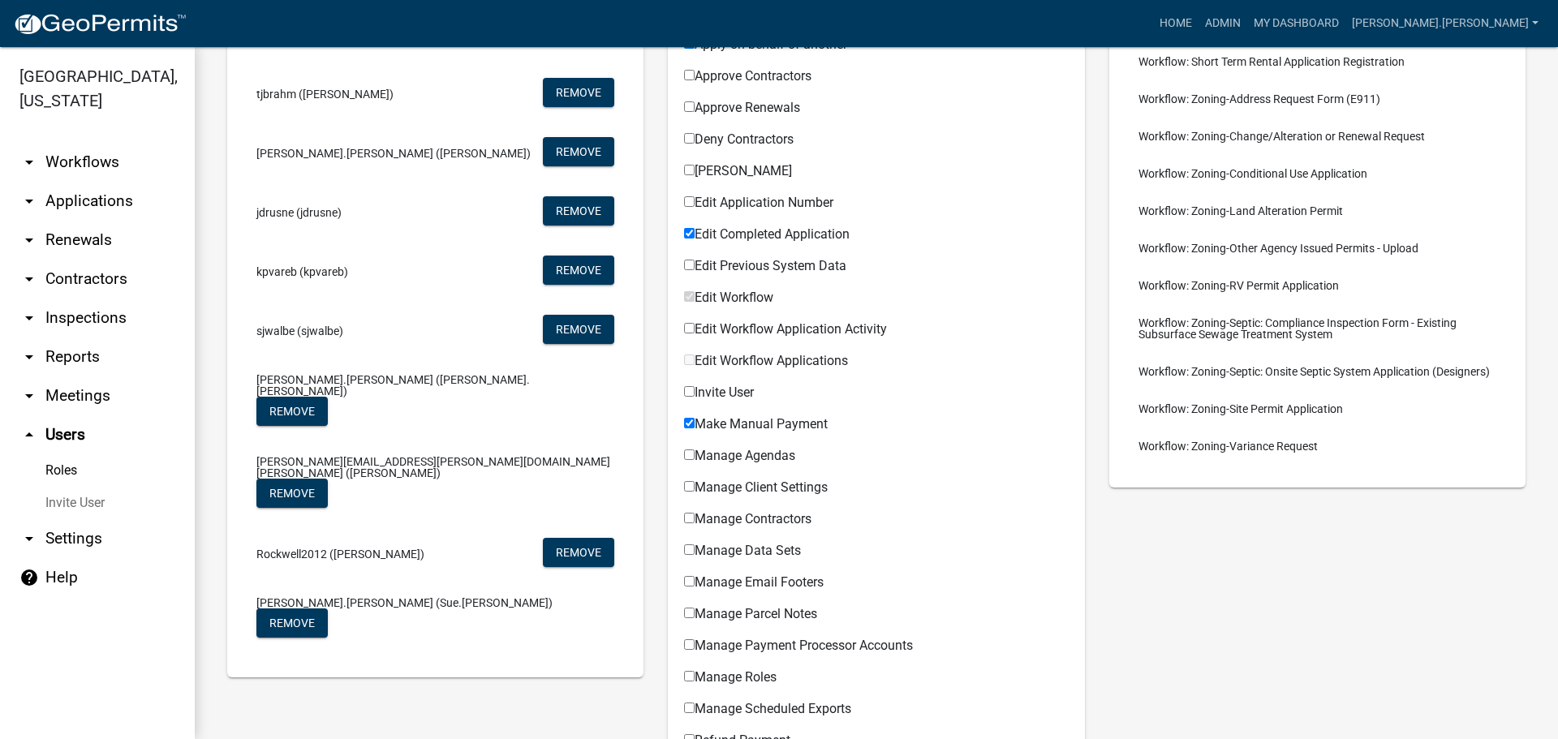
click at [684, 329] on input "Edit Workflow Application Activity" at bounding box center [689, 328] width 11 height 11
click at [686, 330] on input "Edit Workflow Application Activity" at bounding box center [689, 328] width 11 height 11
click at [686, 329] on input "Edit Workflow Application Activity" at bounding box center [689, 328] width 11 height 11
checkbox input "true"
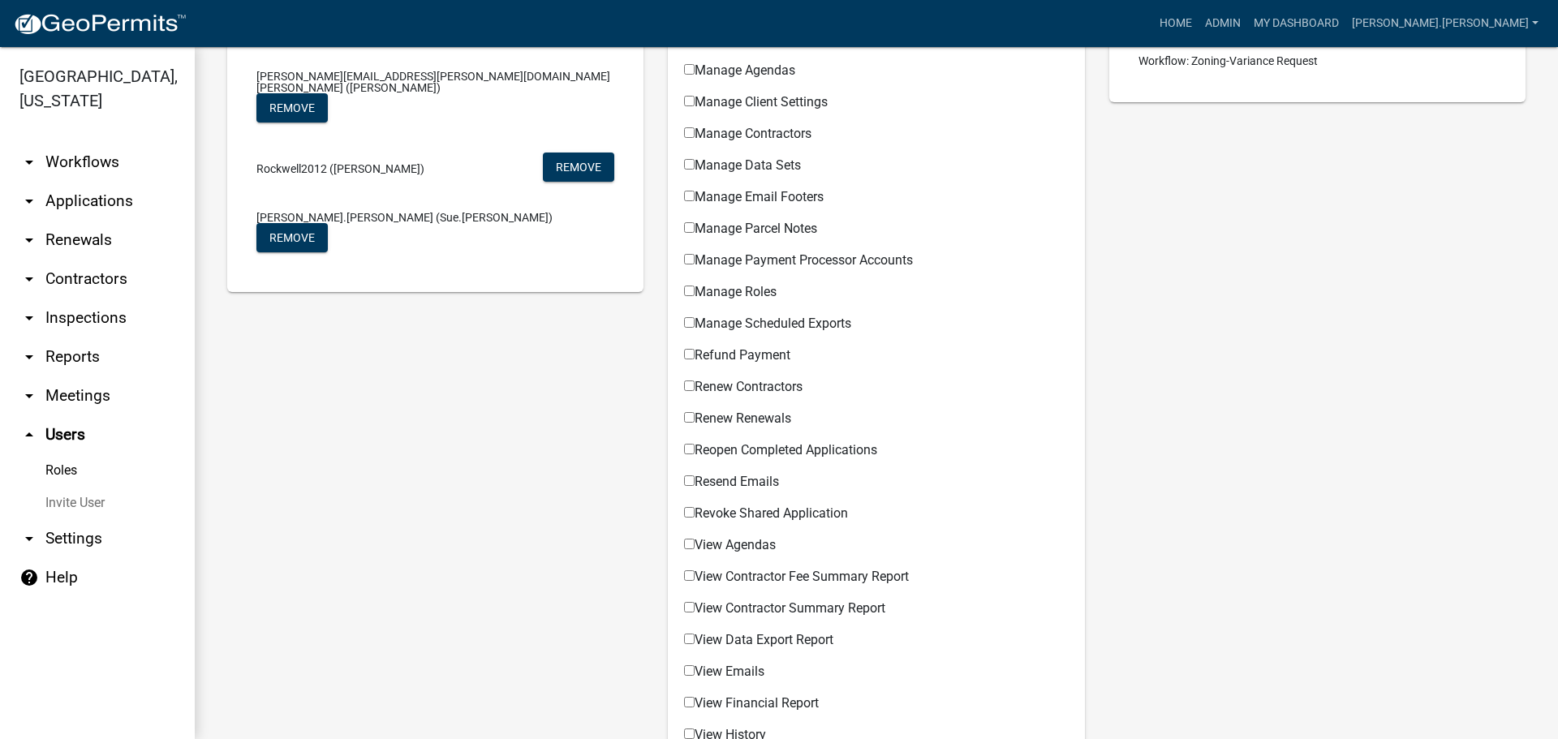
scroll to position [730, 0]
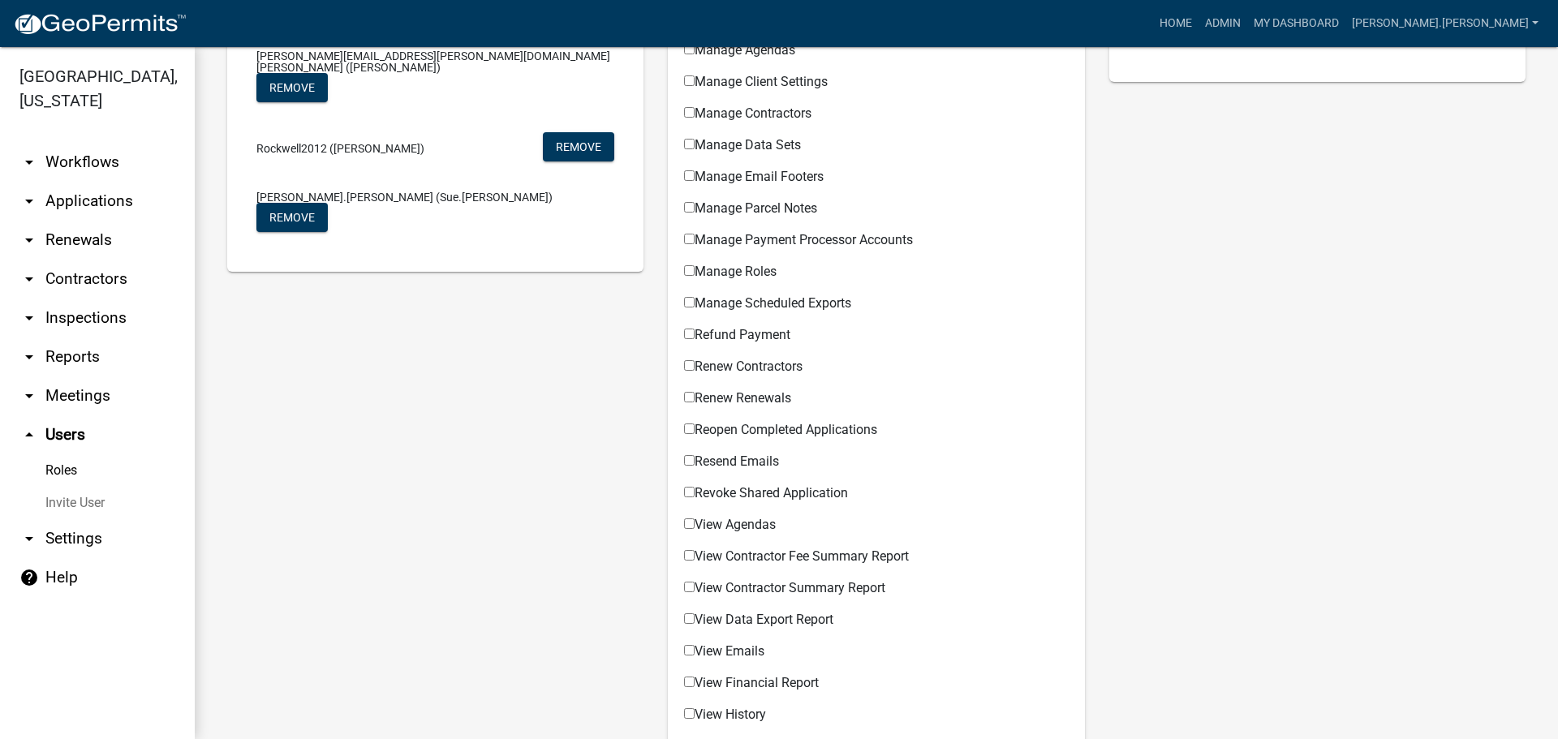
click at [686, 461] on input "Resend Emails" at bounding box center [689, 460] width 11 height 11
checkbox input "true"
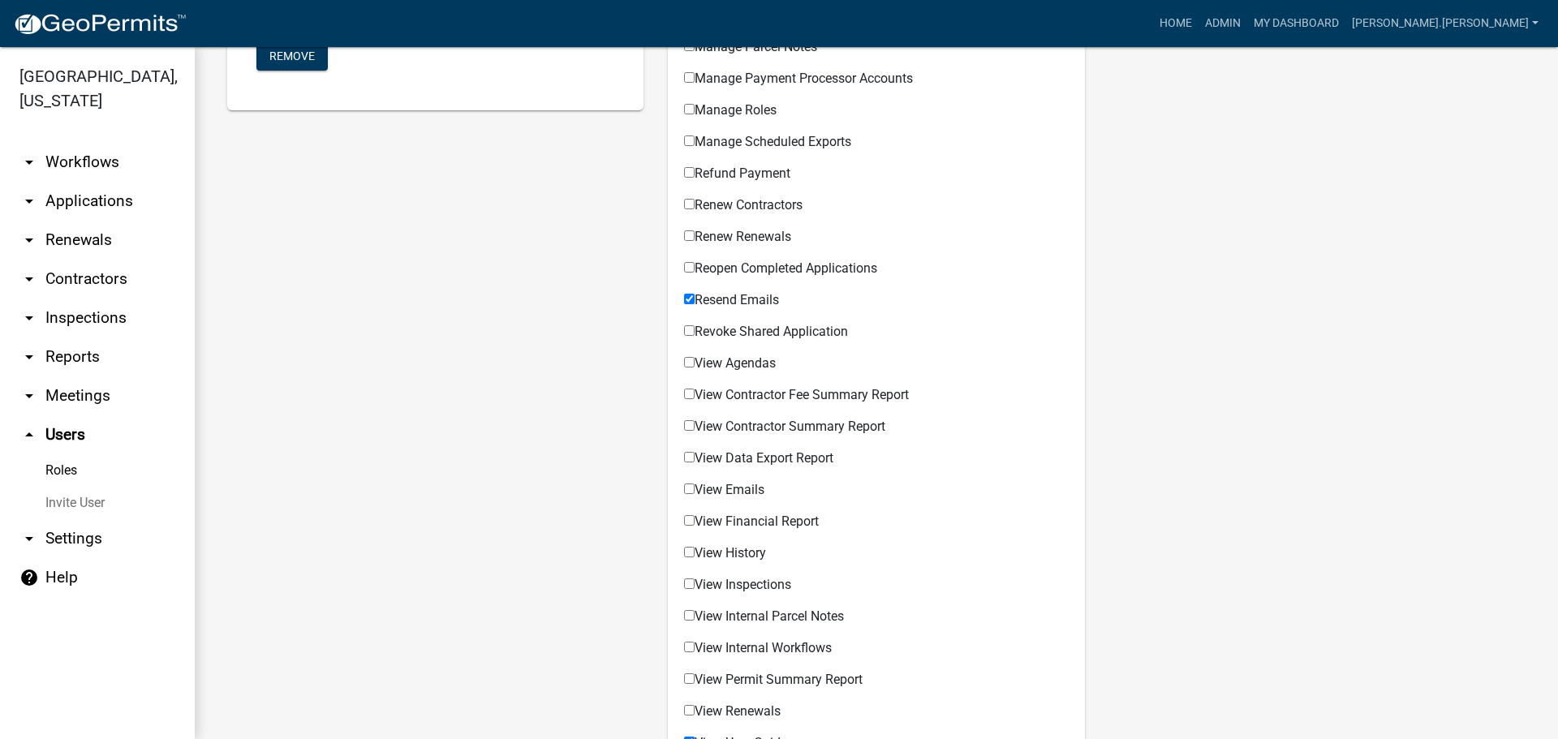
scroll to position [893, 0]
click at [687, 489] on input "View Emails" at bounding box center [689, 488] width 11 height 11
checkbox input "true"
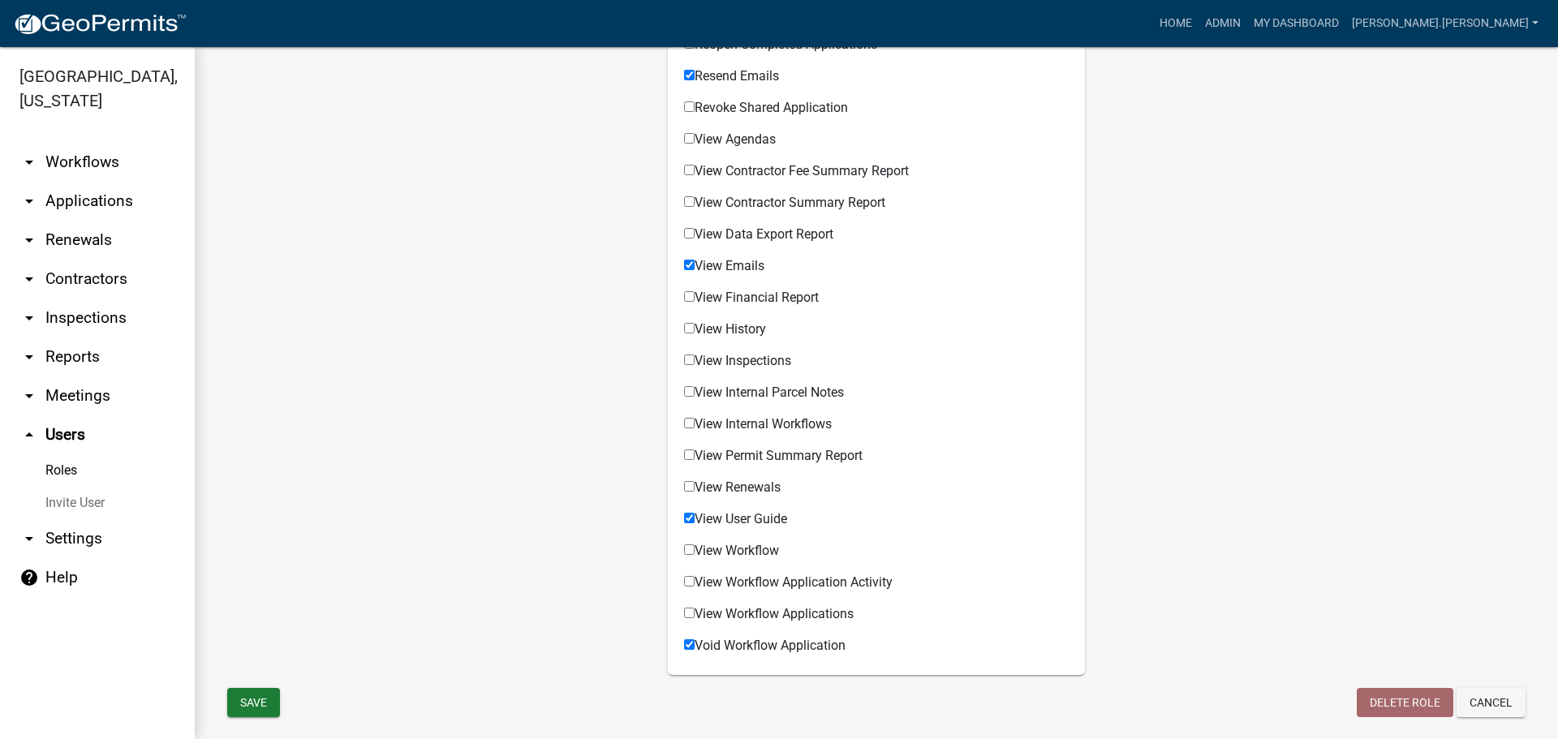
scroll to position [1136, 0]
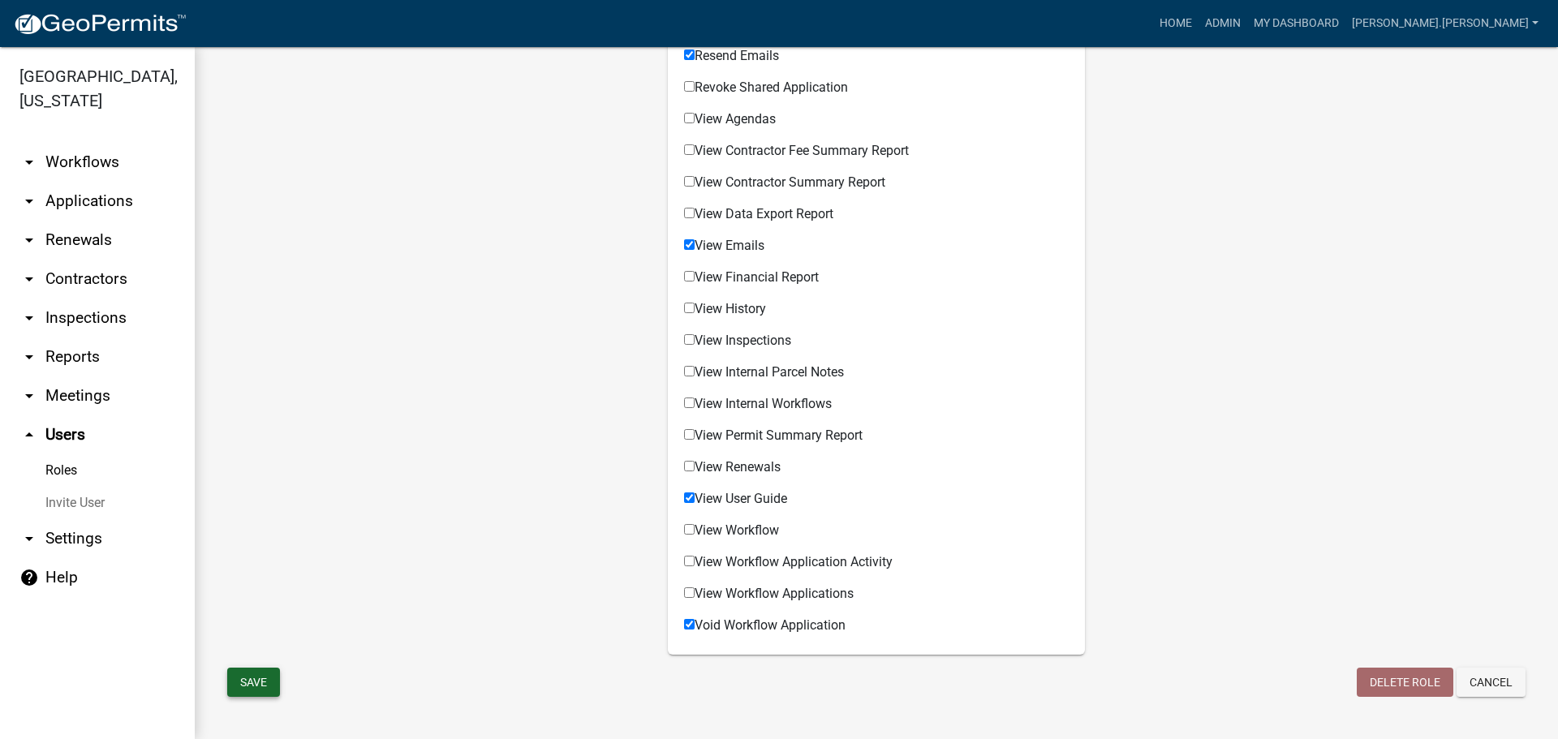
click at [261, 678] on button "Save" at bounding box center [253, 682] width 53 height 29
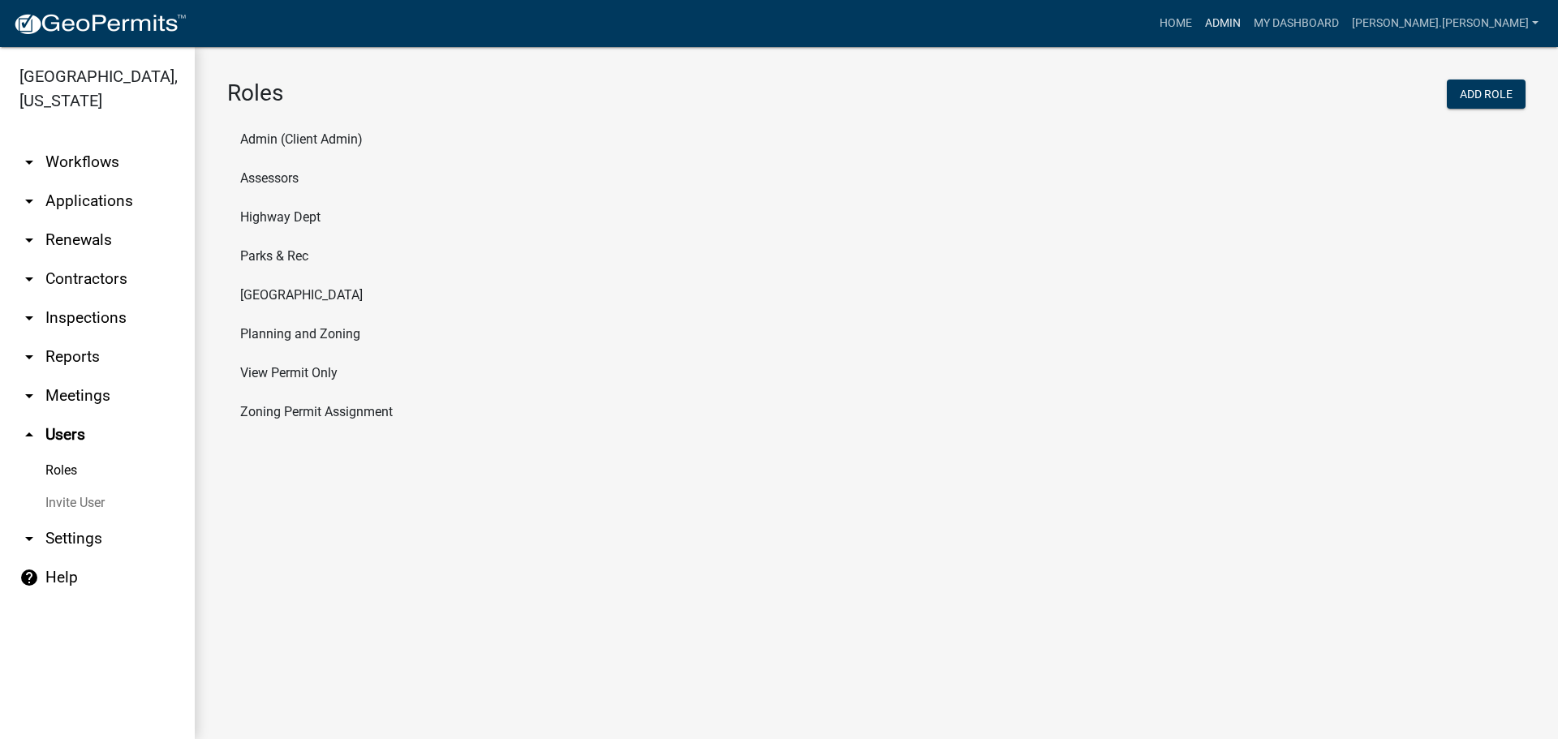
click at [1247, 21] on link "Admin" at bounding box center [1223, 23] width 49 height 31
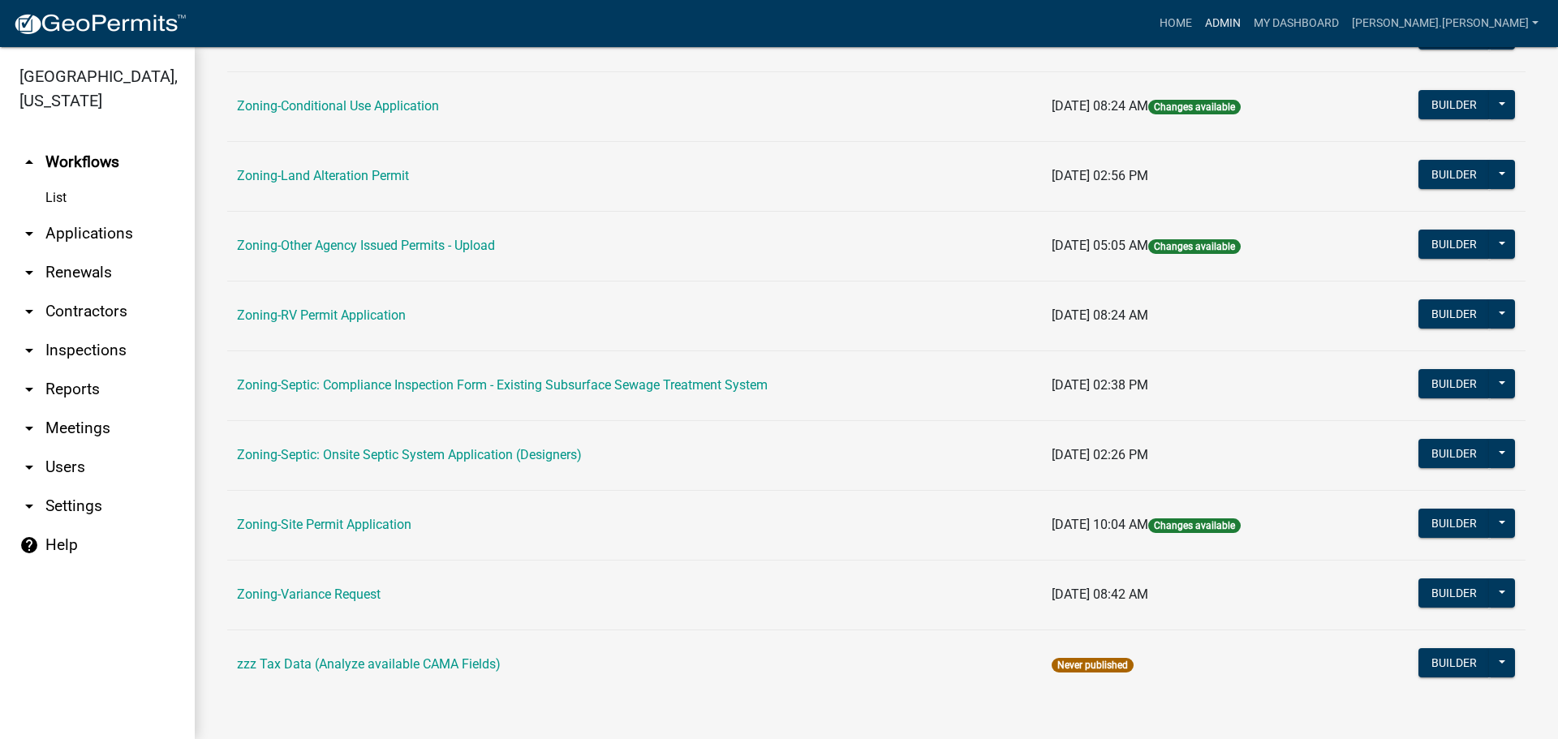
scroll to position [494, 0]
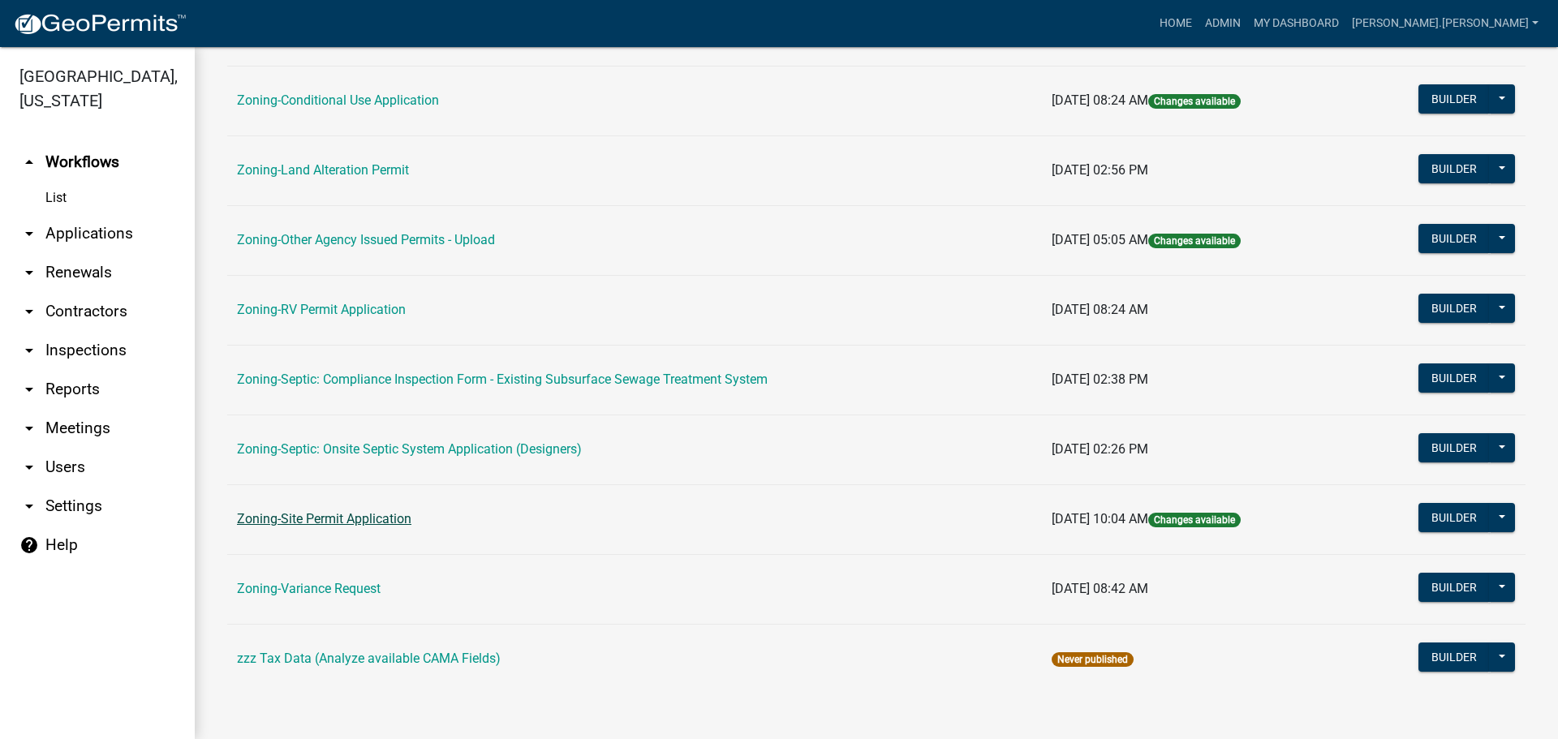
click at [368, 519] on link "Zoning-Site Permit Application" at bounding box center [324, 518] width 174 height 15
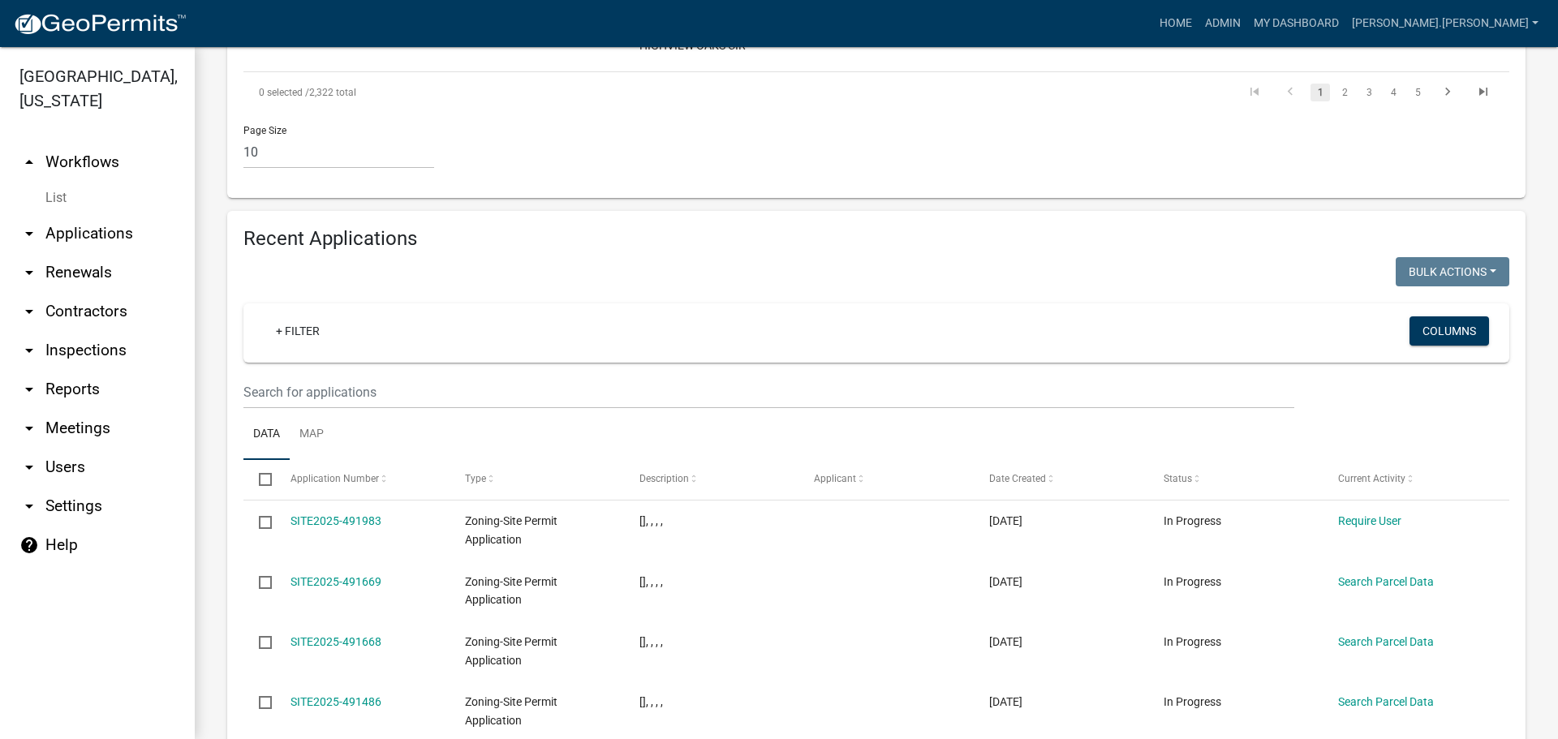
scroll to position [1477, 0]
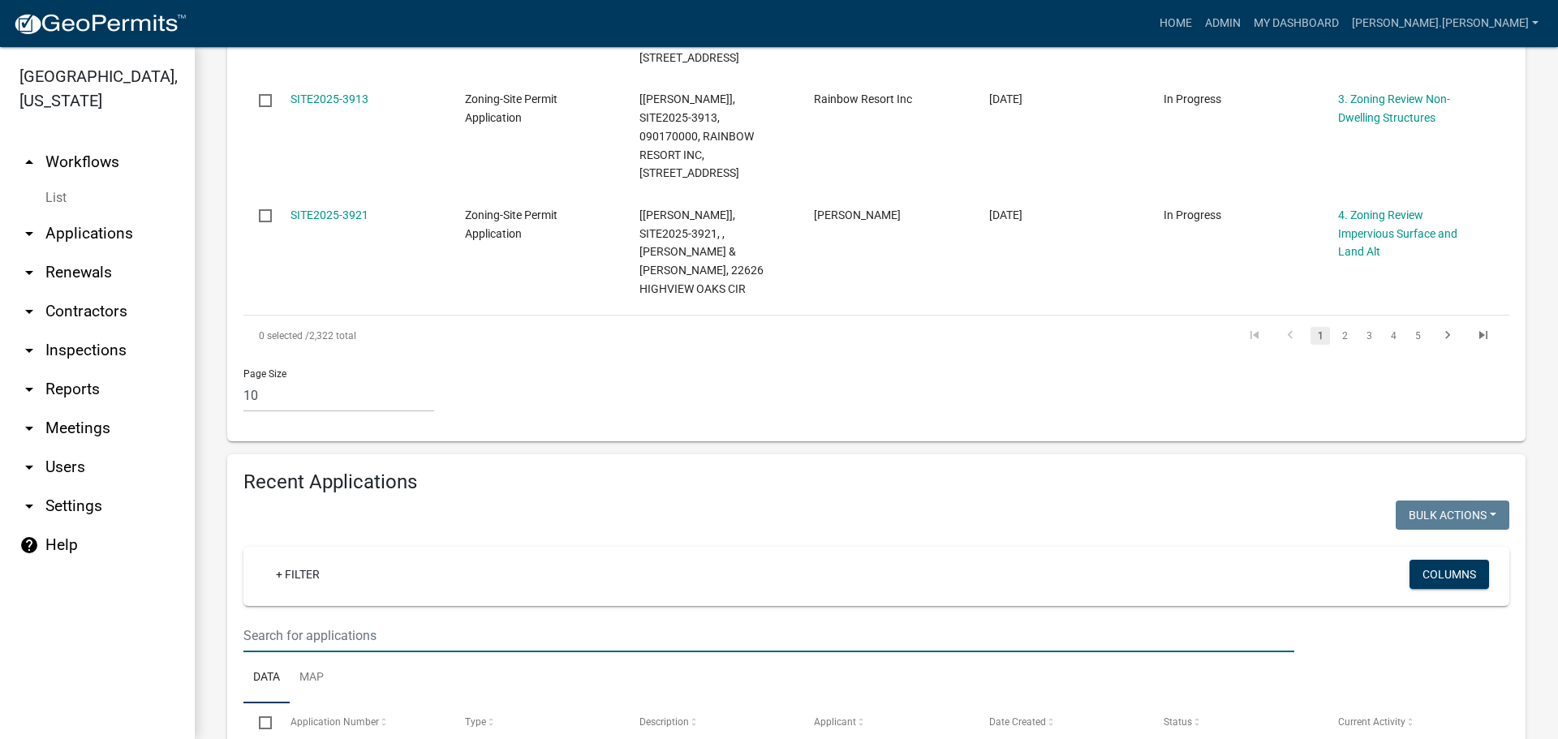
click at [442, 619] on input "text" at bounding box center [768, 635] width 1051 height 33
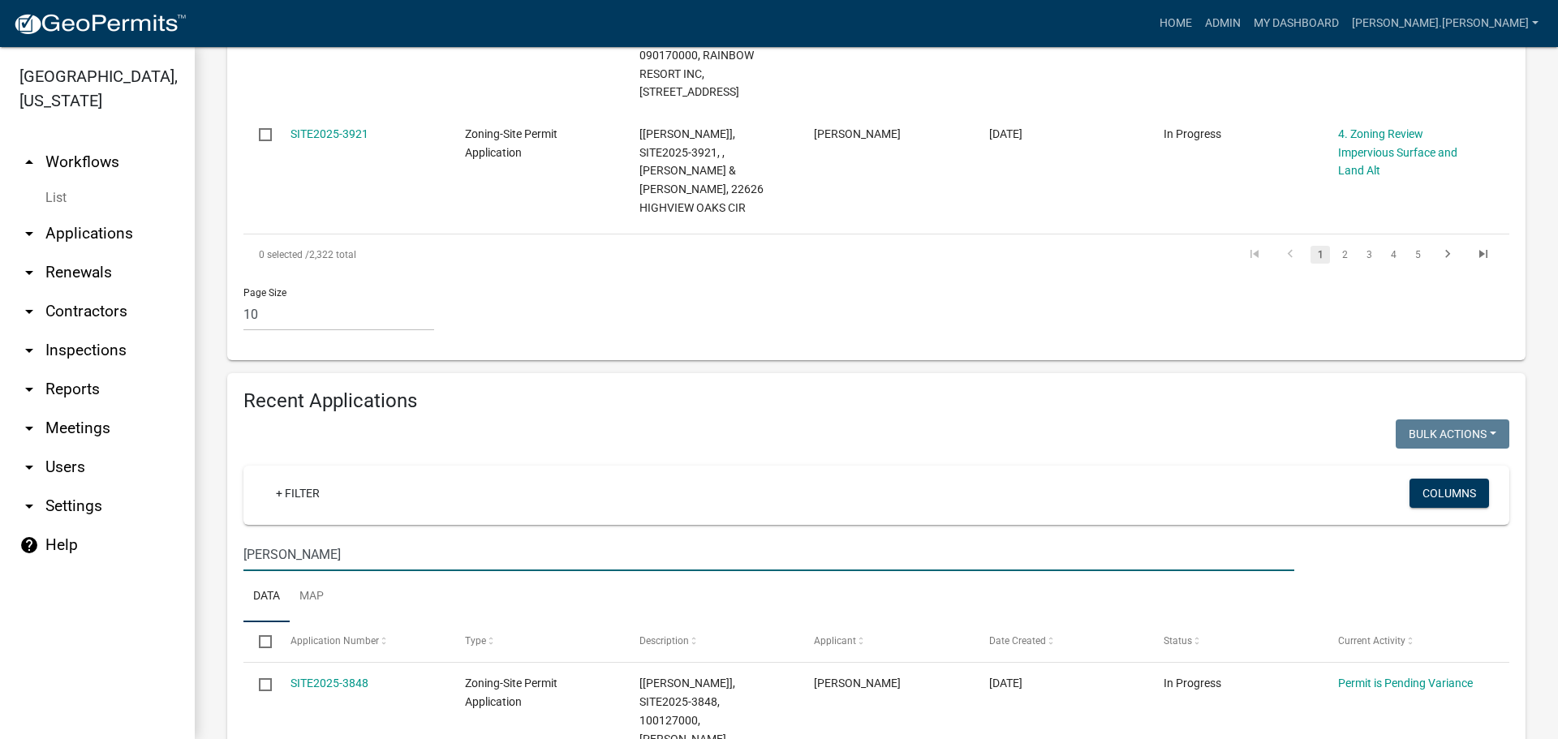
type input "[PERSON_NAME]"
